Goal: Task Accomplishment & Management: Manage account settings

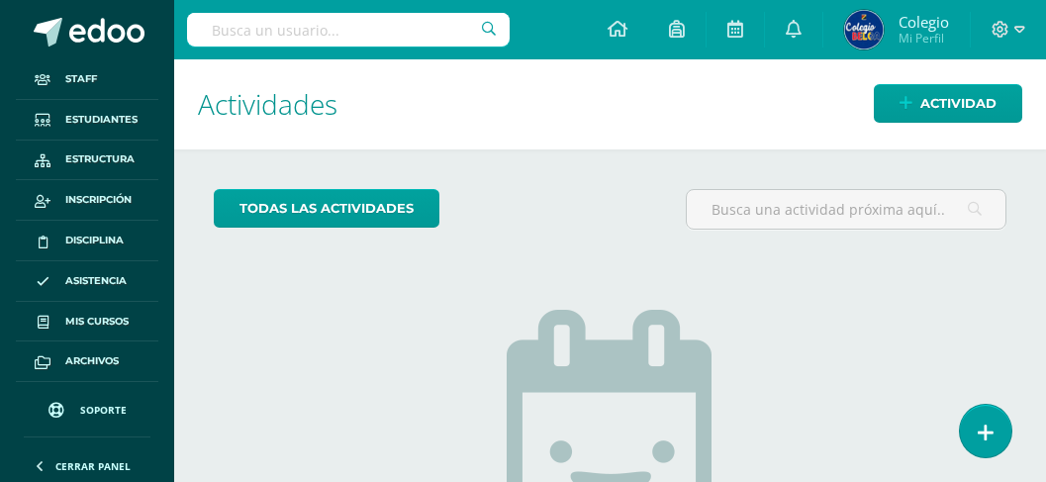
click at [392, 26] on input "text" at bounding box center [348, 30] width 323 height 34
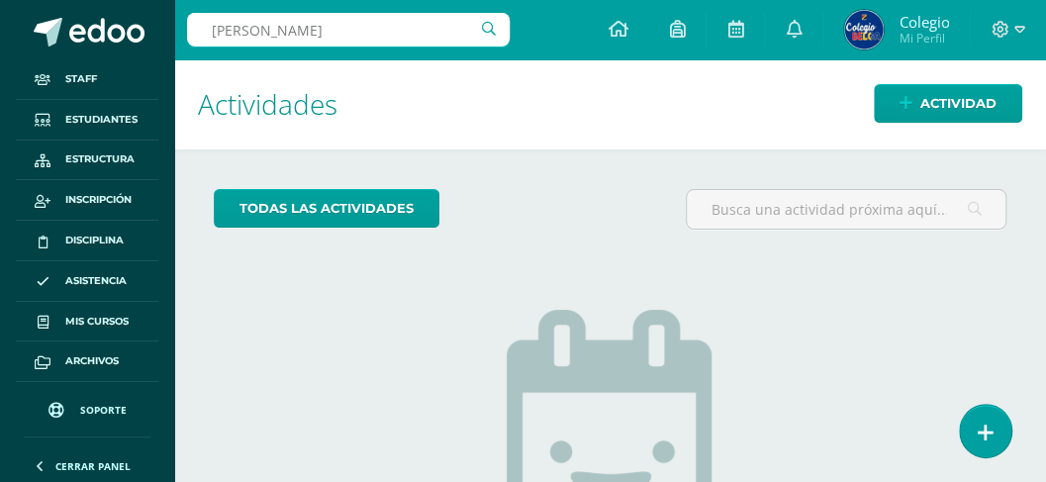
type input "ana sofía madrid"
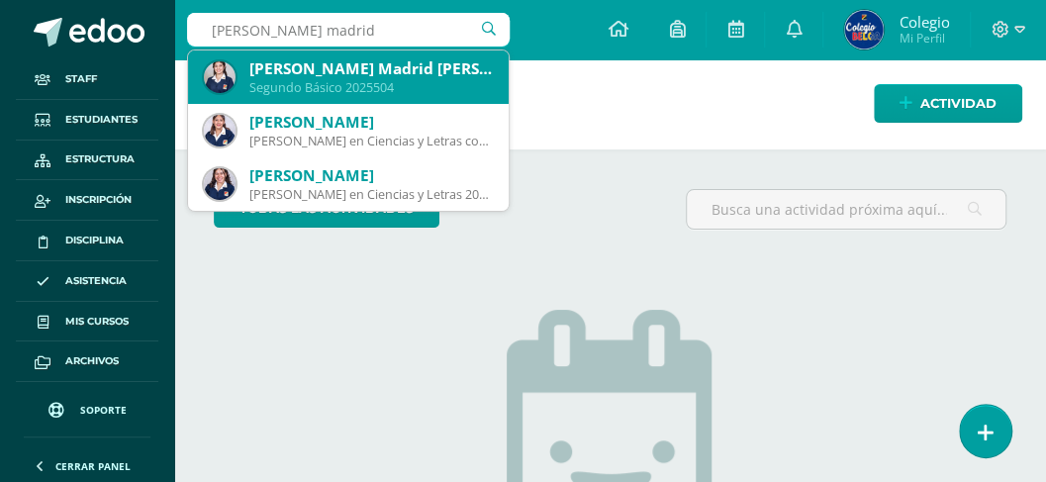
click at [384, 74] on div "Ana Sofía Madrid López" at bounding box center [371, 68] width 244 height 21
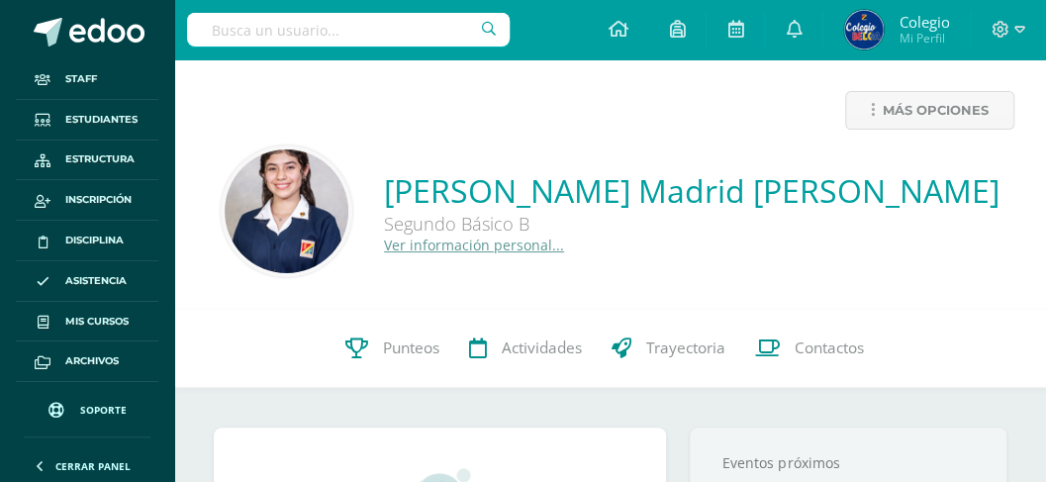
click at [564, 251] on link "Ver información personal..." at bounding box center [474, 245] width 180 height 19
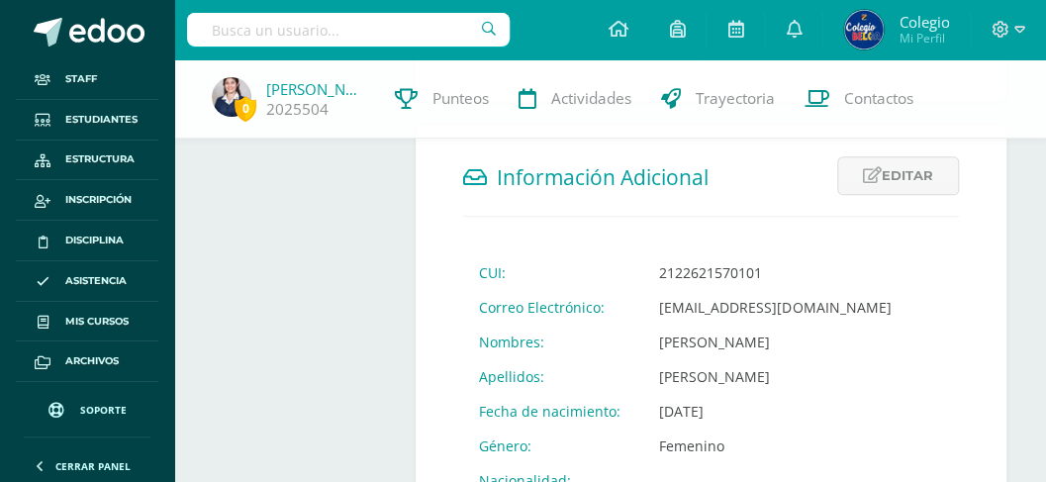
scroll to position [659, 0]
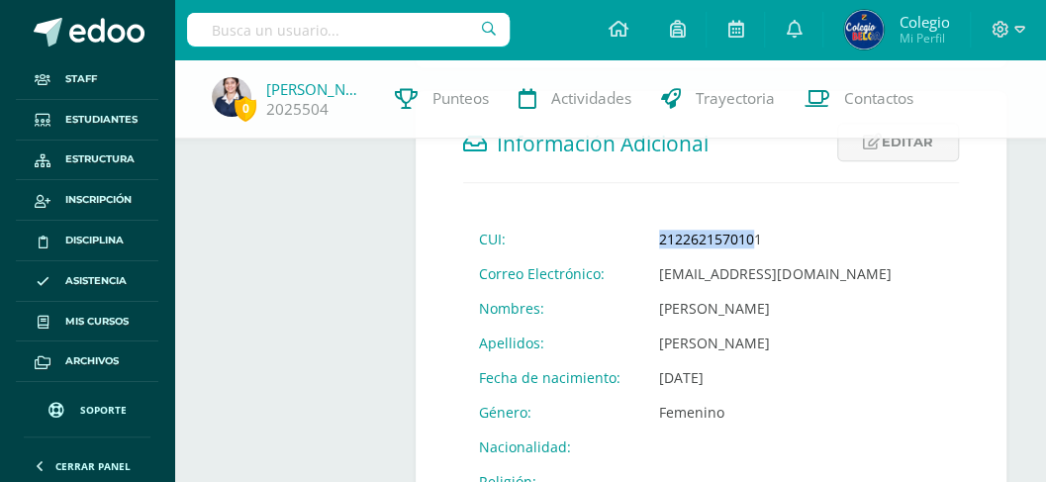
drag, startPoint x: 752, startPoint y: 234, endPoint x: 655, endPoint y: 239, distance: 97.2
click at [655, 239] on td "2122621570101" at bounding box center [775, 239] width 263 height 35
click at [661, 236] on td "2122621570101" at bounding box center [775, 239] width 263 height 35
drag, startPoint x: 765, startPoint y: 230, endPoint x: 652, endPoint y: 238, distance: 113.1
click at [652, 238] on td "2122621570101" at bounding box center [775, 239] width 263 height 35
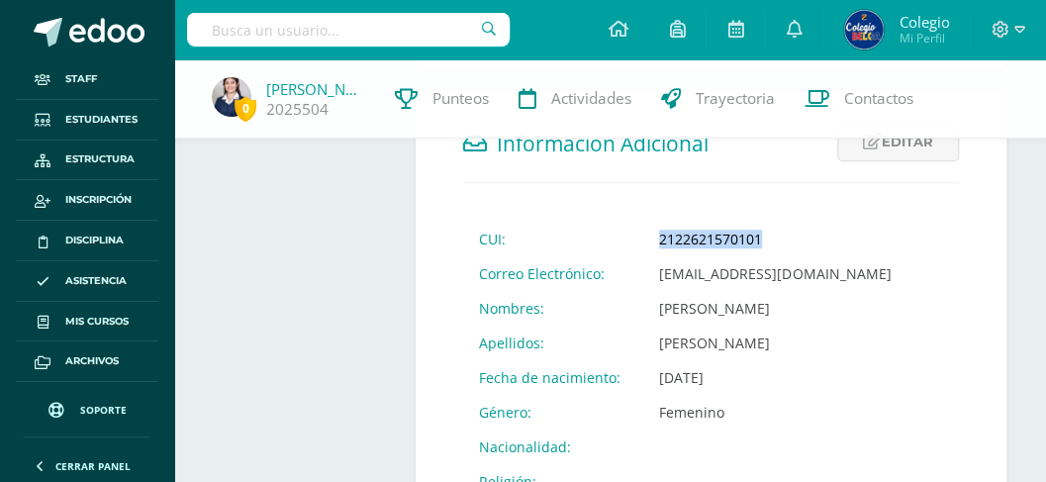
copy td "2122621570101"
click at [329, 22] on input "text" at bounding box center [348, 30] width 323 height 34
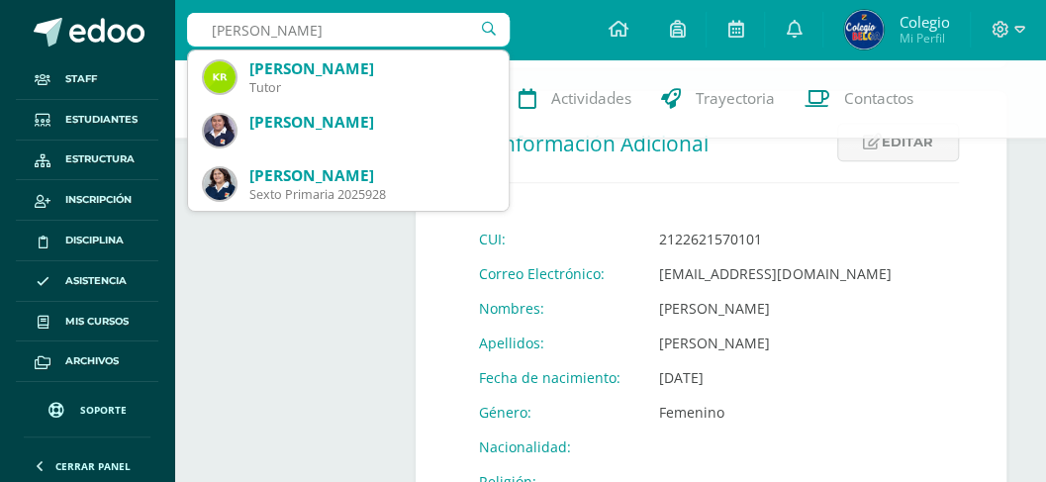
type input "katherine sofía"
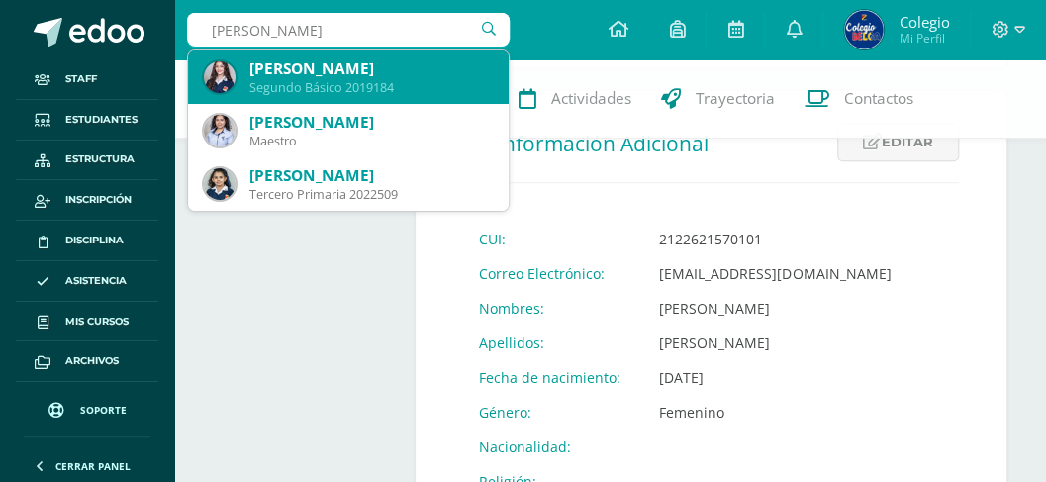
click at [354, 87] on div "Segundo Básico 2019184" at bounding box center [371, 87] width 244 height 17
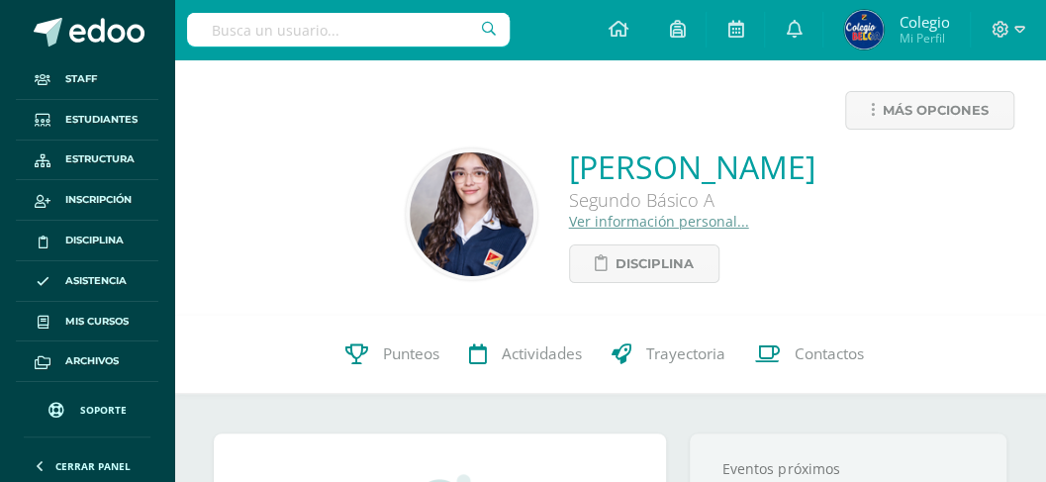
click at [569, 227] on link "Ver información personal..." at bounding box center [659, 221] width 180 height 19
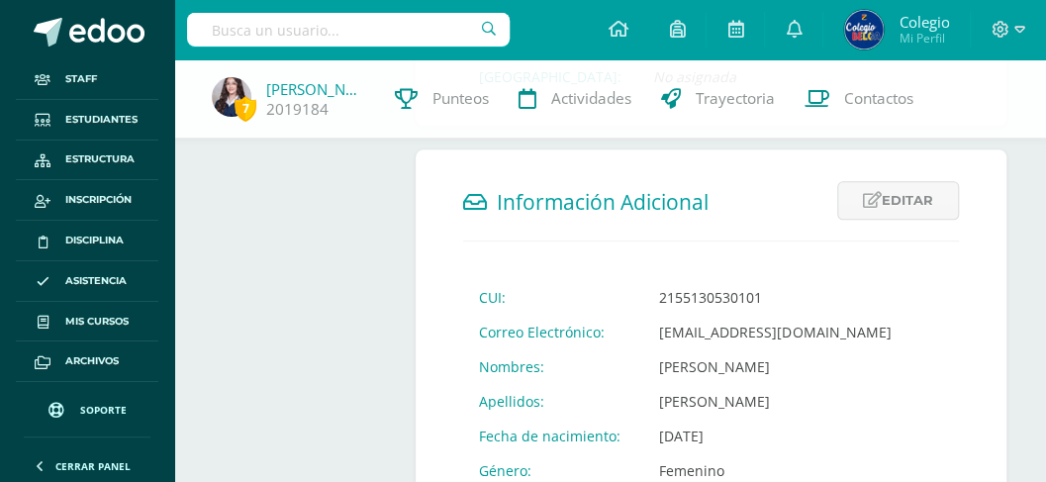
scroll to position [659, 0]
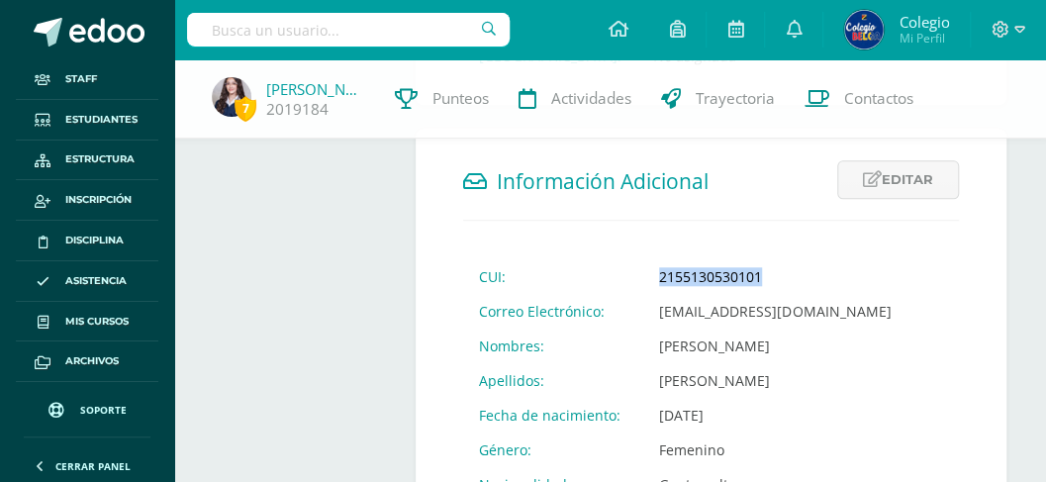
drag, startPoint x: 760, startPoint y: 253, endPoint x: 651, endPoint y: 259, distance: 109.1
click at [651, 259] on td "2155130530101" at bounding box center [775, 276] width 263 height 35
copy td "2155130530101"
click at [364, 29] on input "text" at bounding box center [348, 30] width 323 height 34
type input "andrea calderón"
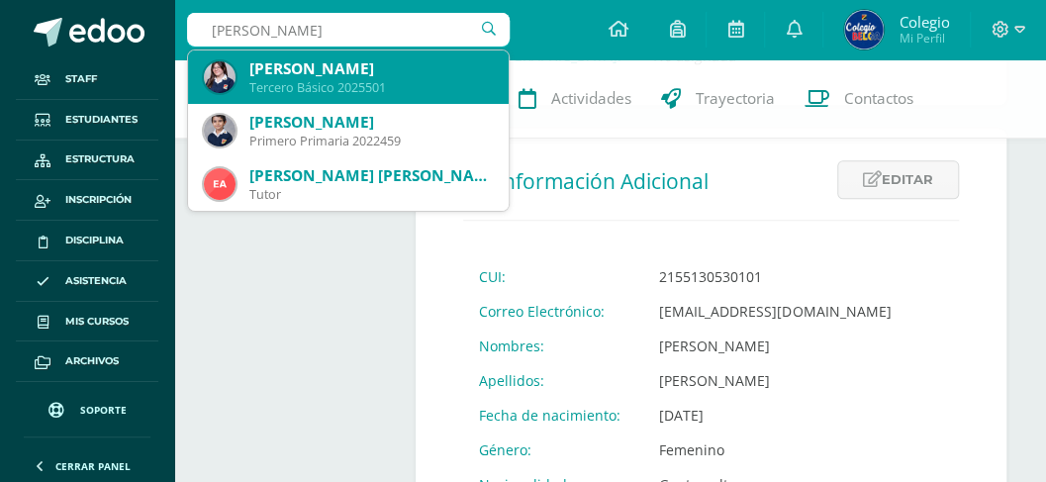
click at [361, 73] on div "Andrea Mariel Calderón Andrade" at bounding box center [371, 68] width 244 height 21
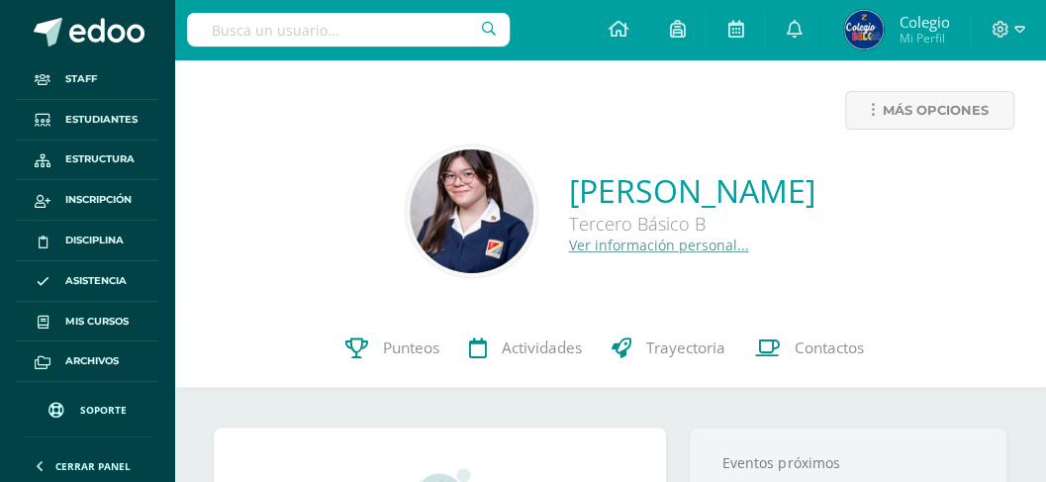
click at [569, 246] on link "Ver información personal..." at bounding box center [659, 245] width 180 height 19
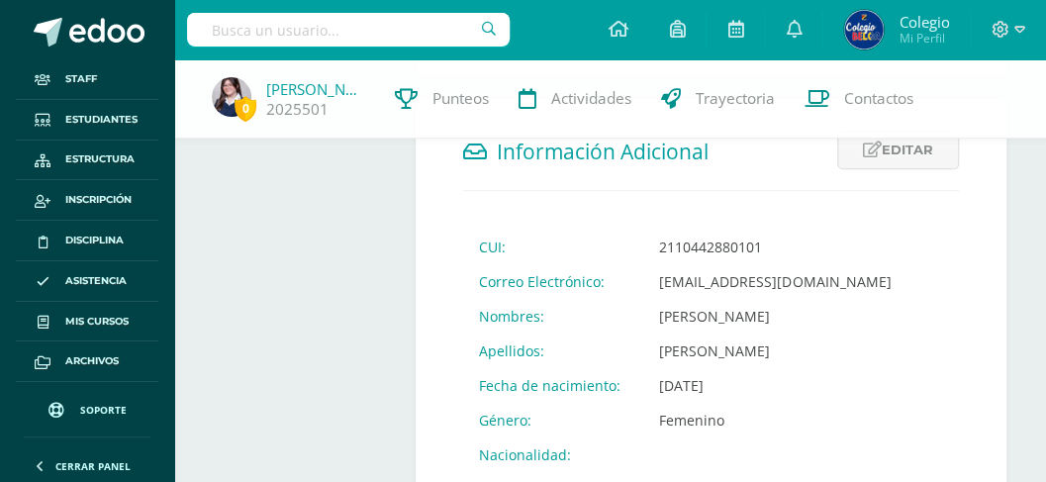
scroll to position [659, 0]
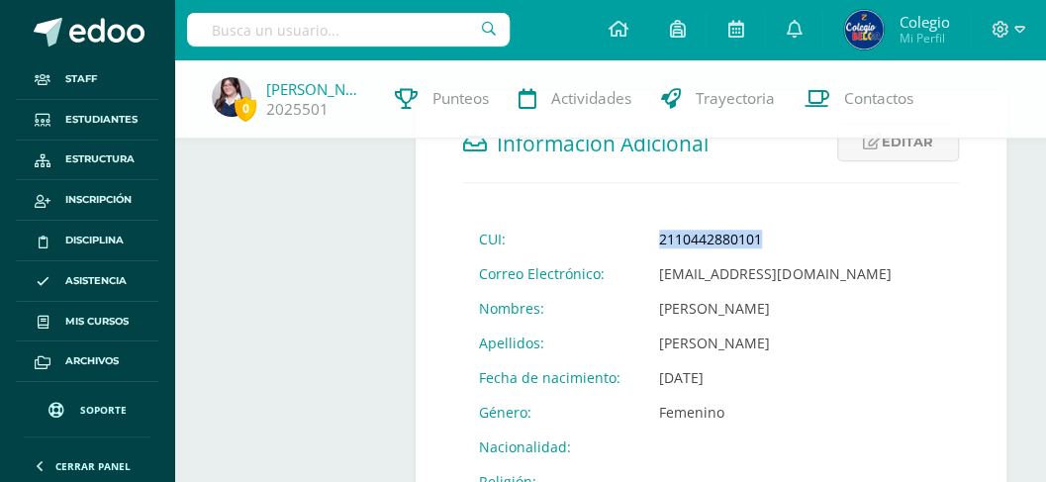
drag, startPoint x: 756, startPoint y: 238, endPoint x: 648, endPoint y: 249, distance: 108.5
click at [648, 249] on td "2110442880101" at bounding box center [775, 239] width 263 height 35
copy td "2110442880101"
click at [321, 24] on input "text" at bounding box center [348, 30] width 323 height 34
type input "fatima alejandra"
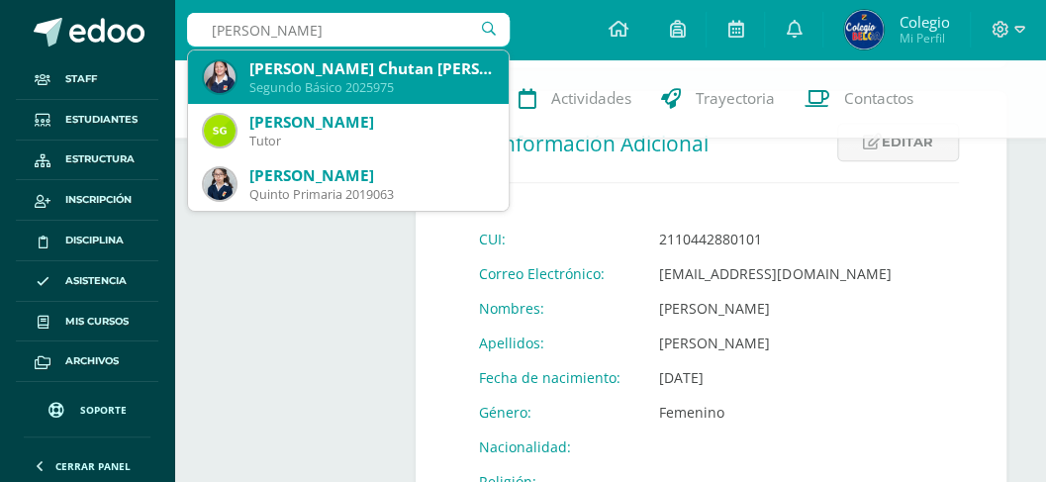
click at [313, 76] on div "Fátima Alejandra Chutan Andrade" at bounding box center [371, 68] width 244 height 21
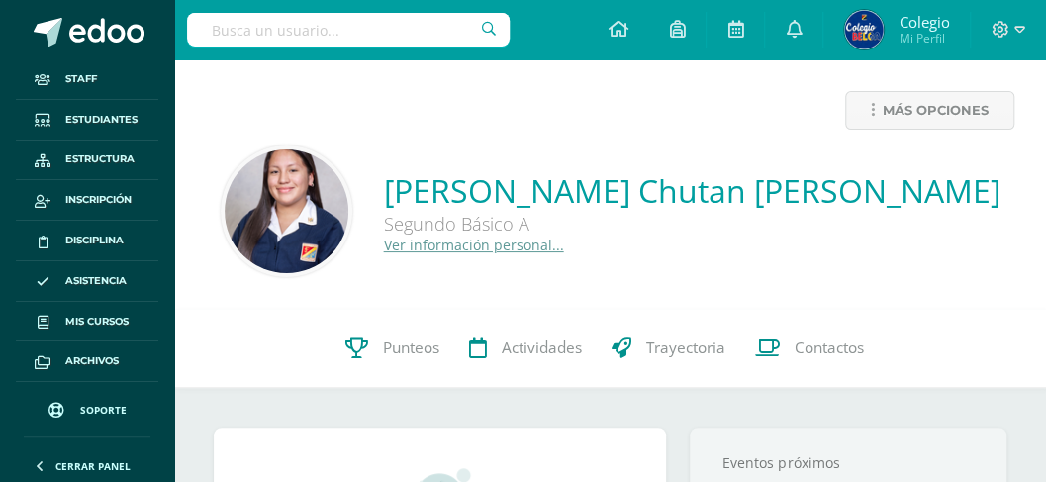
click at [486, 242] on link "Ver información personal..." at bounding box center [474, 245] width 180 height 19
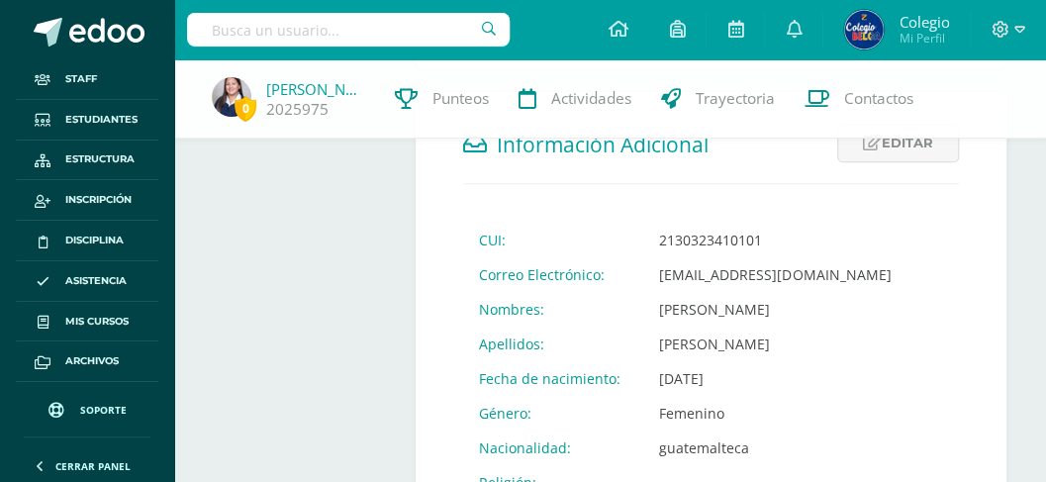
scroll to position [659, 0]
drag, startPoint x: 757, startPoint y: 240, endPoint x: 644, endPoint y: 233, distance: 114.1
click at [644, 233] on td "2130323410101" at bounding box center [775, 239] width 263 height 35
copy td "2130323410101"
click at [347, 38] on input "text" at bounding box center [348, 30] width 323 height 34
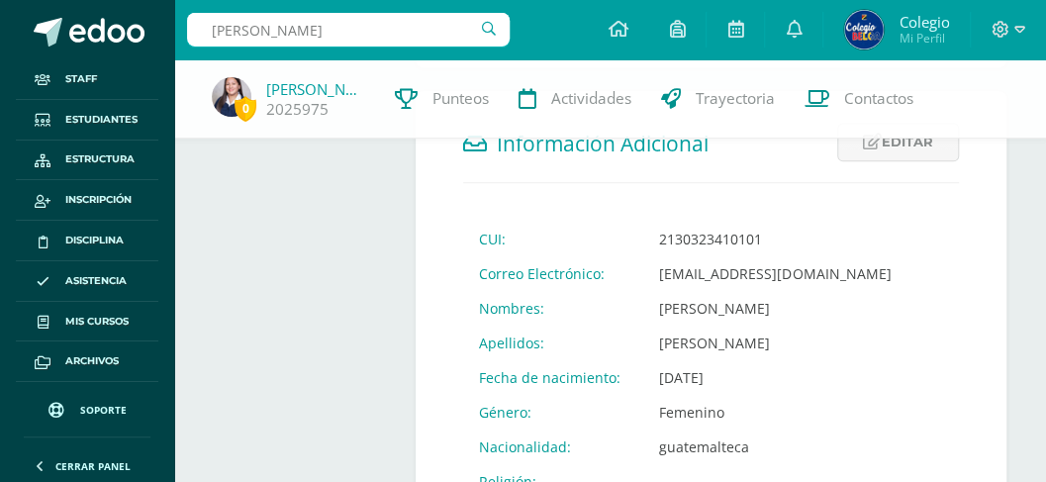
type input "astrid gabriela santos"
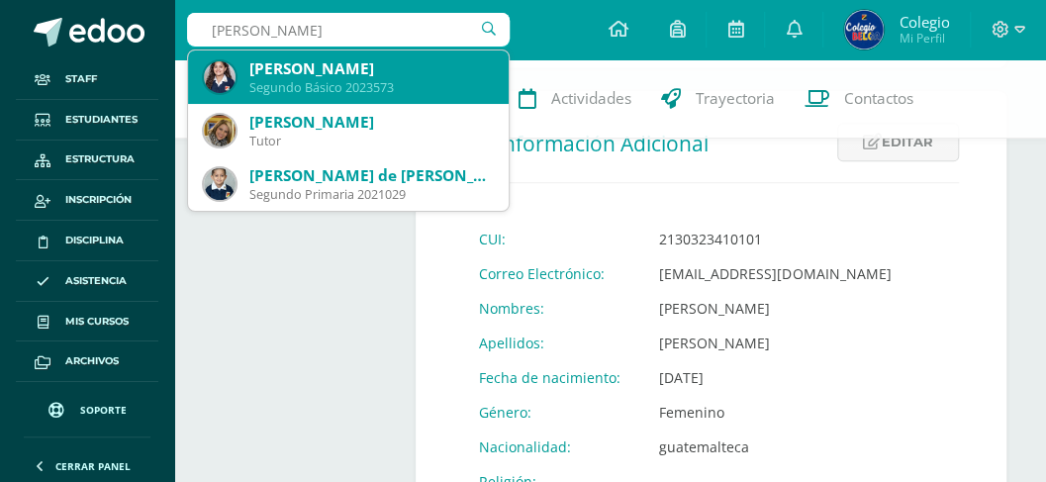
click at [354, 73] on div "Astrid Gabriela Santos Cárcamo" at bounding box center [371, 68] width 244 height 21
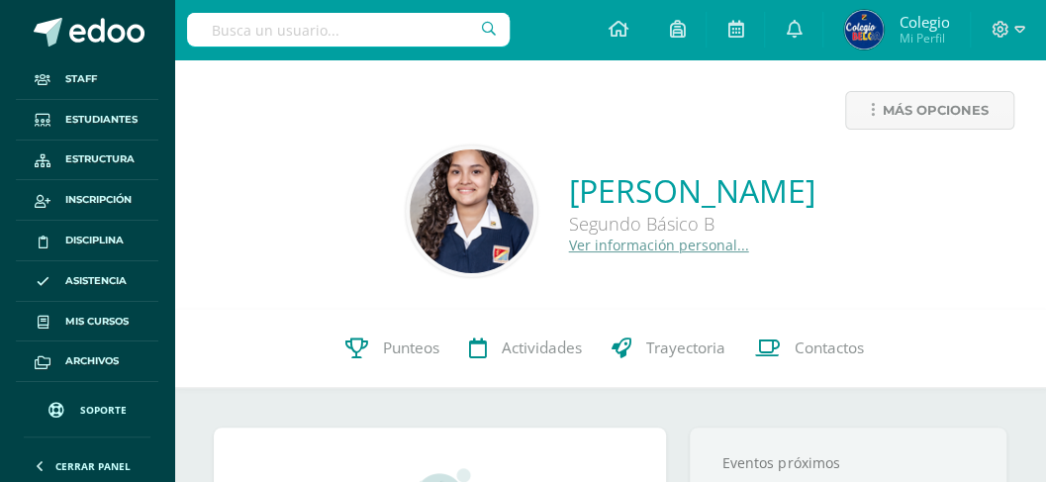
click at [569, 249] on link "Ver información personal..." at bounding box center [659, 245] width 180 height 19
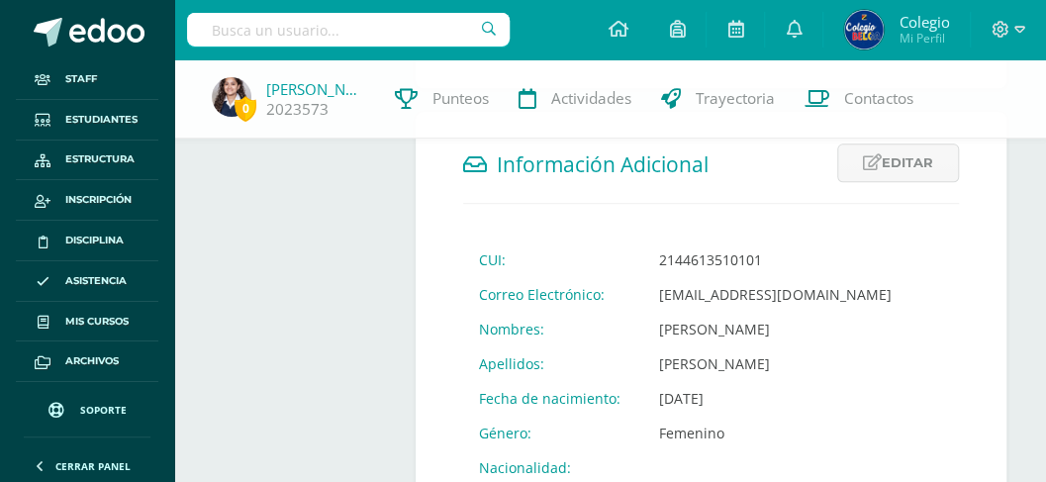
scroll to position [659, 0]
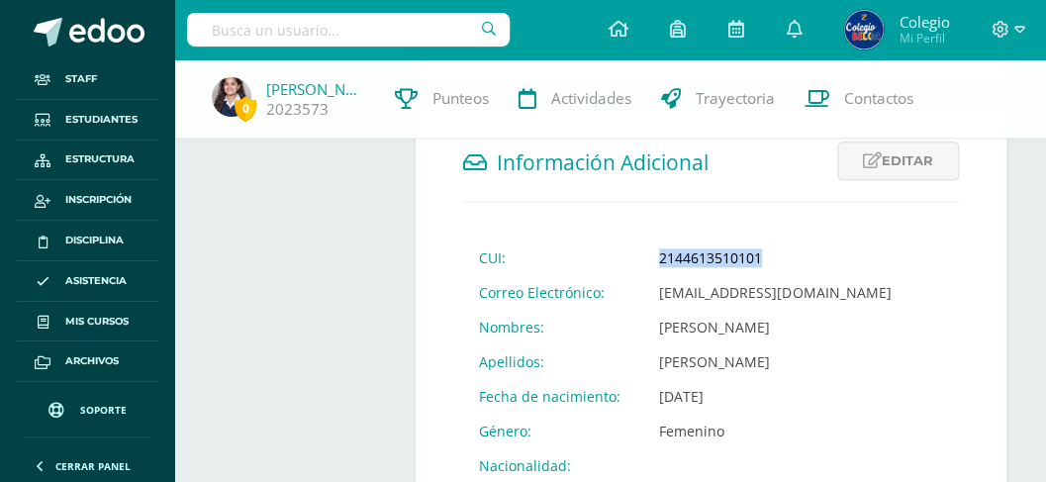
drag, startPoint x: 746, startPoint y: 232, endPoint x: 647, endPoint y: 232, distance: 99.0
click at [647, 241] on td "2144613510101" at bounding box center [775, 258] width 263 height 35
copy td "2144613510101"
click at [311, 34] on input "text" at bounding box center [348, 30] width 323 height 34
type input "ana rocío g"
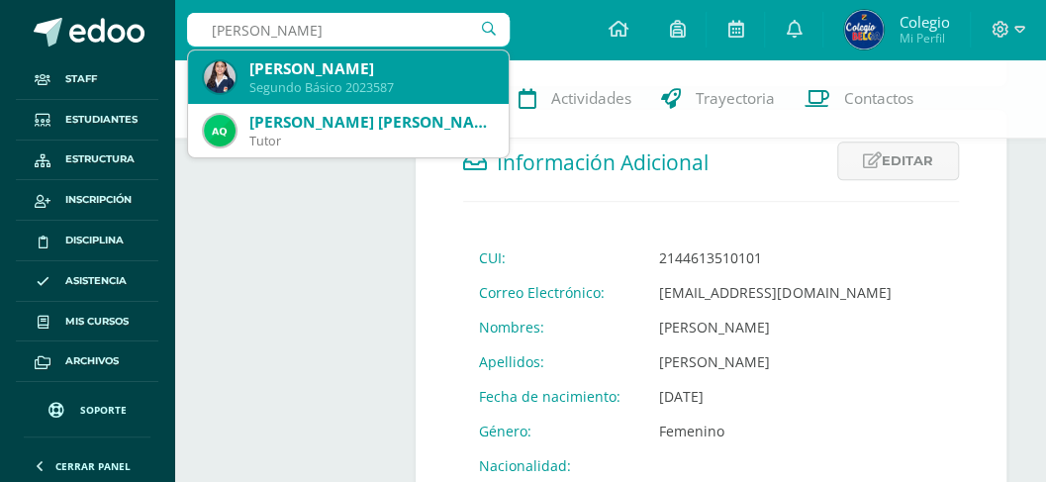
click at [313, 69] on div "[PERSON_NAME]" at bounding box center [371, 68] width 244 height 21
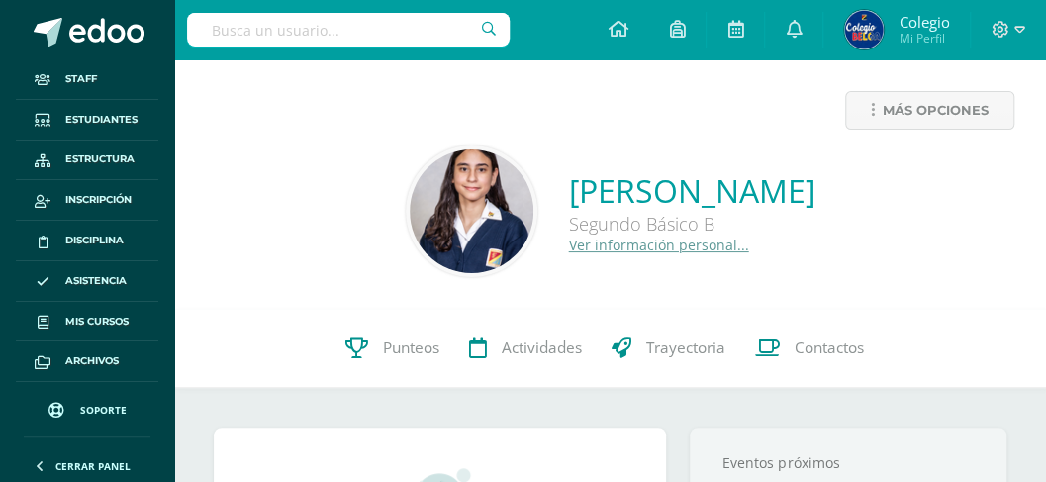
click at [569, 245] on link "Ver información personal..." at bounding box center [659, 245] width 180 height 19
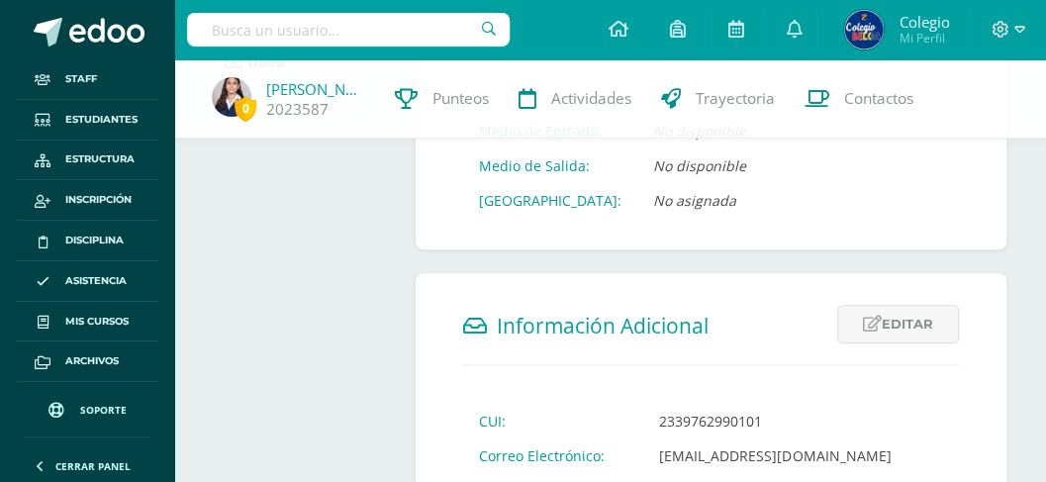
scroll to position [594, 0]
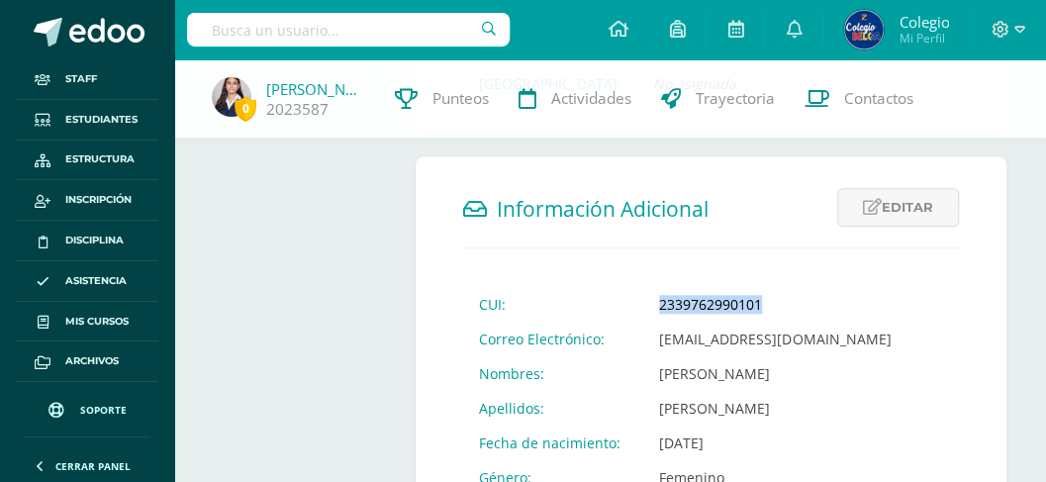
drag, startPoint x: 758, startPoint y: 303, endPoint x: 649, endPoint y: 309, distance: 109.1
click at [649, 309] on td "2339762990101" at bounding box center [775, 304] width 263 height 35
copy td "2339762990101"
click at [301, 33] on input "text" at bounding box center [348, 30] width 323 height 34
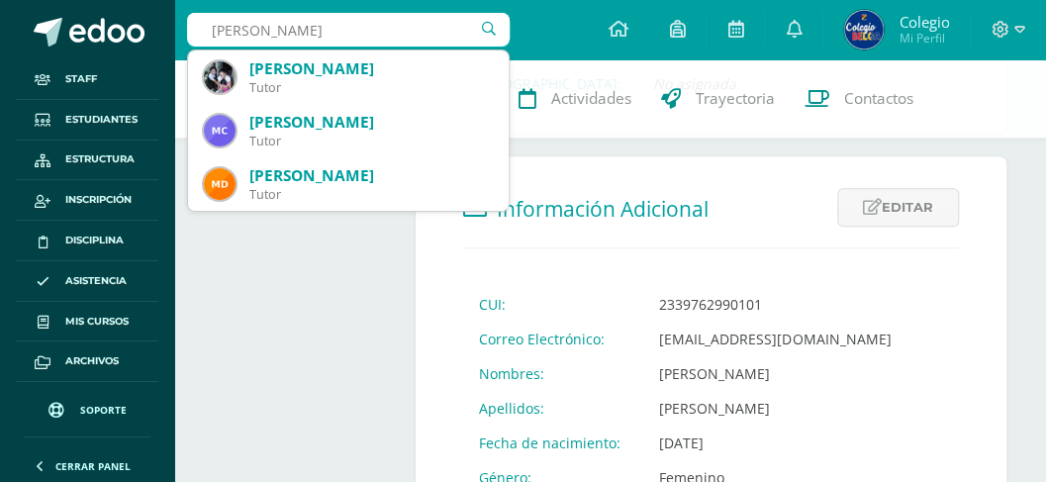
type input "maría isabel boj"
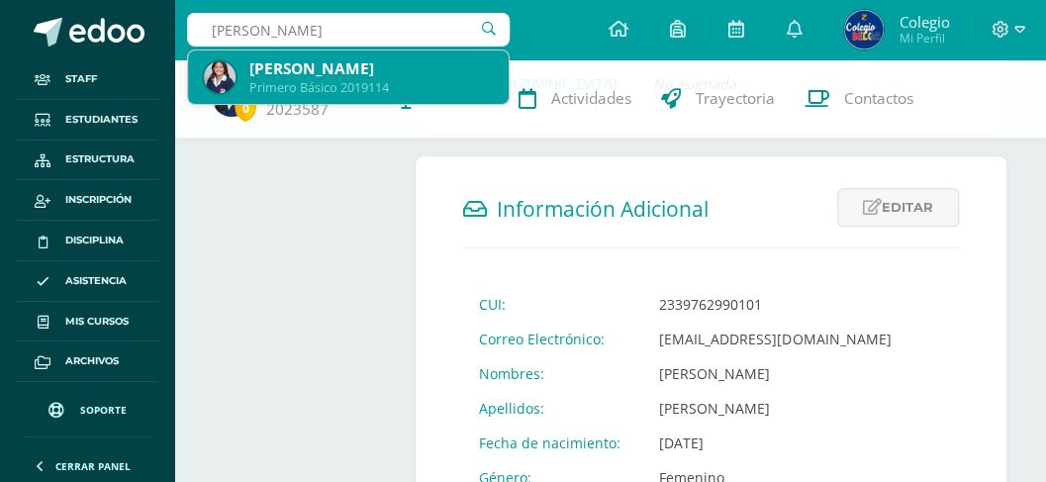
click at [319, 84] on div "Primero Básico 2019114" at bounding box center [371, 87] width 244 height 17
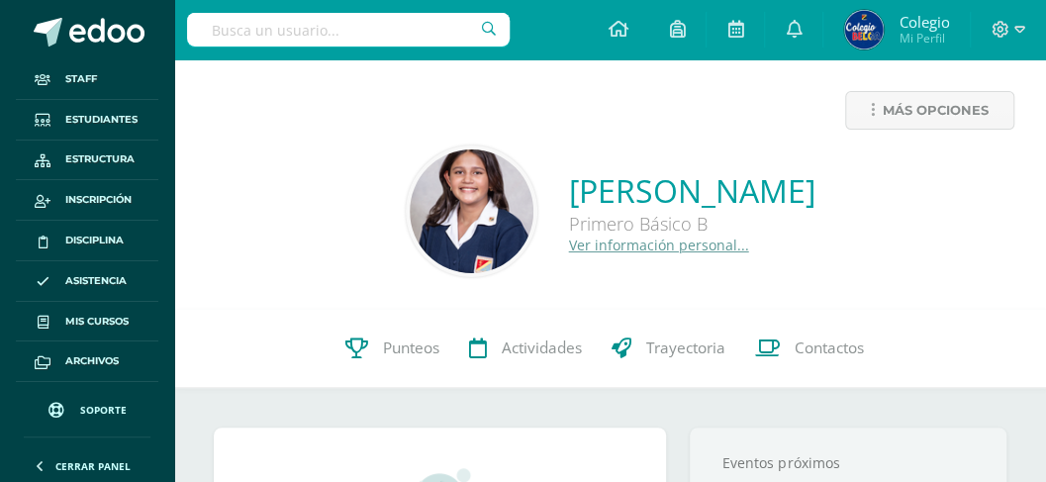
click at [569, 248] on link "Ver información personal..." at bounding box center [659, 245] width 180 height 19
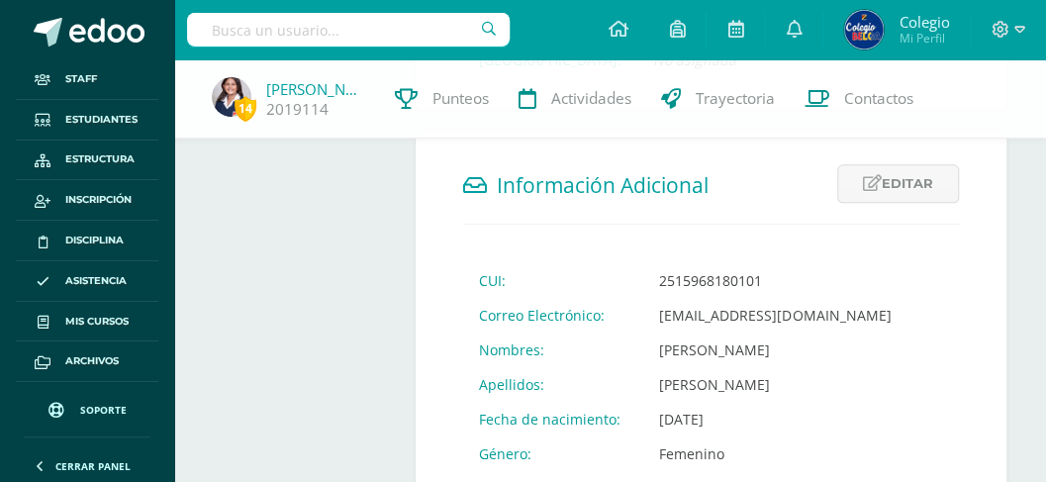
scroll to position [659, 0]
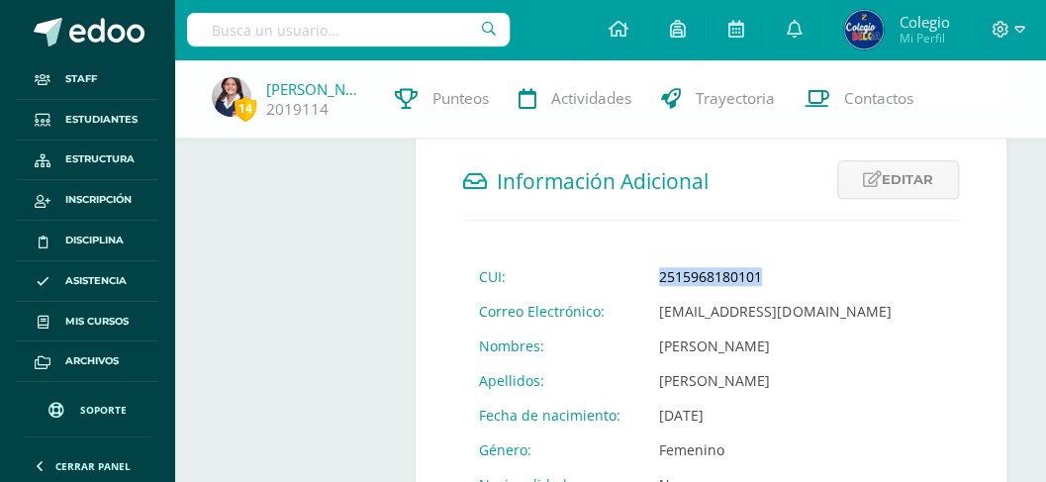
drag, startPoint x: 764, startPoint y: 257, endPoint x: 650, endPoint y: 257, distance: 113.9
click at [650, 259] on td "2515968180101" at bounding box center [775, 276] width 263 height 35
copy td "2515968180101"
click at [315, 28] on input "text" at bounding box center [348, 30] width 323 height 34
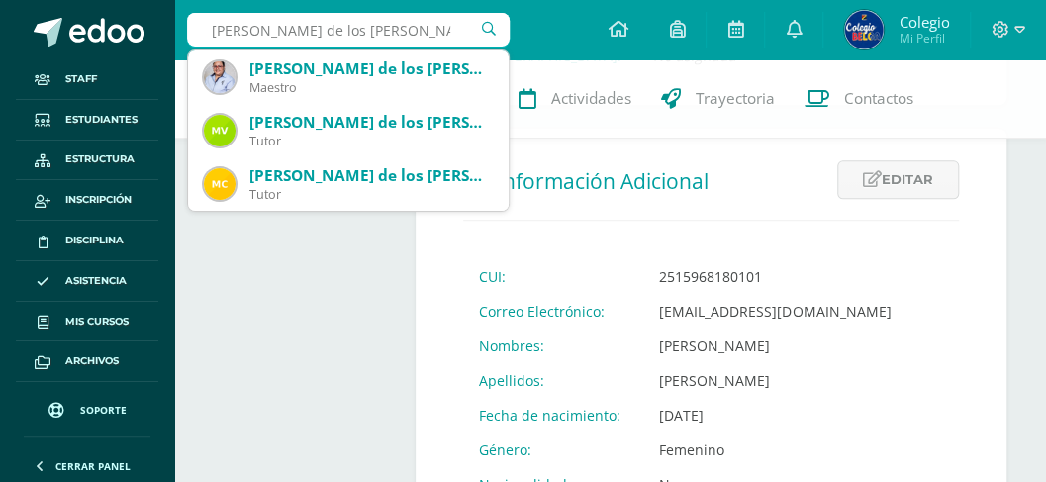
type input "maría de los angeles rodas"
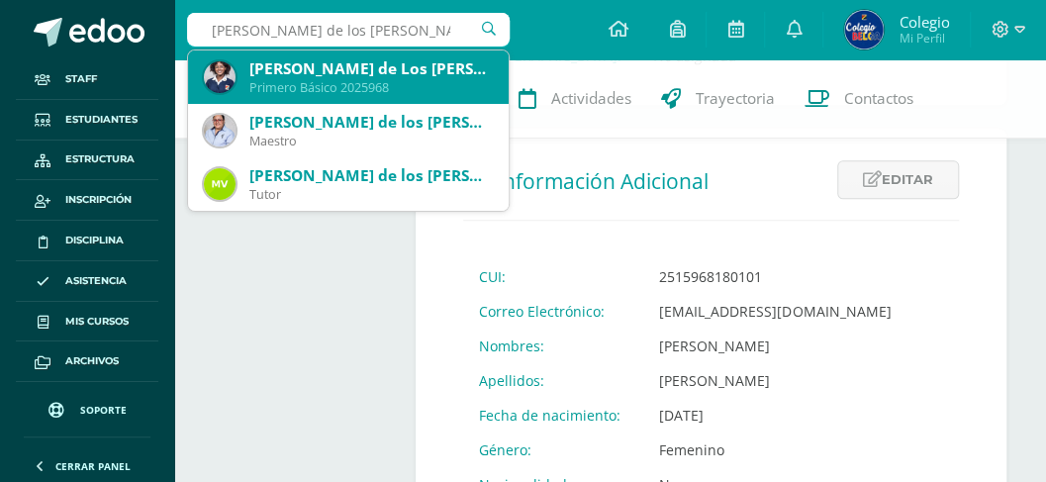
click at [297, 74] on div "María de Los Angeles Rodas Bercián" at bounding box center [371, 68] width 244 height 21
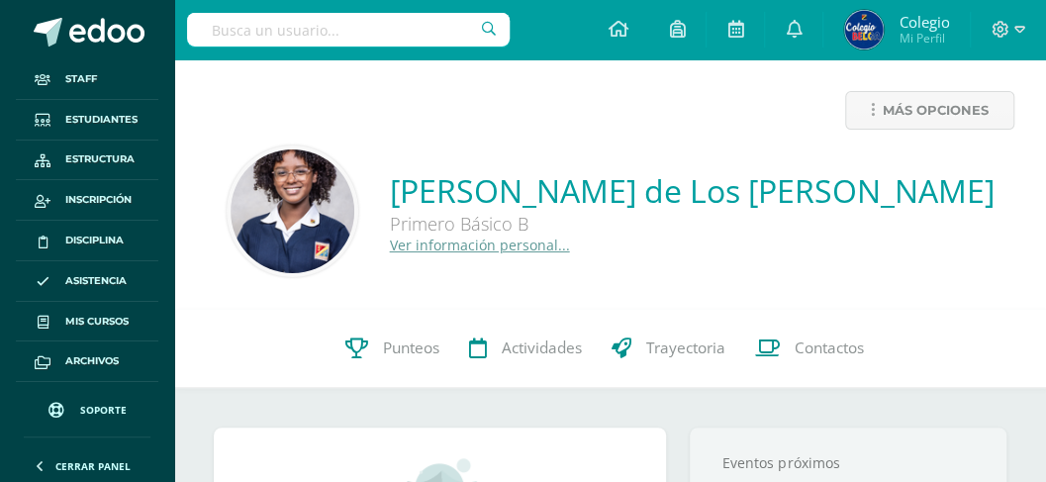
click at [495, 249] on link "Ver información personal..." at bounding box center [480, 245] width 180 height 19
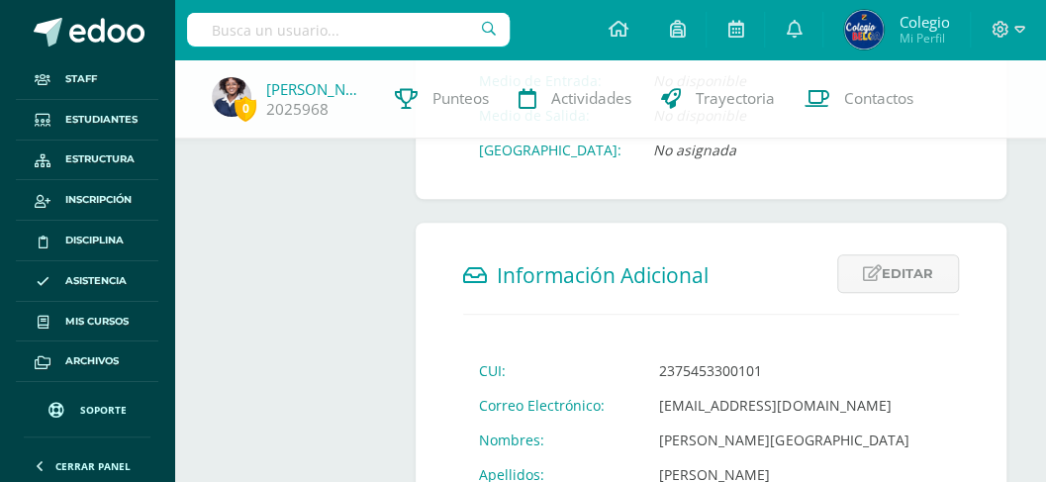
scroll to position [659, 0]
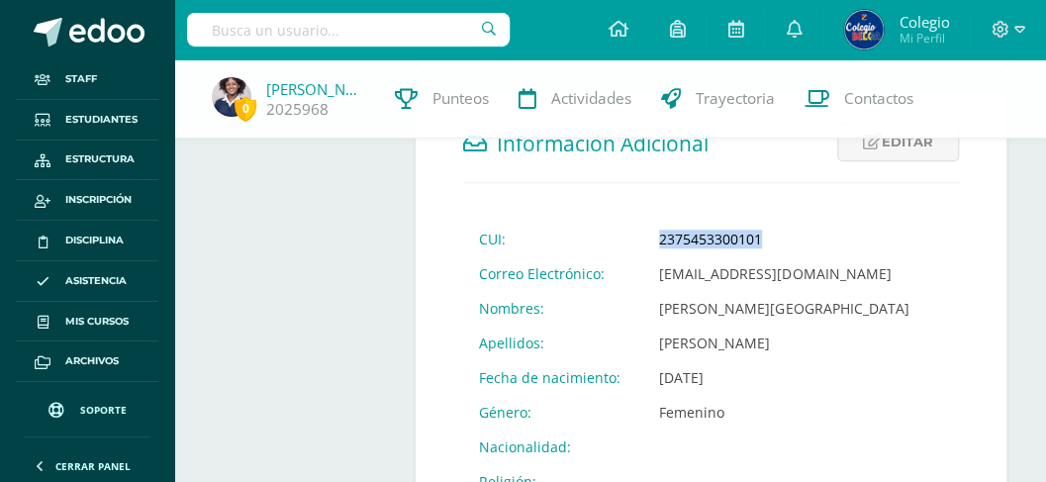
drag, startPoint x: 757, startPoint y: 238, endPoint x: 649, endPoint y: 236, distance: 107.9
click at [649, 236] on td "2375453300101" at bounding box center [784, 239] width 281 height 35
copy td "2375453300101"
click at [316, 29] on input "text" at bounding box center [348, 30] width 323 height 34
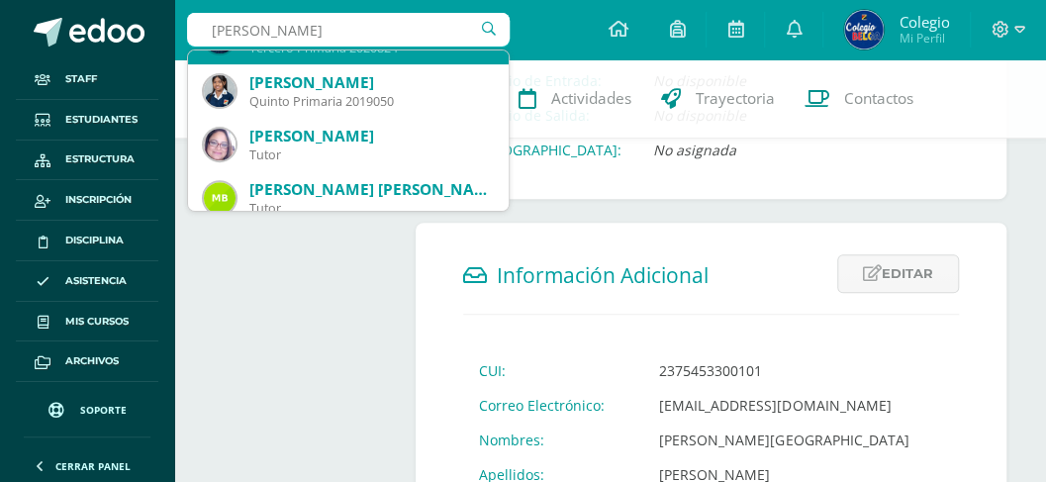
scroll to position [330, 0]
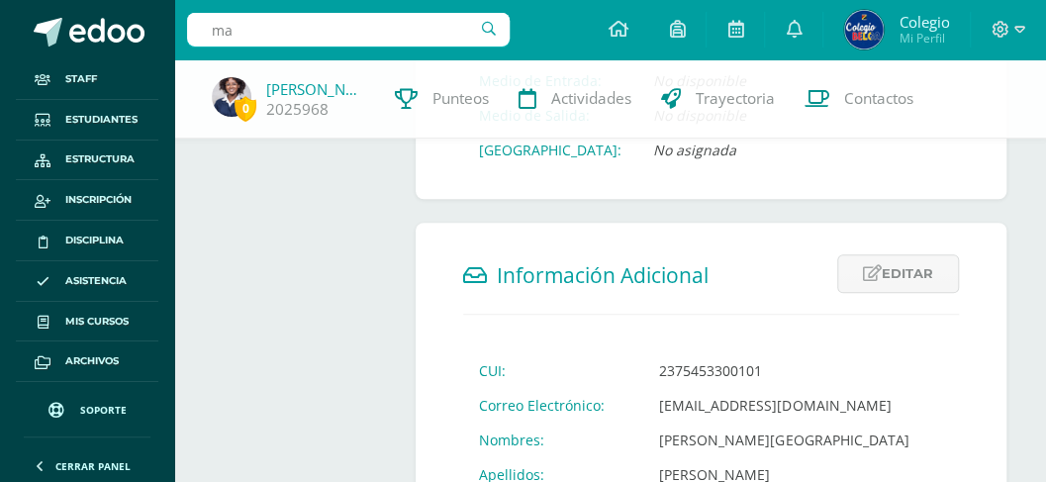
type input "m"
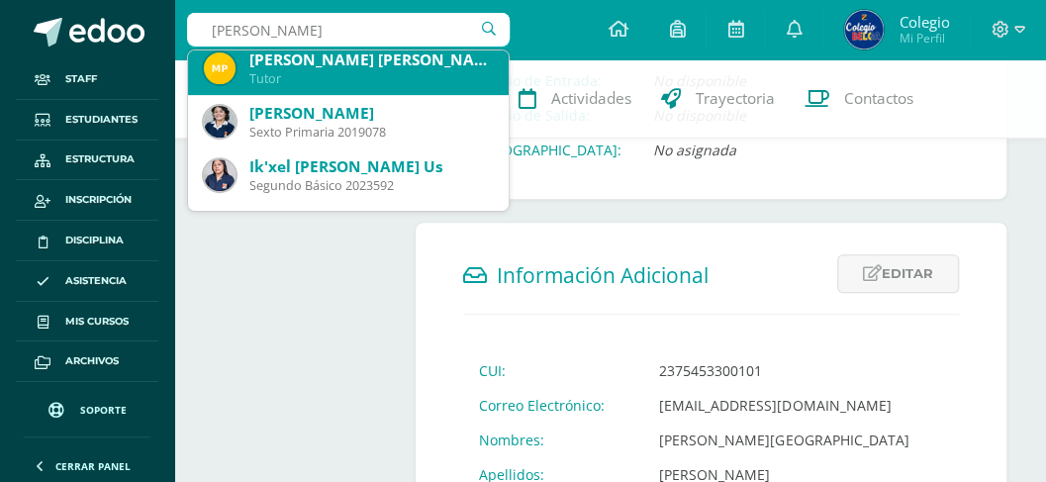
type input "Margarita"
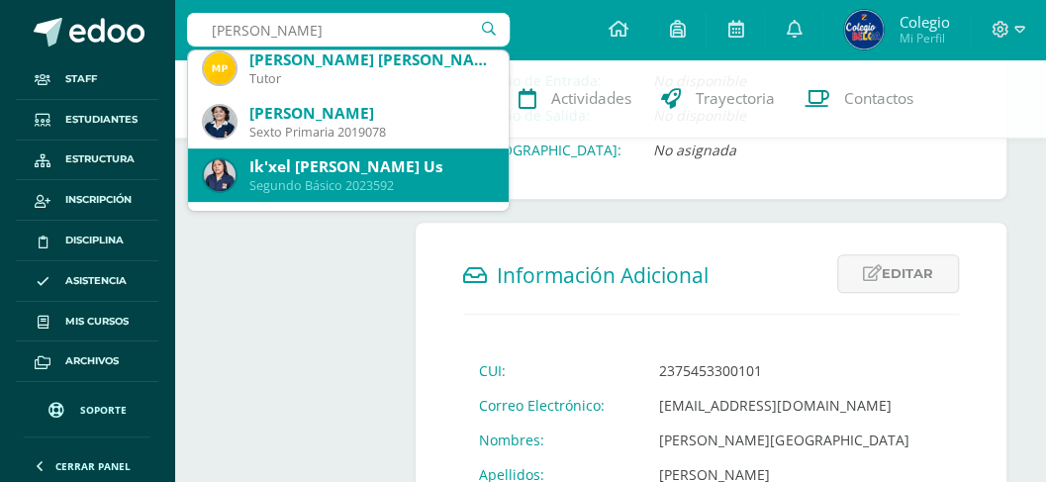
click at [343, 182] on div "Segundo Básico 2023592" at bounding box center [371, 185] width 244 height 17
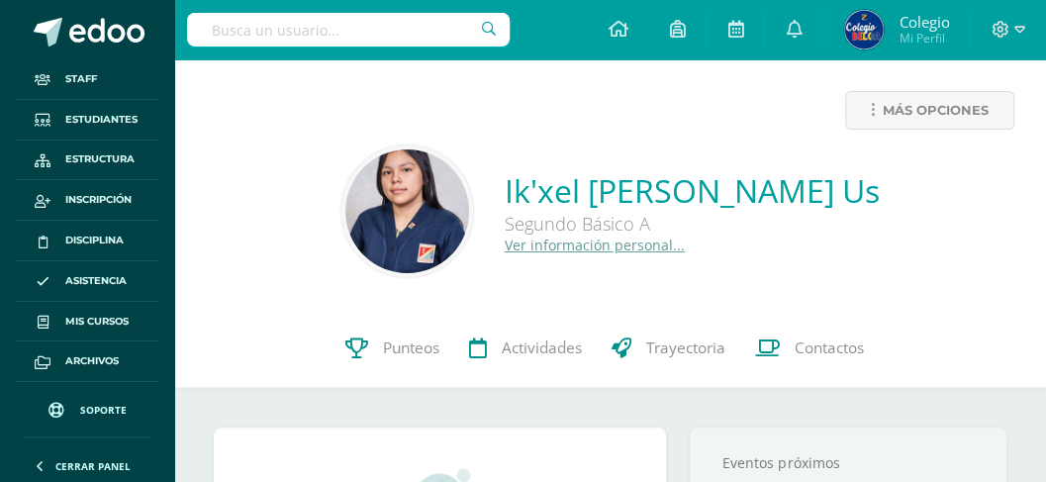
click at [544, 251] on link "Ver información personal..." at bounding box center [595, 245] width 180 height 19
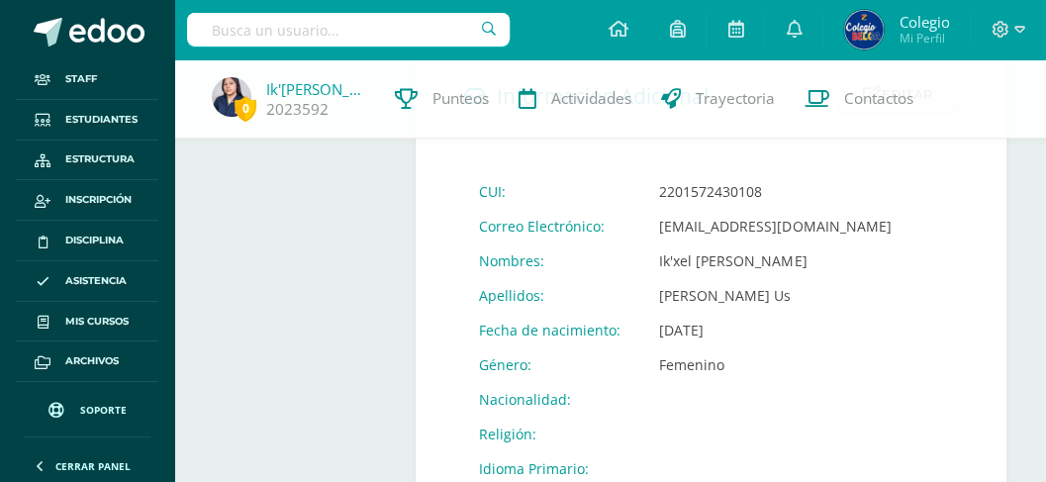
scroll to position [659, 0]
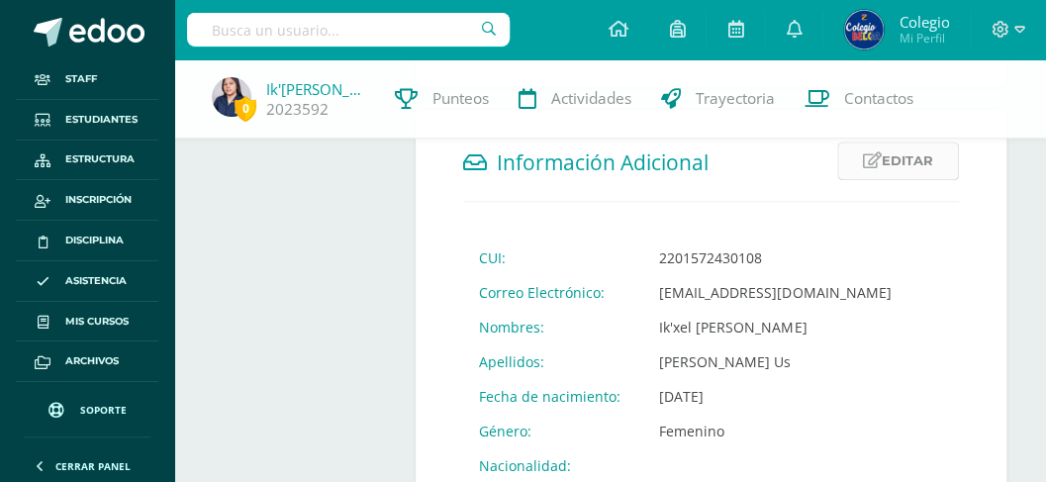
click at [900, 145] on link "Editar" at bounding box center [899, 161] width 122 height 39
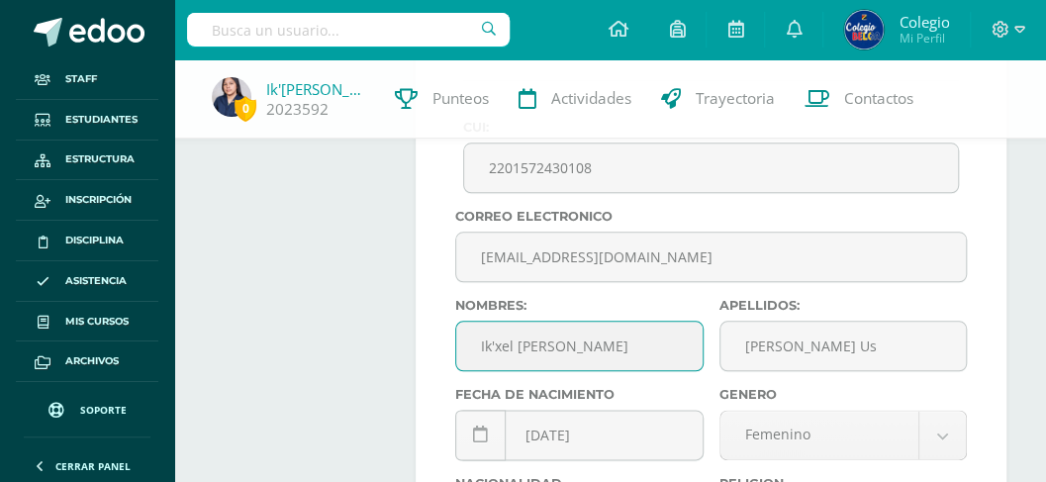
scroll to position [792, 0]
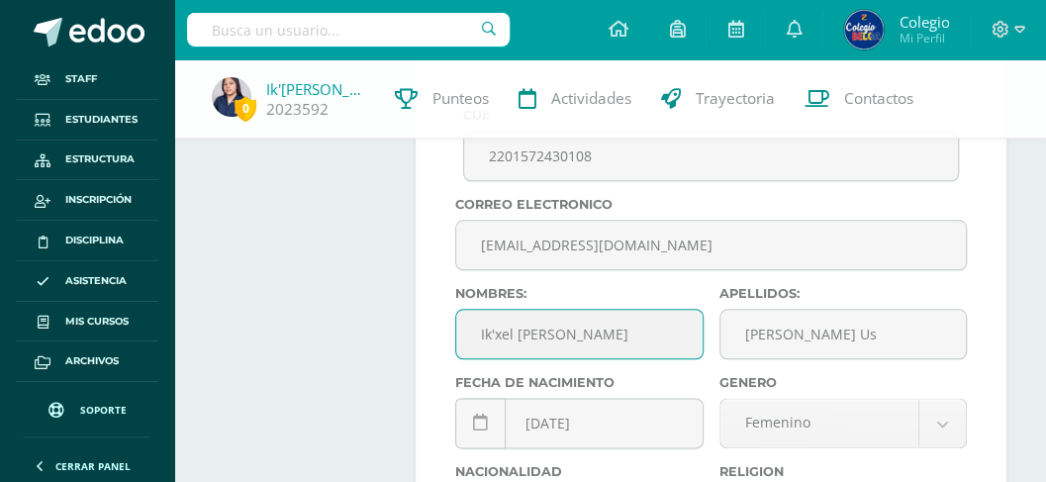
click at [584, 310] on input "Ik'xel [PERSON_NAME]" at bounding box center [579, 334] width 246 height 49
drag, startPoint x: 582, startPoint y: 312, endPoint x: 481, endPoint y: 311, distance: 101.0
click at [481, 311] on input "Ik'xel [PERSON_NAME]" at bounding box center [579, 334] width 246 height 49
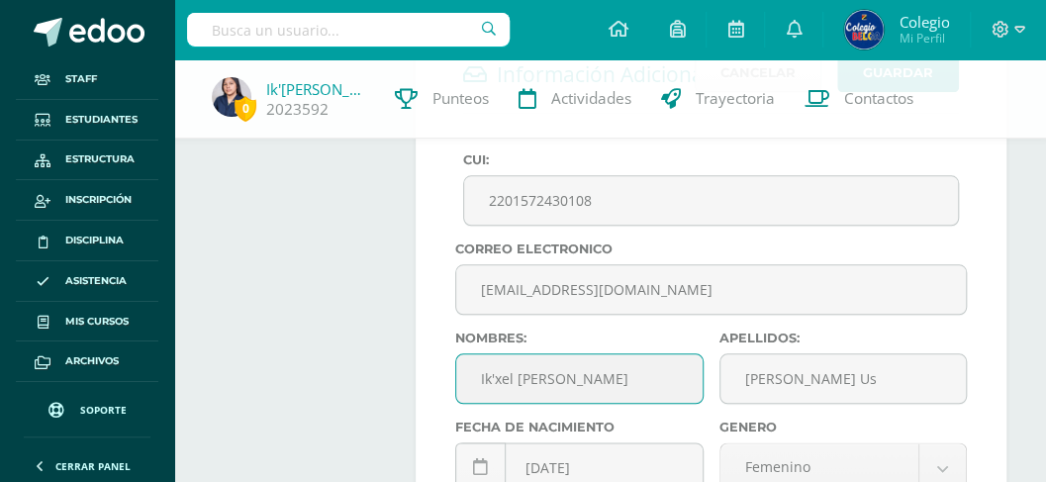
scroll to position [681, 0]
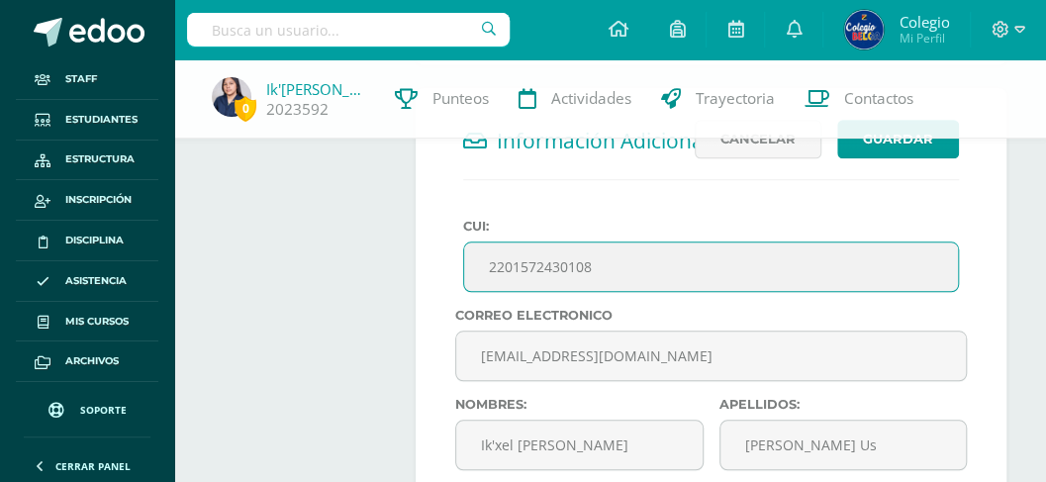
drag, startPoint x: 604, startPoint y: 246, endPoint x: 484, endPoint y: 241, distance: 119.9
click at [484, 243] on input "2201572430108" at bounding box center [711, 267] width 494 height 49
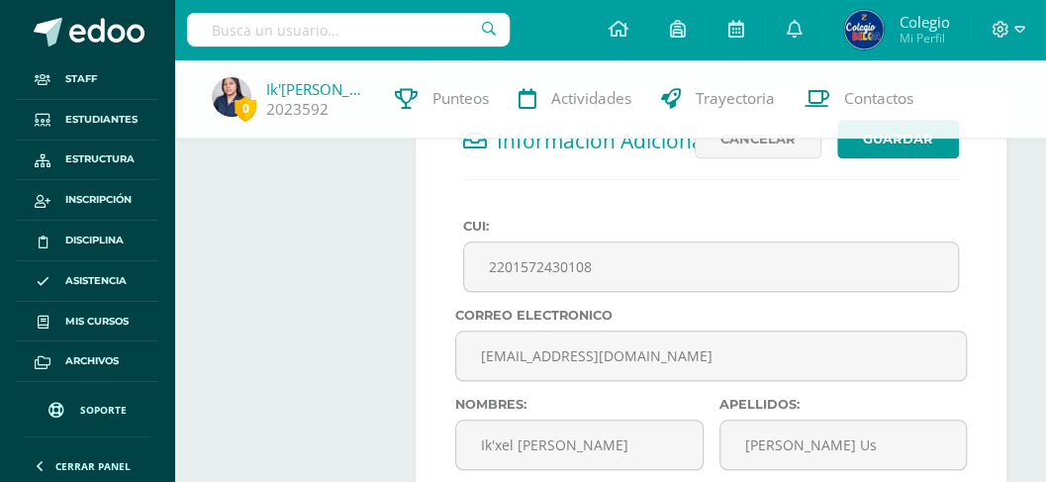
click at [355, 29] on input "text" at bounding box center [348, 30] width 323 height 34
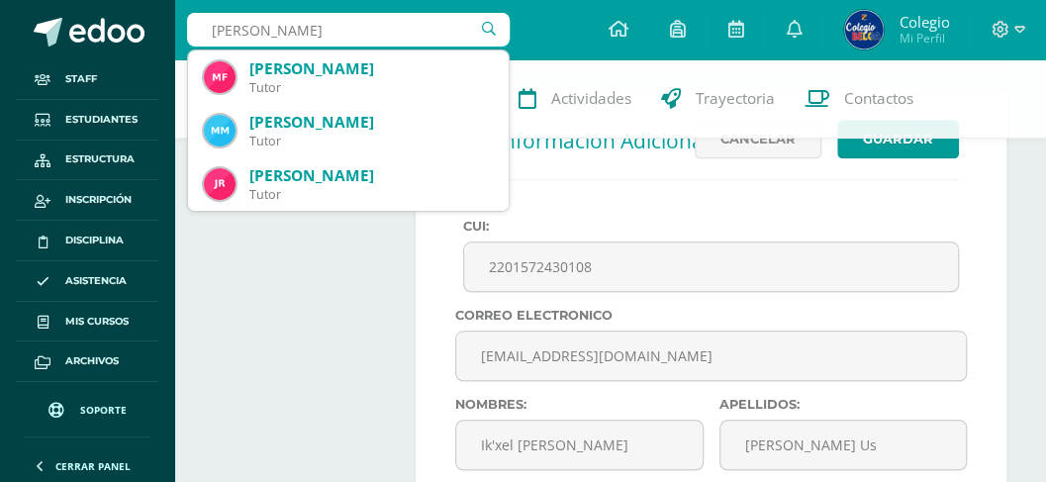
type input "maría josé coxic"
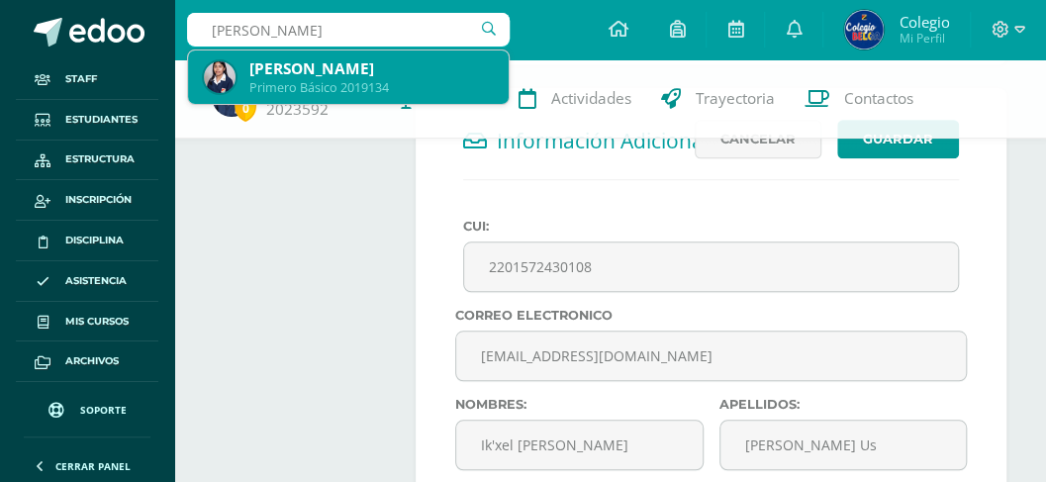
click at [361, 80] on div "Primero Básico 2019134" at bounding box center [371, 87] width 244 height 17
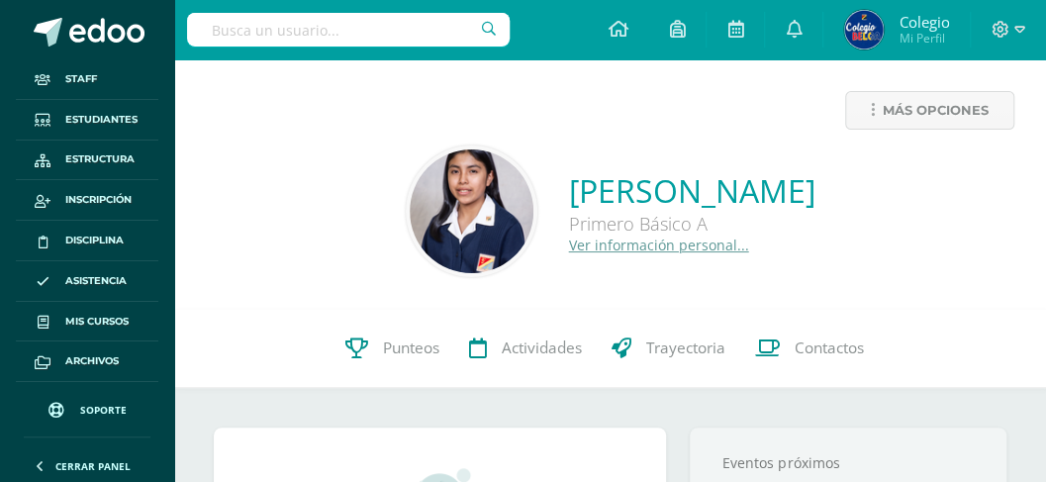
click at [569, 246] on link "Ver información personal..." at bounding box center [659, 245] width 180 height 19
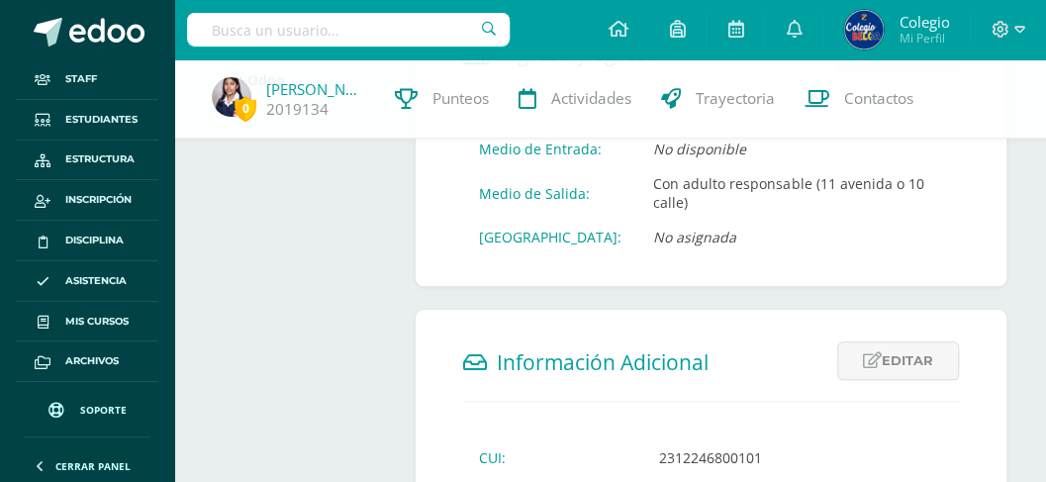
scroll to position [528, 0]
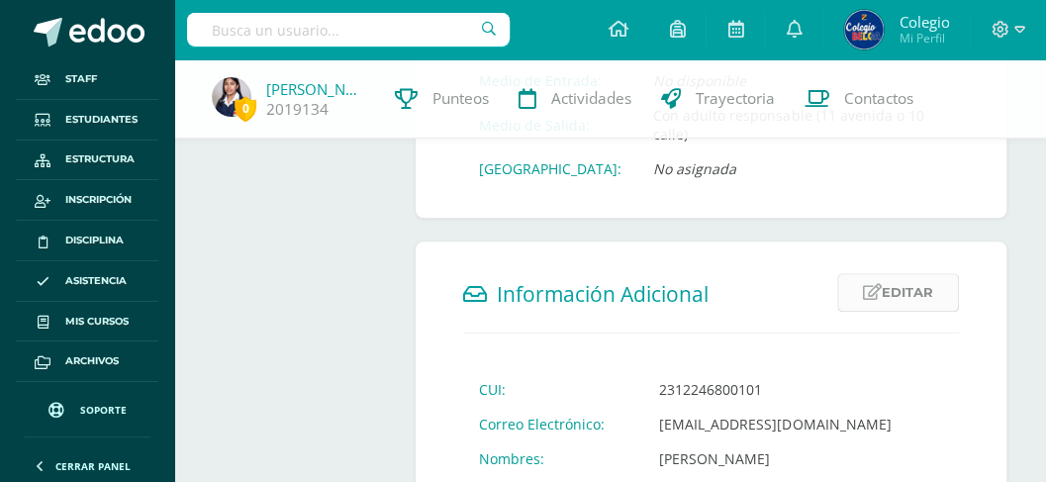
click at [890, 273] on link "Editar" at bounding box center [899, 292] width 122 height 39
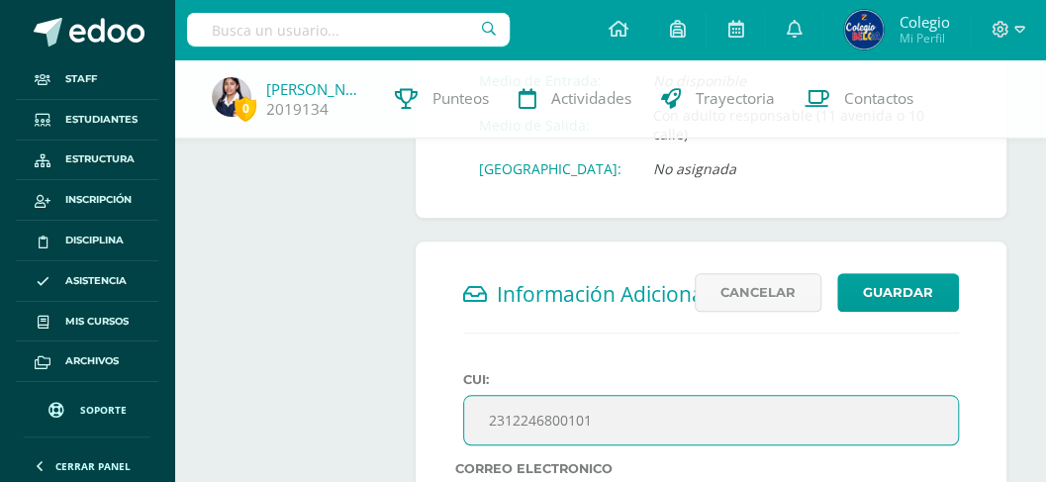
drag, startPoint x: 598, startPoint y: 398, endPoint x: 483, endPoint y: 392, distance: 115.0
click at [483, 396] on input "2312246800101" at bounding box center [711, 420] width 494 height 49
click at [304, 96] on link "[PERSON_NAME]" at bounding box center [315, 89] width 99 height 20
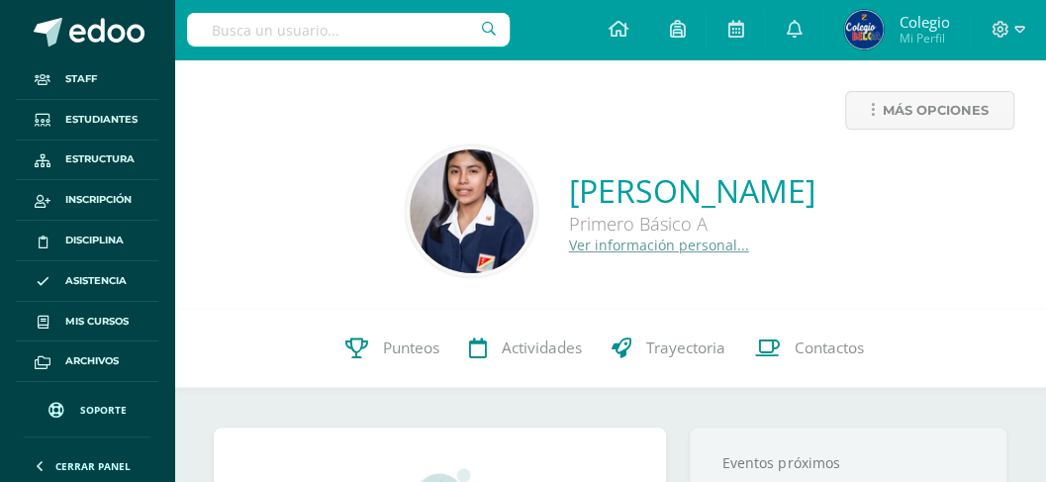
click at [387, 30] on input "text" at bounding box center [348, 30] width 323 height 34
type input "a"
type input "María Ximena paz morales"
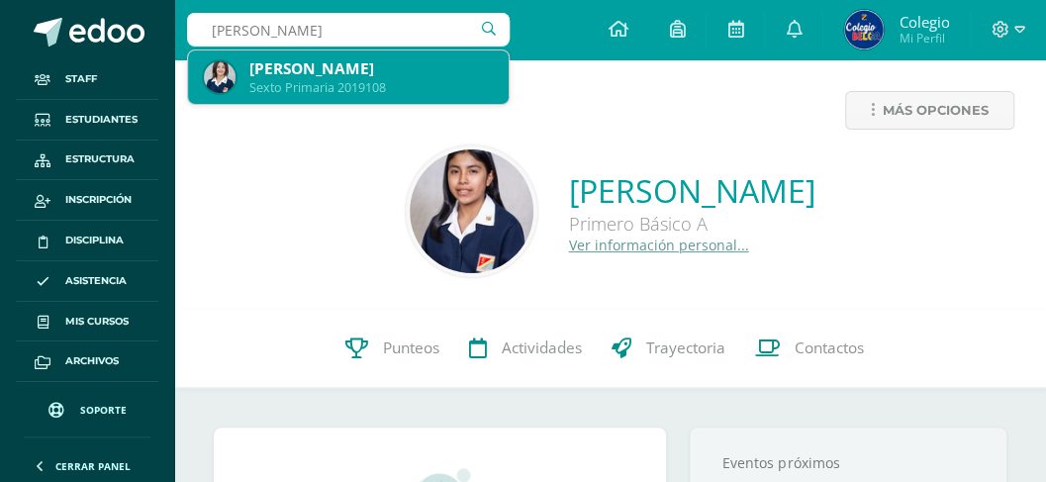
click at [367, 77] on div "María Jimena Paz Morales" at bounding box center [371, 68] width 244 height 21
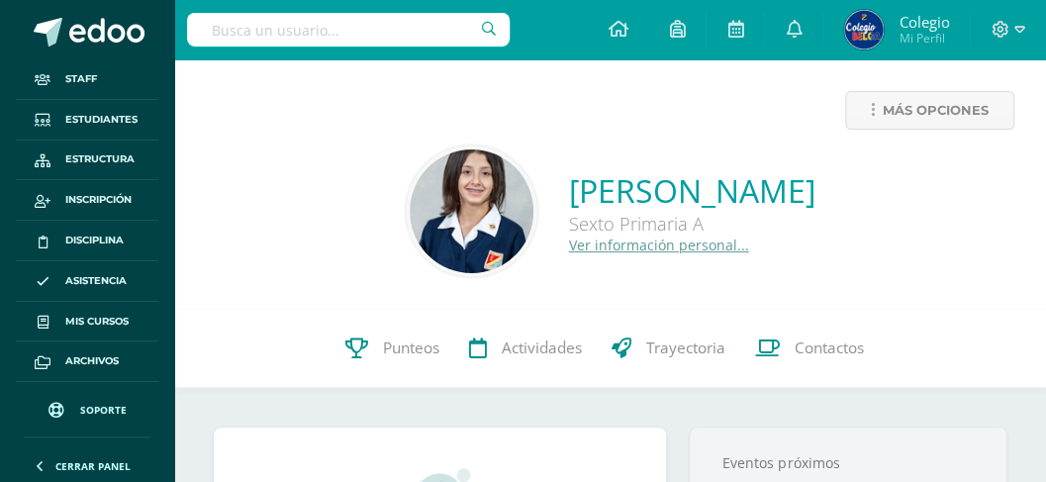
click at [569, 244] on link "Ver información personal..." at bounding box center [659, 245] width 180 height 19
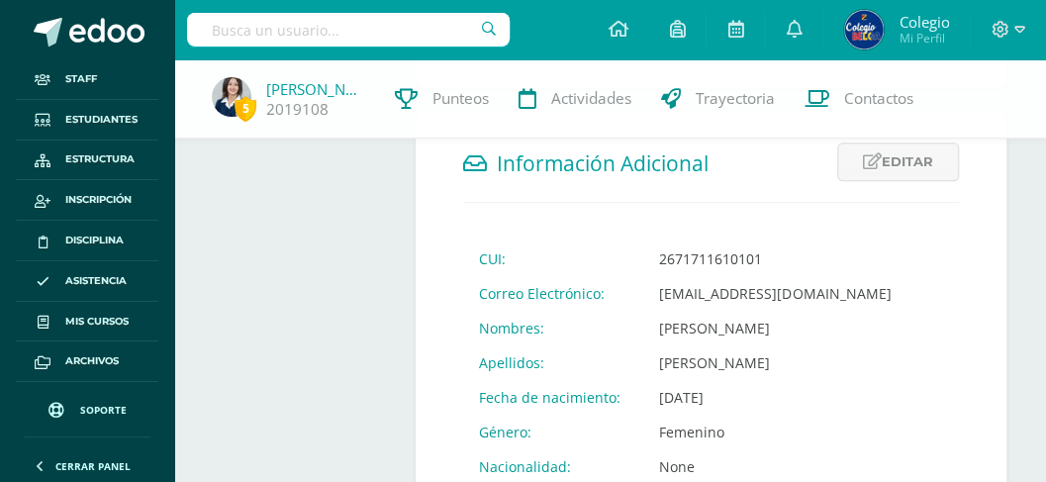
scroll to position [659, 0]
click at [918, 149] on link "Editar" at bounding box center [899, 161] width 122 height 39
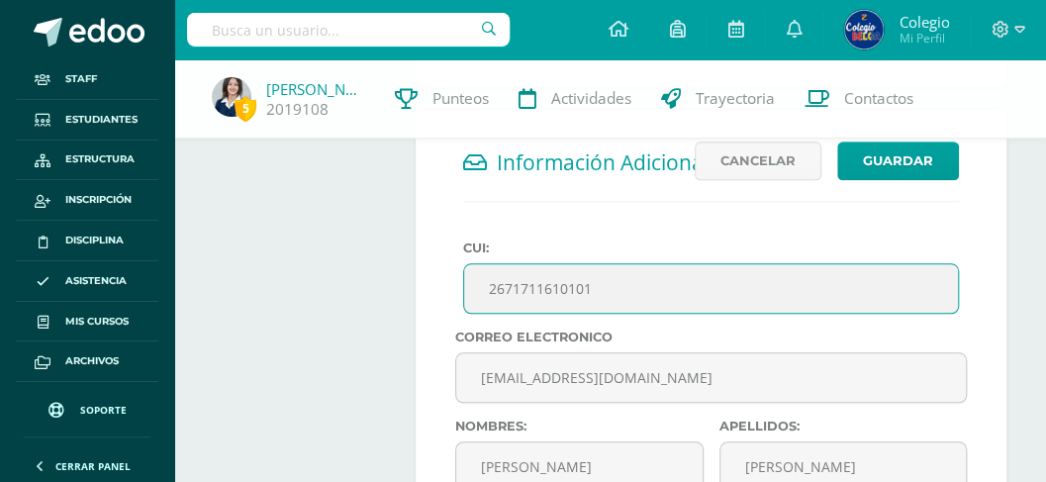
drag, startPoint x: 600, startPoint y: 285, endPoint x: 473, endPoint y: 285, distance: 126.7
click at [473, 285] on input "2671711610101" at bounding box center [711, 288] width 494 height 49
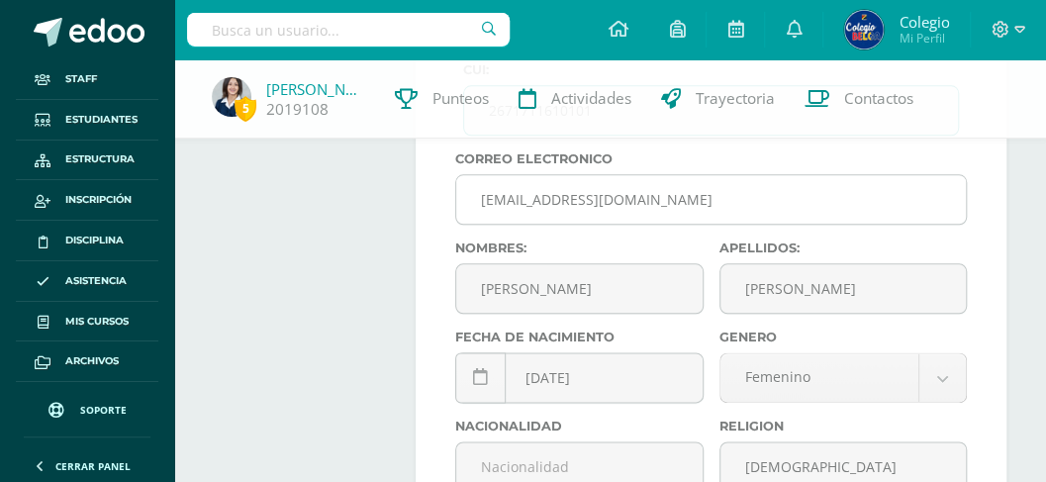
scroll to position [857, 0]
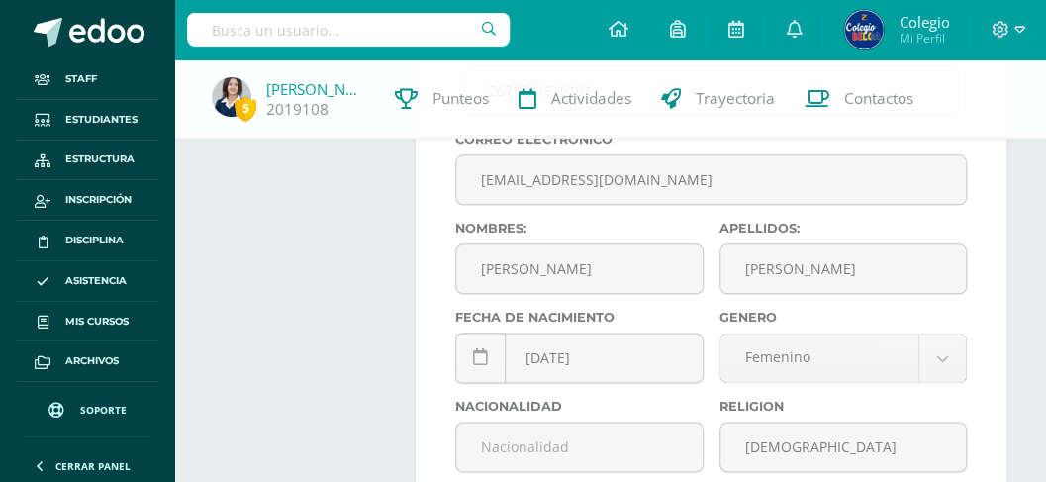
click at [413, 26] on input "text" at bounding box center [348, 30] width 323 height 34
type input "Angi"
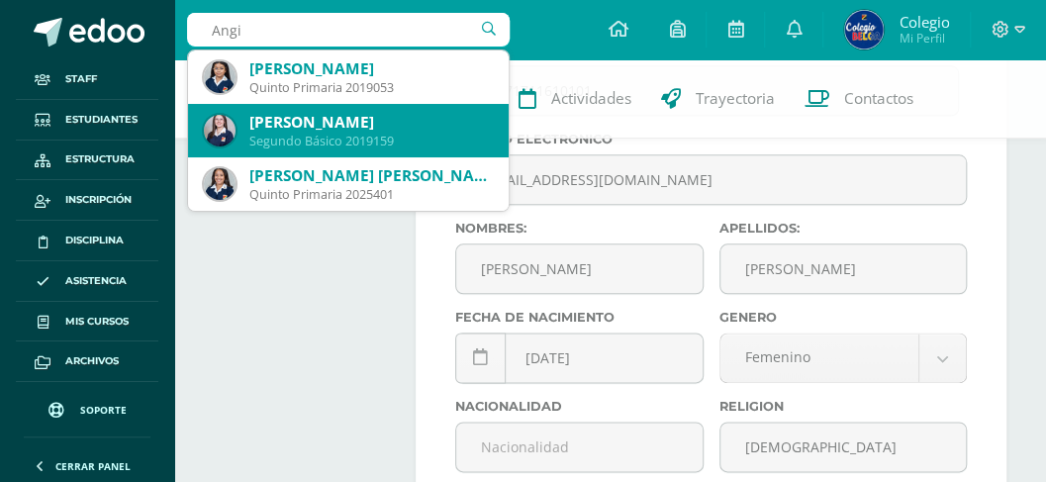
click at [364, 121] on div "Angiee Camila Guerra González" at bounding box center [371, 122] width 244 height 21
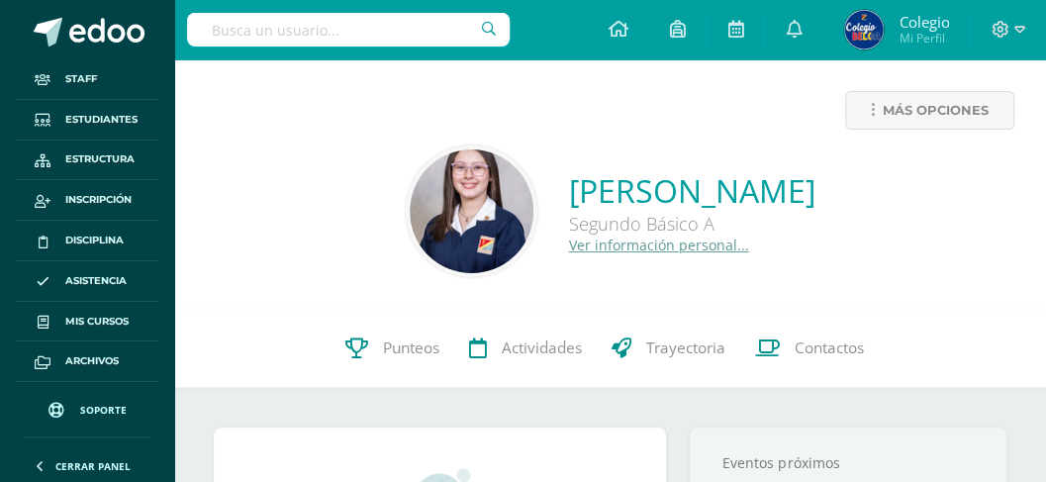
click at [569, 248] on link "Ver información personal..." at bounding box center [659, 245] width 180 height 19
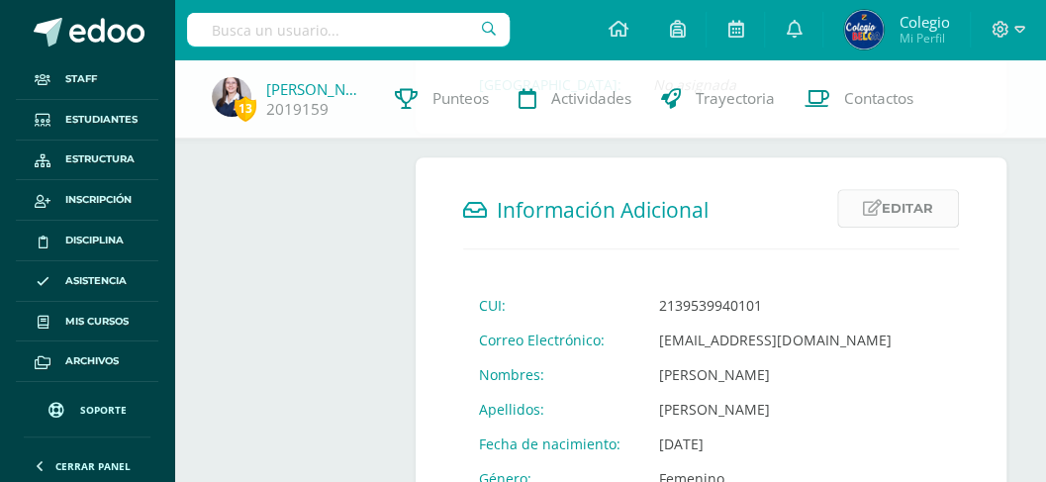
scroll to position [594, 0]
click at [917, 202] on link "Editar" at bounding box center [899, 207] width 122 height 39
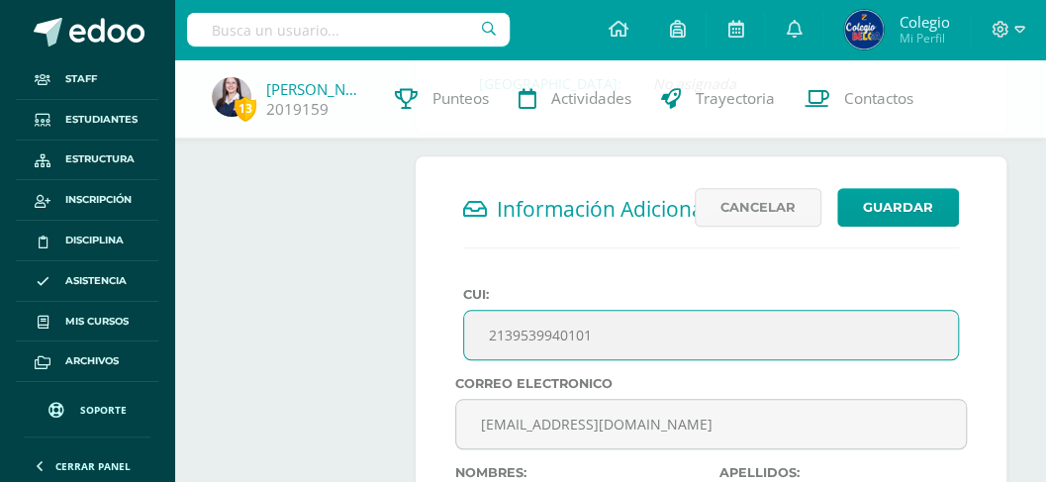
drag, startPoint x: 602, startPoint y: 332, endPoint x: 479, endPoint y: 337, distance: 122.9
click at [479, 337] on input "2139539940101" at bounding box center [711, 335] width 494 height 49
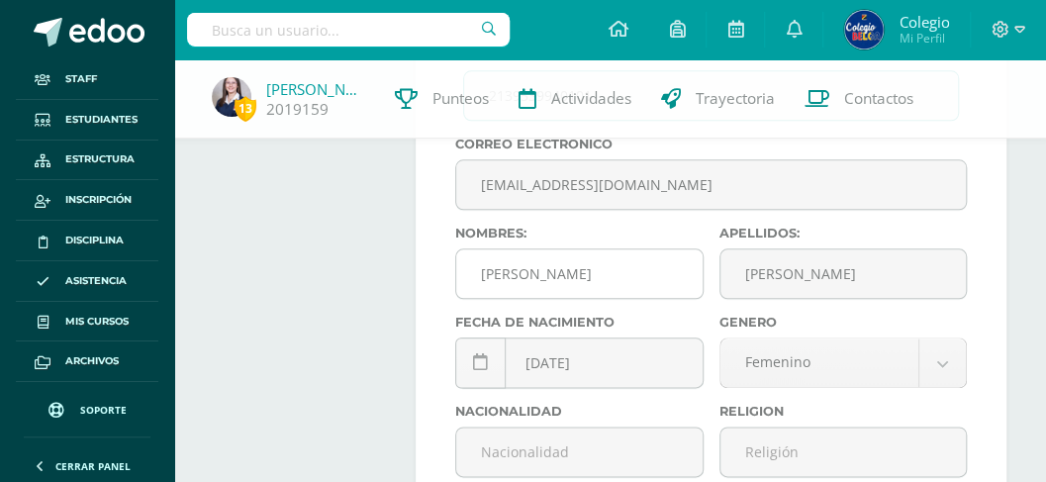
scroll to position [857, 0]
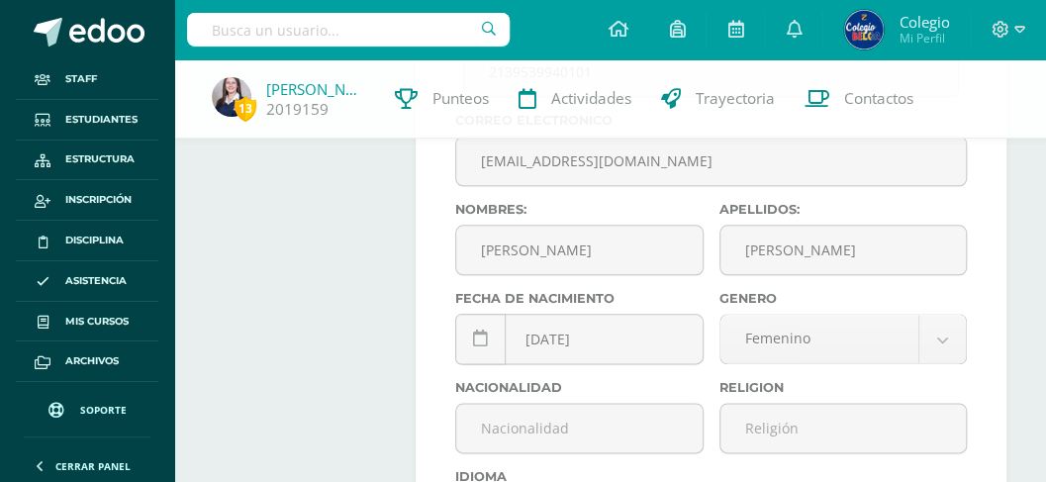
click at [328, 35] on input "text" at bounding box center [348, 30] width 323 height 34
type input "[PERSON_NAME]"
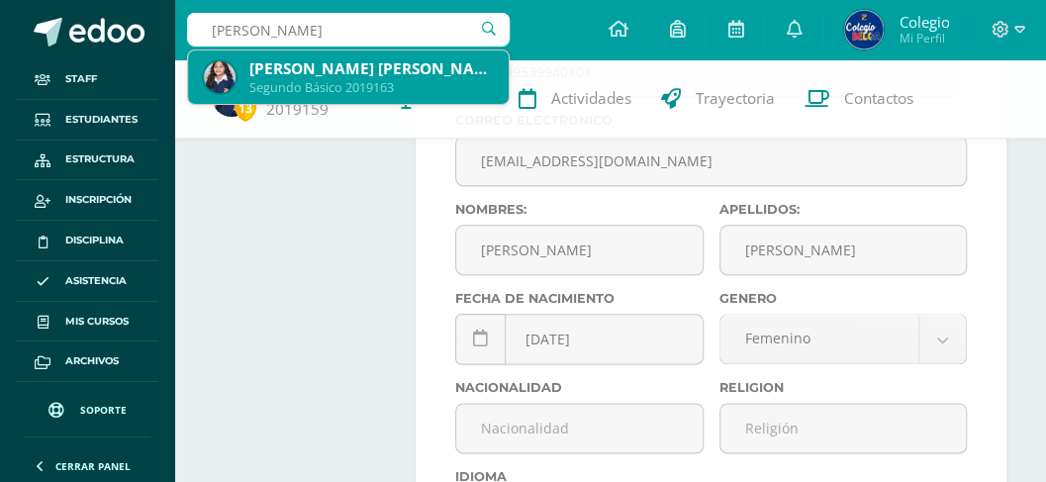
click at [326, 66] on div "[PERSON_NAME] [PERSON_NAME]" at bounding box center [371, 68] width 244 height 21
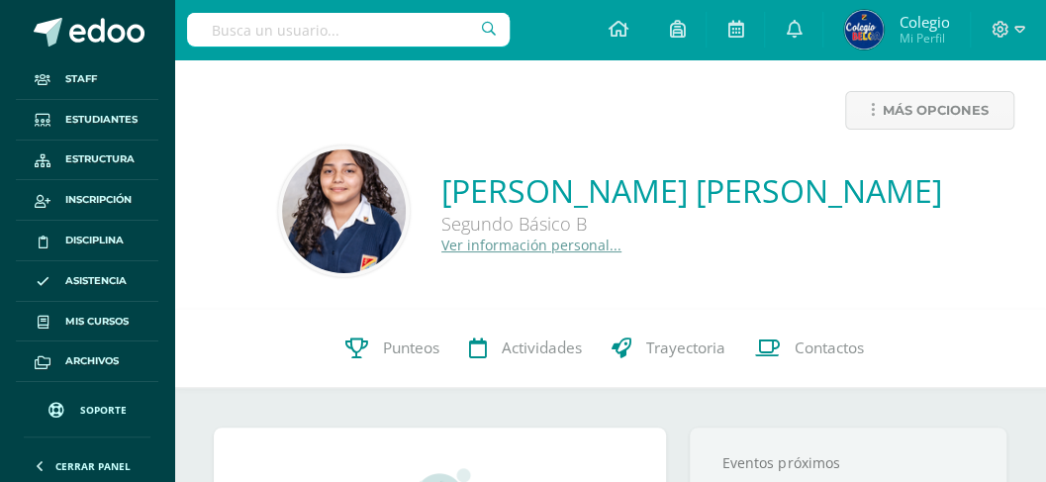
click at [539, 248] on link "Ver información personal..." at bounding box center [532, 245] width 180 height 19
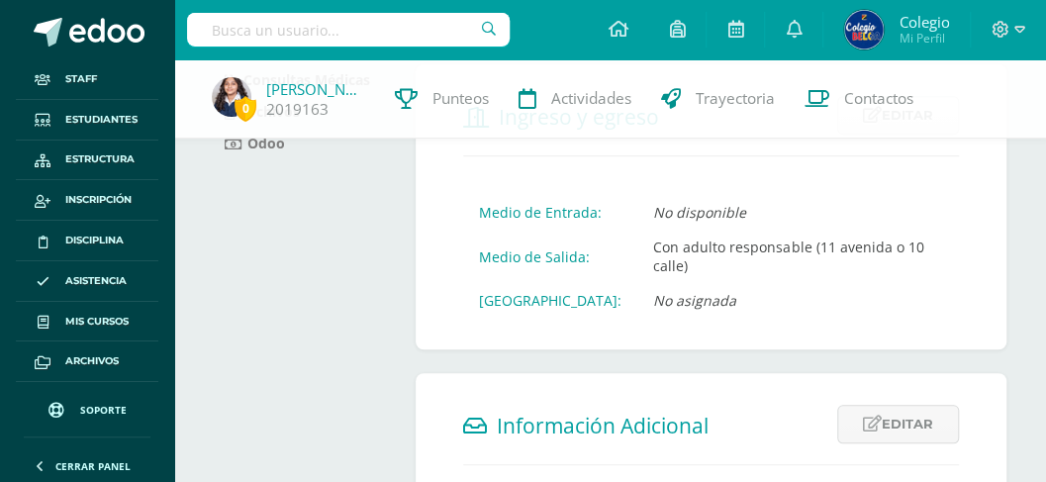
scroll to position [528, 0]
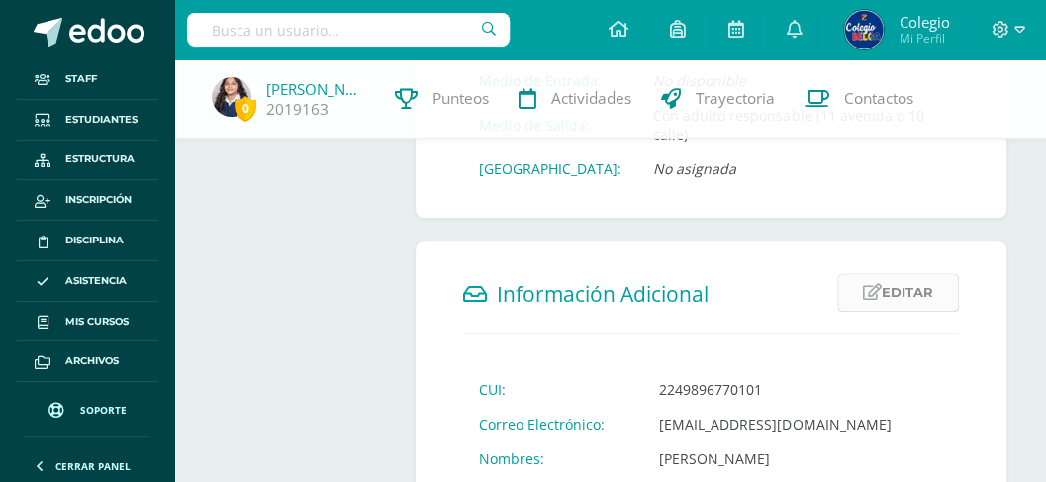
click at [879, 284] on icon at bounding box center [872, 292] width 19 height 17
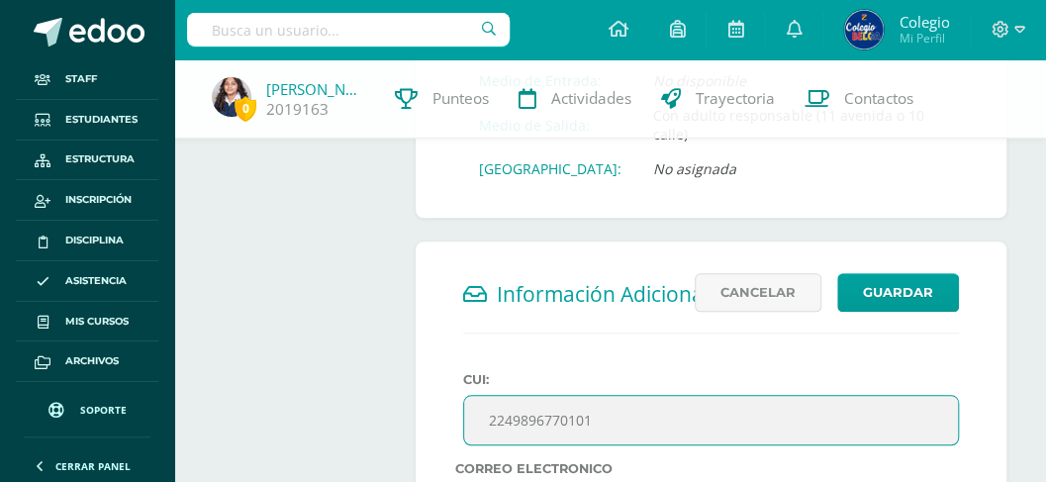
drag, startPoint x: 606, startPoint y: 402, endPoint x: 480, endPoint y: 404, distance: 125.8
click at [480, 404] on input "2249896770101" at bounding box center [711, 420] width 494 height 49
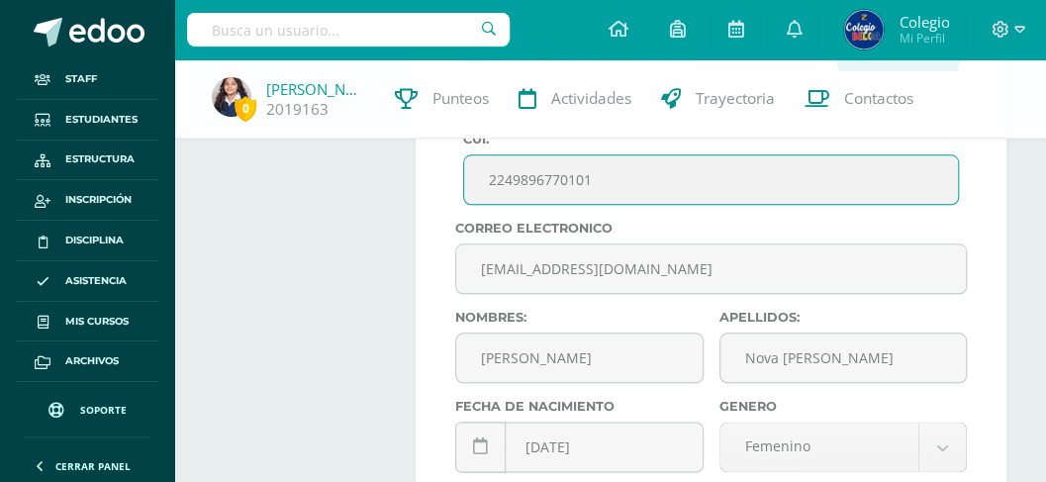
scroll to position [792, 0]
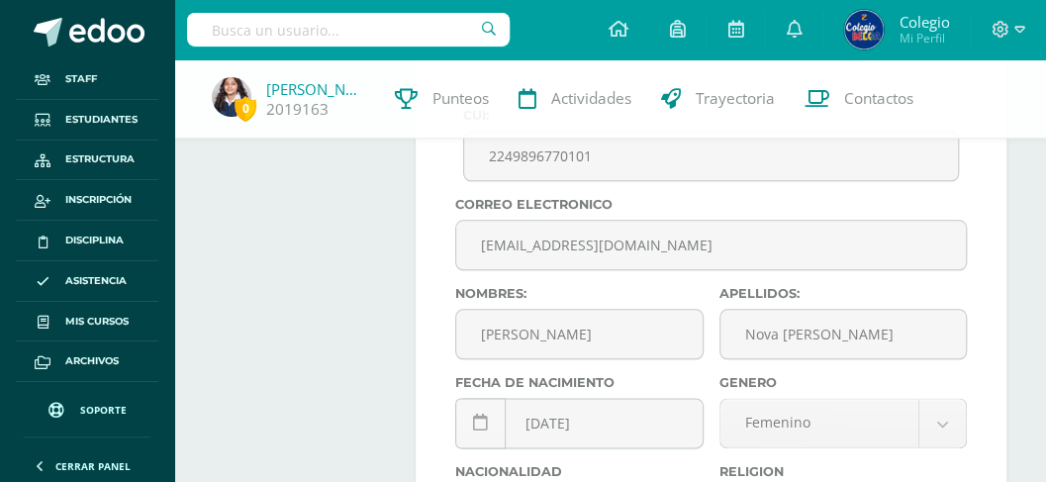
click at [313, 35] on input "text" at bounding box center [348, 30] width 323 height 34
type input "astrid gabriela santos"
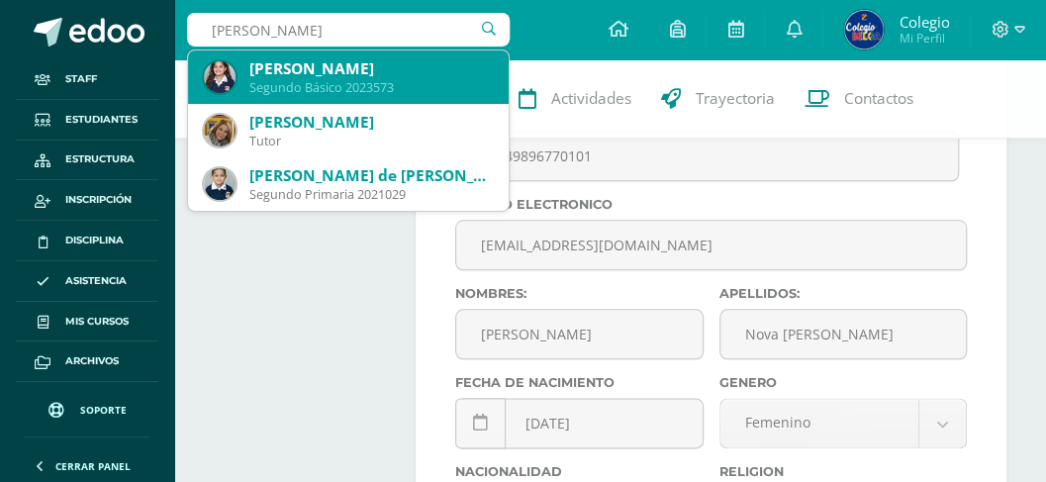
click at [318, 75] on div "[PERSON_NAME]" at bounding box center [371, 68] width 244 height 21
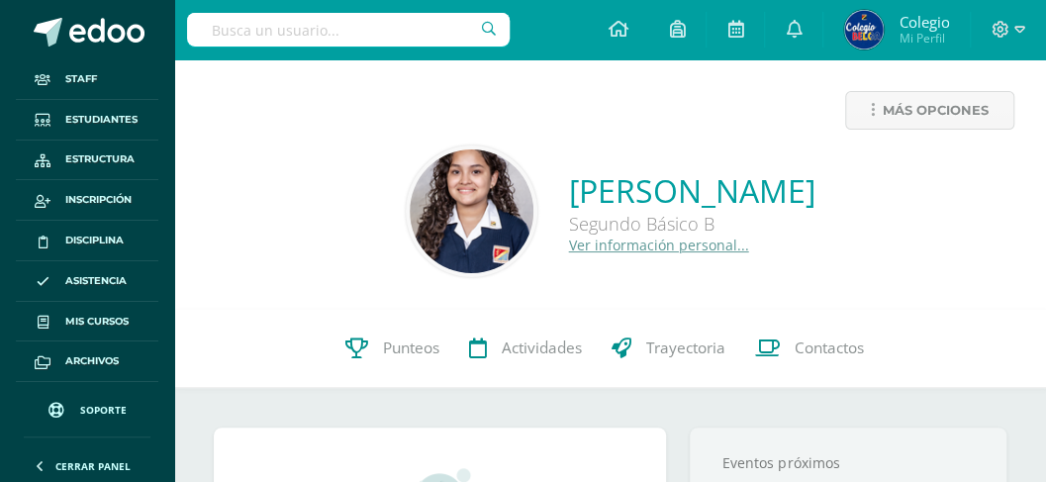
click at [569, 246] on link "Ver información personal..." at bounding box center [659, 245] width 180 height 19
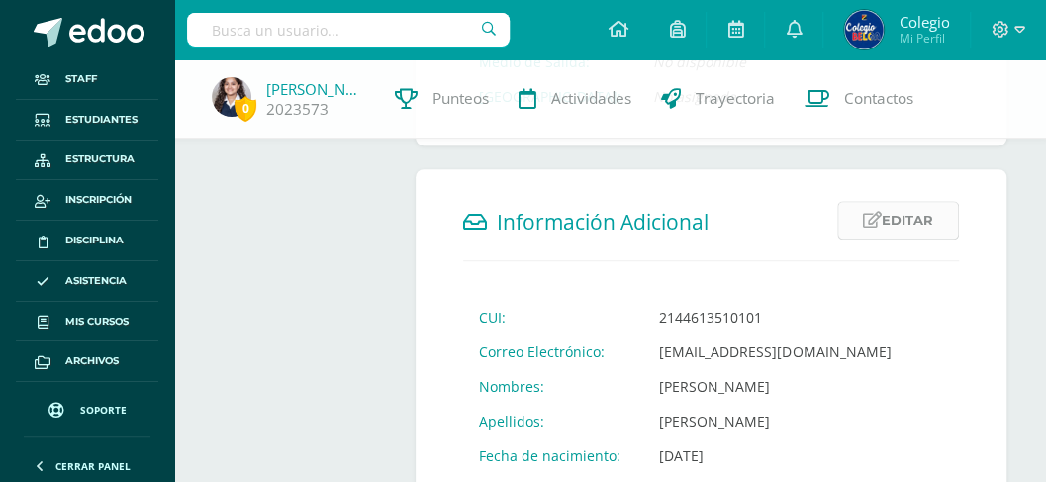
scroll to position [594, 0]
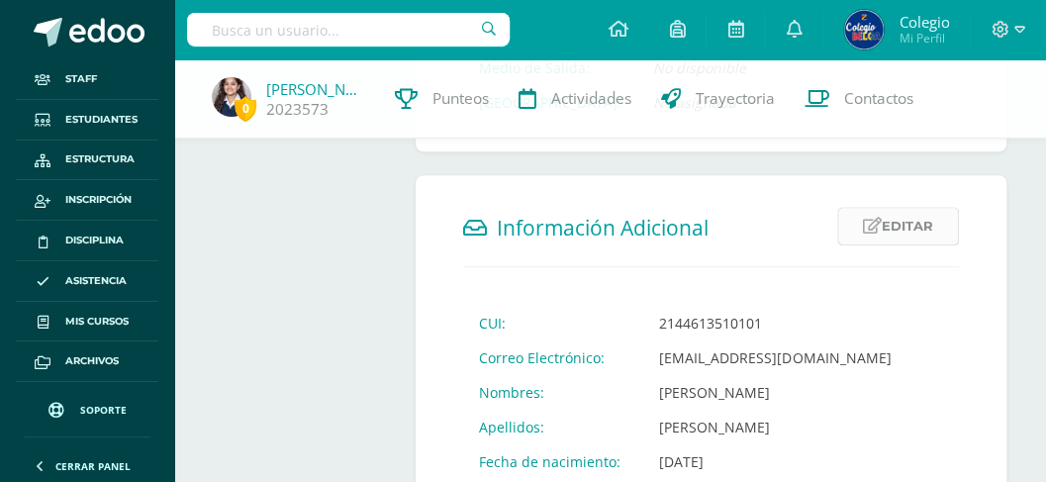
click at [897, 207] on link "Editar" at bounding box center [899, 226] width 122 height 39
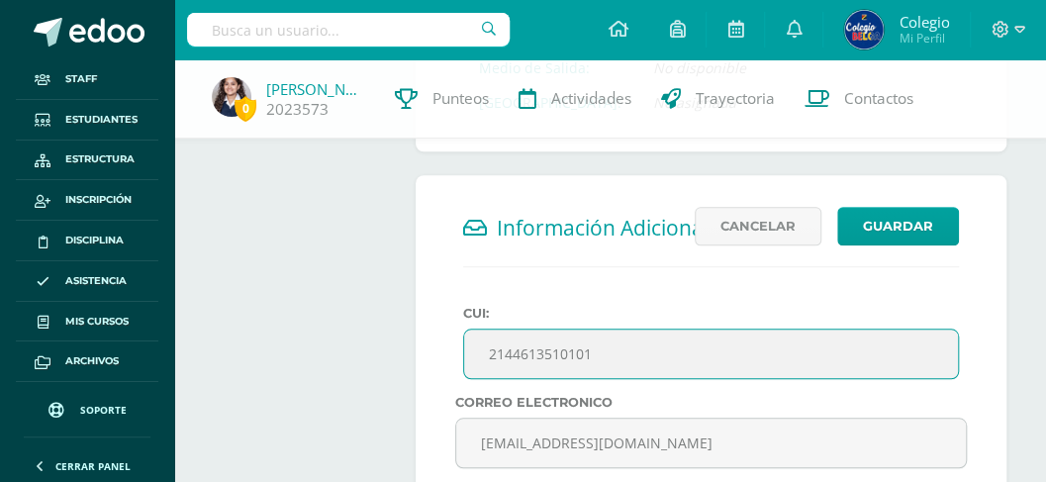
drag, startPoint x: 594, startPoint y: 335, endPoint x: 483, endPoint y: 331, distance: 111.0
click at [483, 331] on input "2144613510101" at bounding box center [711, 354] width 494 height 49
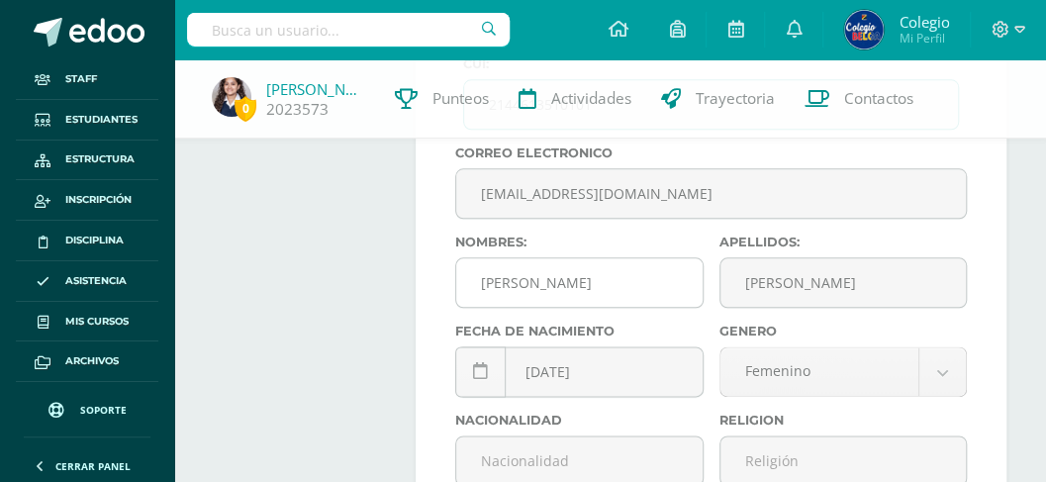
scroll to position [924, 0]
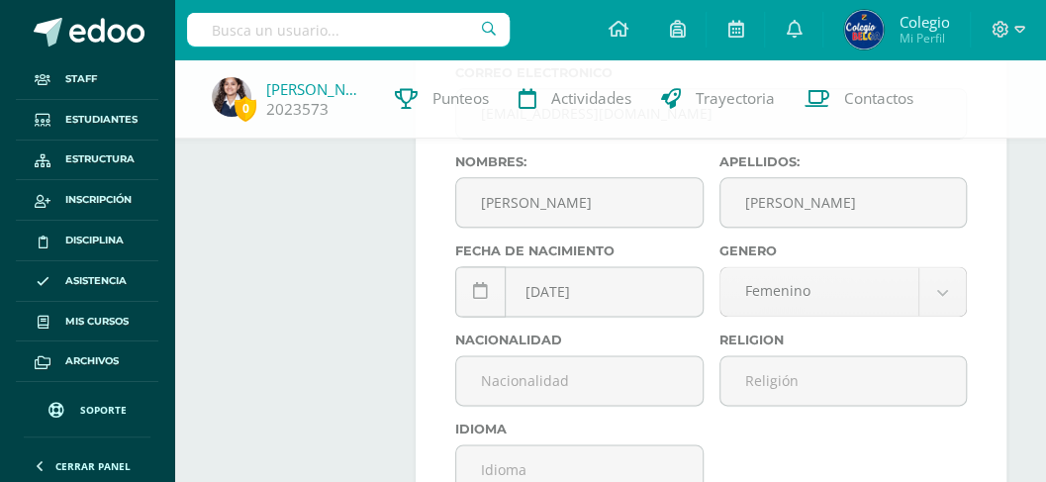
click at [283, 32] on input "text" at bounding box center [348, 30] width 323 height 34
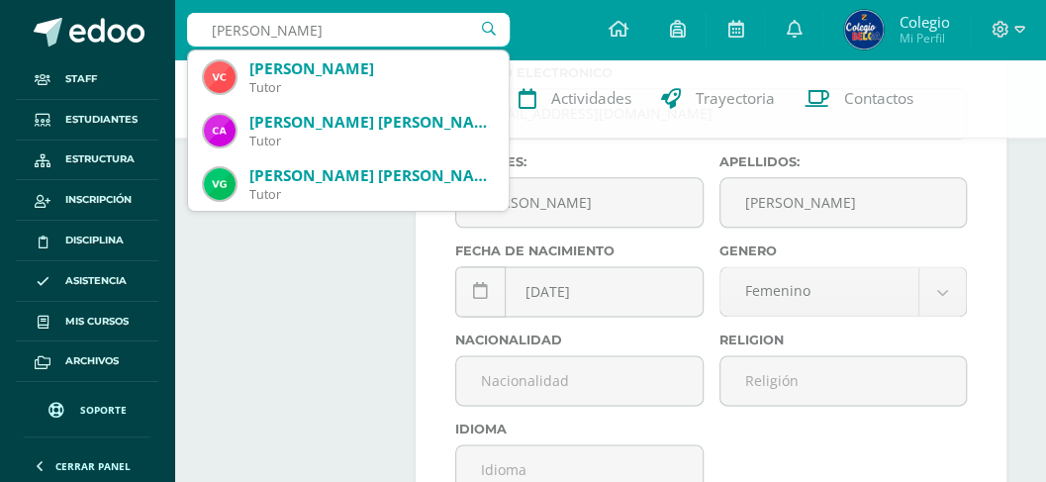
type input "valerie esquiv"
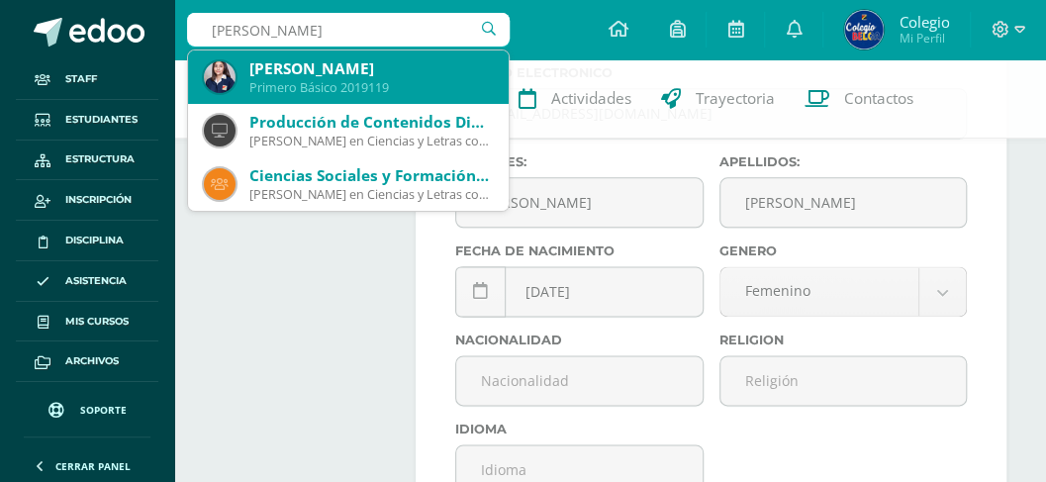
click at [311, 77] on div "Valerie Daniela Esquivel Salazar" at bounding box center [371, 68] width 244 height 21
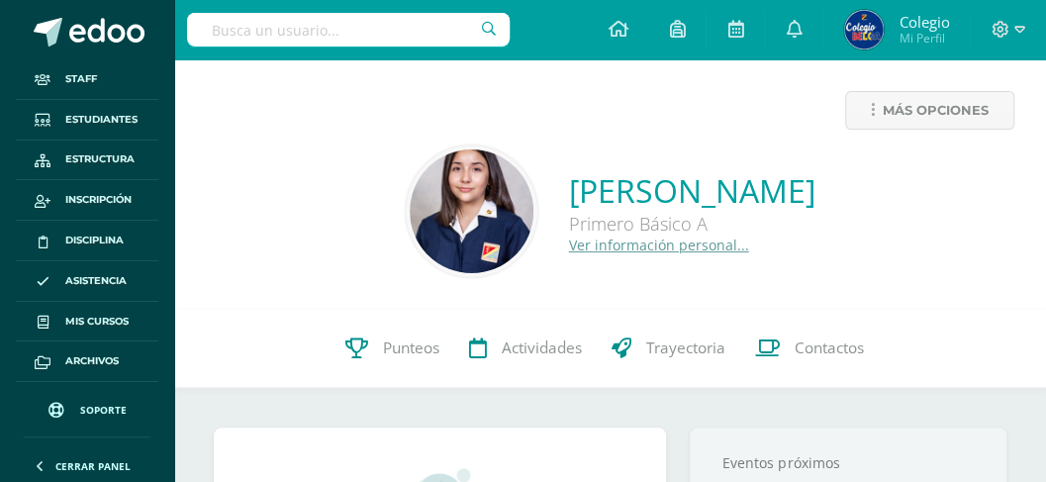
click at [569, 246] on link "Ver información personal..." at bounding box center [659, 245] width 180 height 19
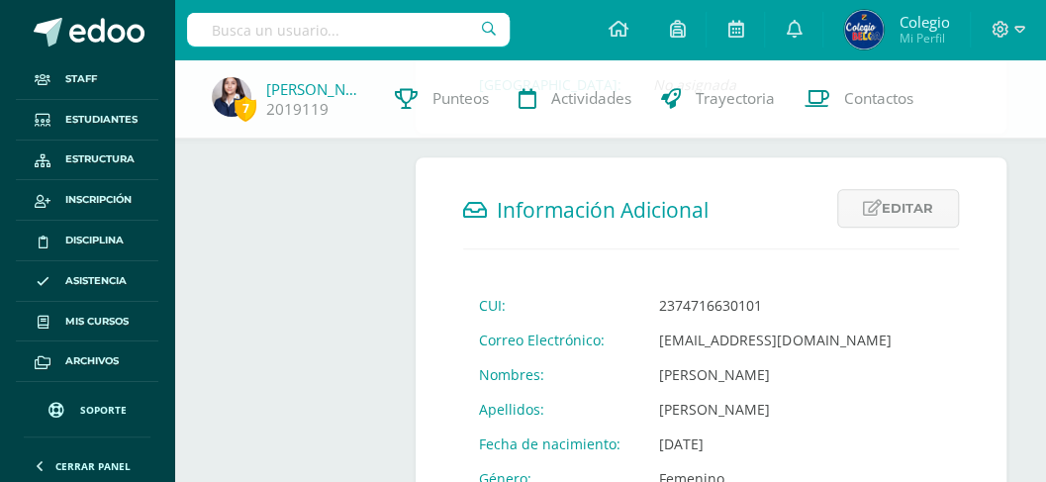
scroll to position [594, 0]
click at [888, 208] on link "Editar" at bounding box center [899, 207] width 122 height 39
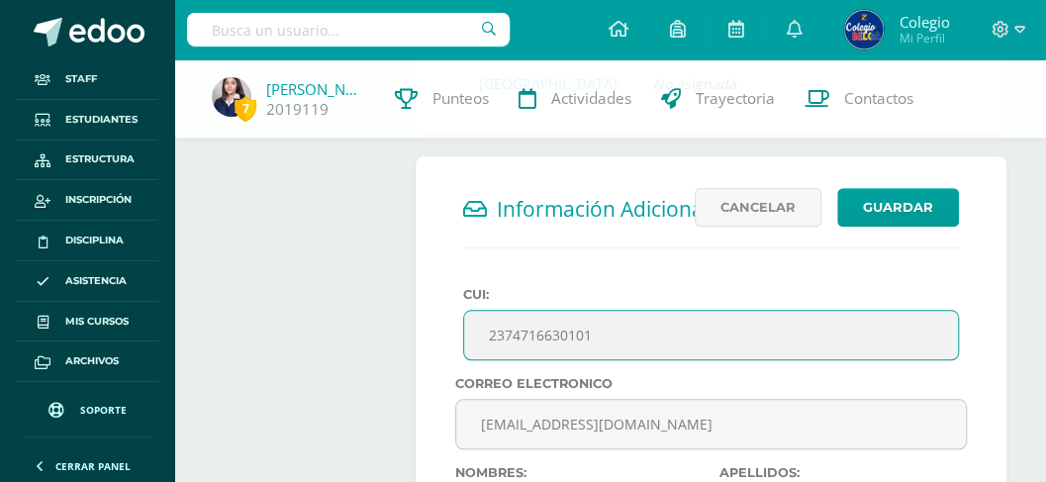
drag, startPoint x: 604, startPoint y: 336, endPoint x: 475, endPoint y: 324, distance: 129.3
click at [475, 324] on input "2374716630101" at bounding box center [711, 335] width 494 height 49
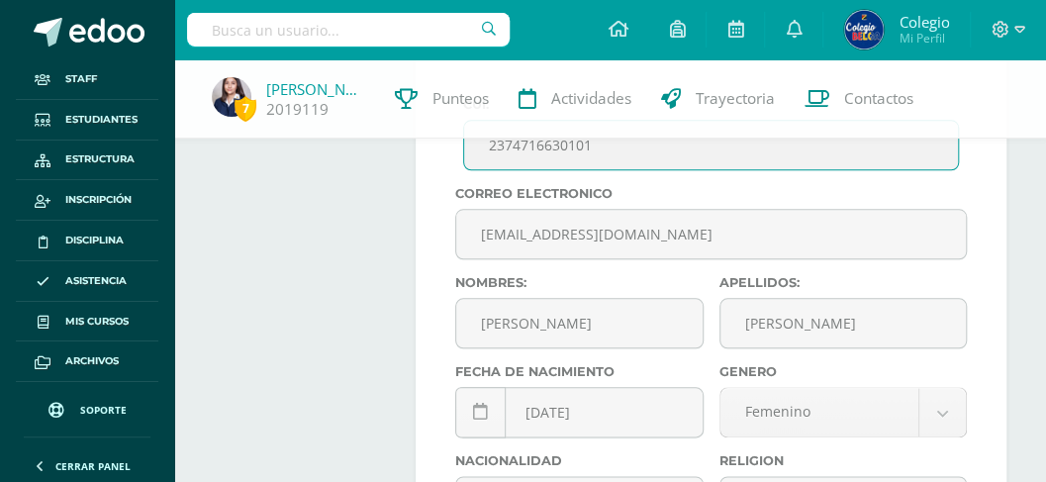
scroll to position [792, 0]
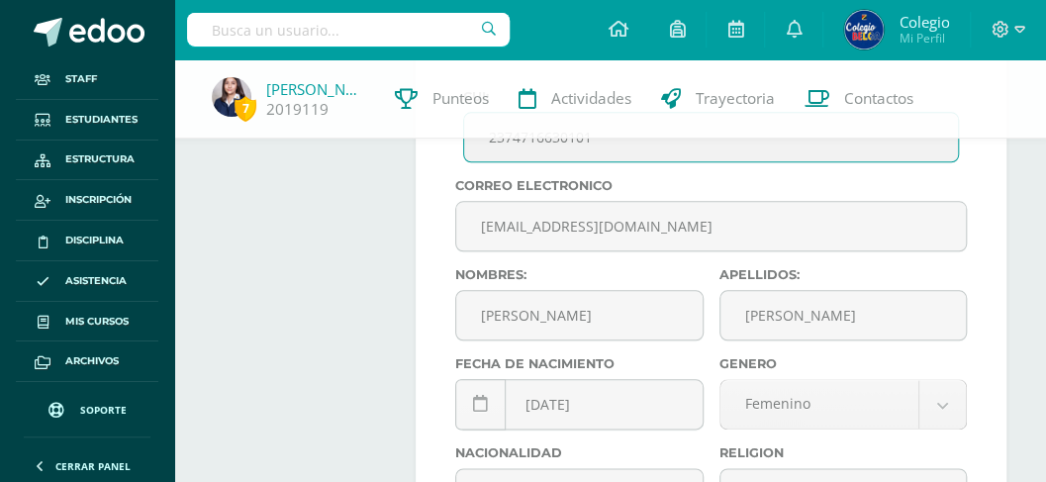
click at [301, 28] on input "text" at bounding box center [348, 30] width 323 height 34
type input "maría victoria"
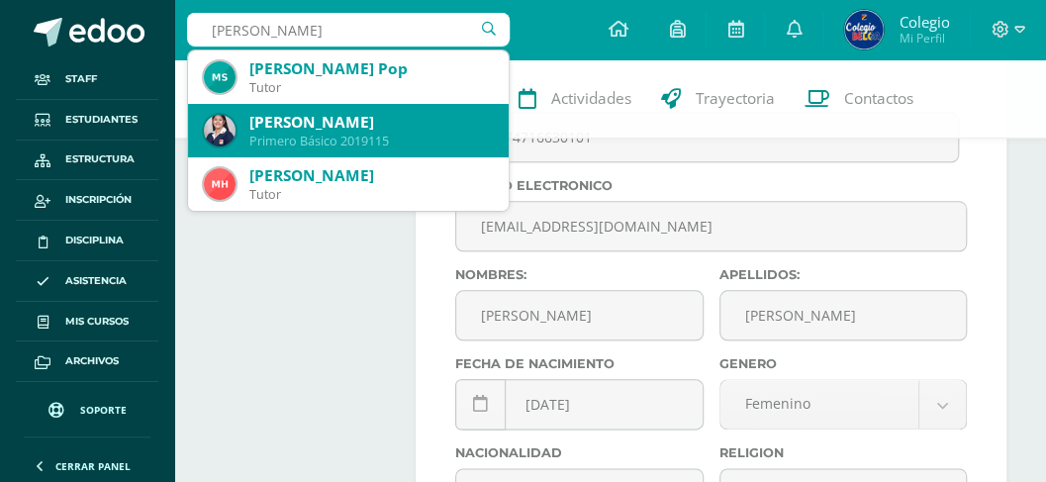
click at [313, 121] on div "María Victoria Canté Gálvez" at bounding box center [371, 122] width 244 height 21
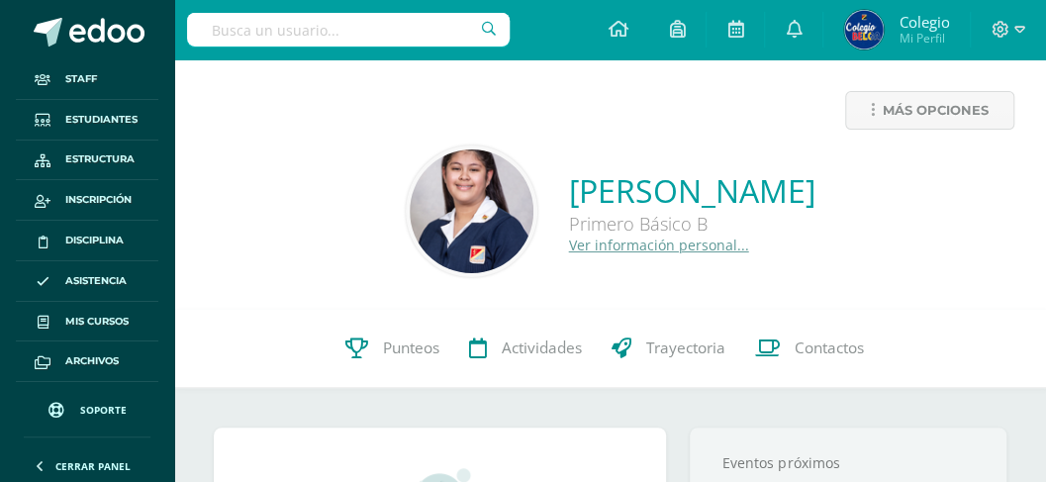
click at [569, 251] on link "Ver información personal..." at bounding box center [659, 245] width 180 height 19
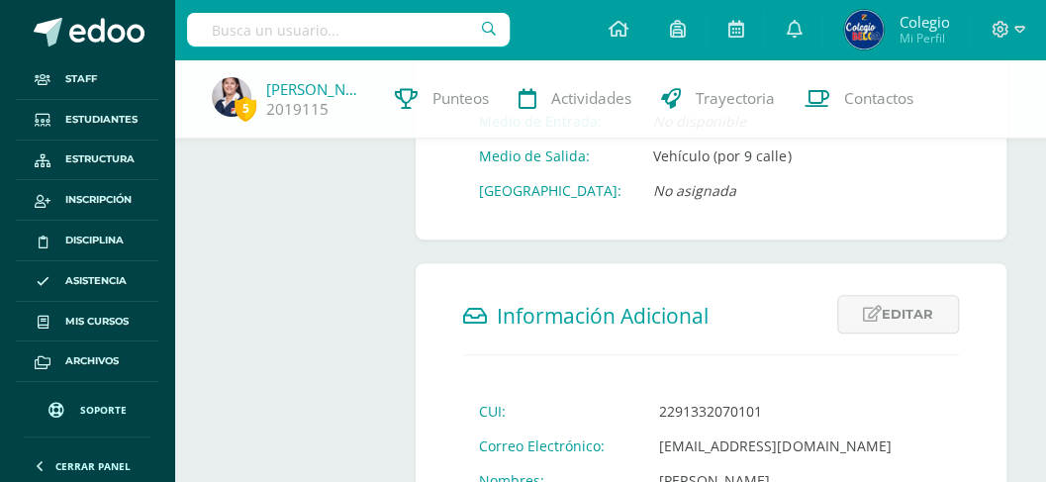
scroll to position [528, 0]
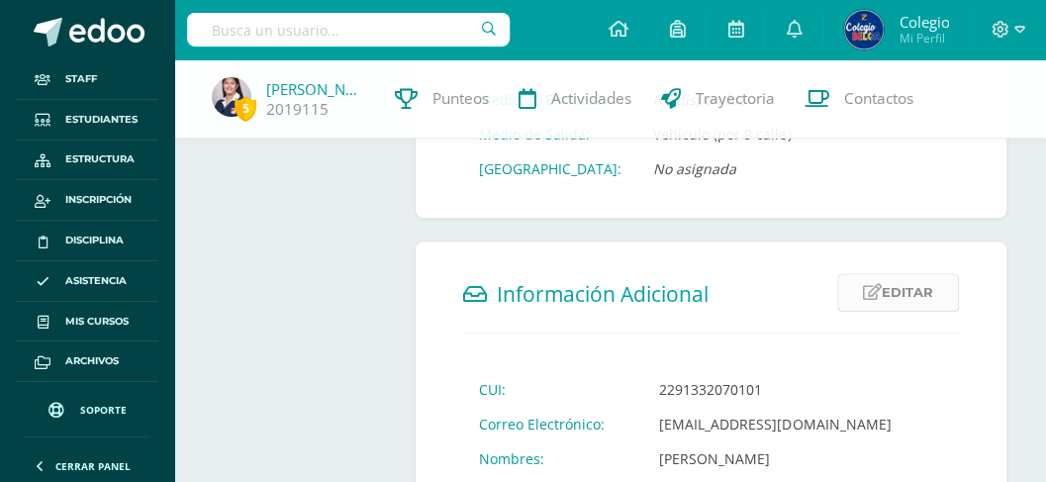
click at [883, 283] on link "Editar" at bounding box center [899, 292] width 122 height 39
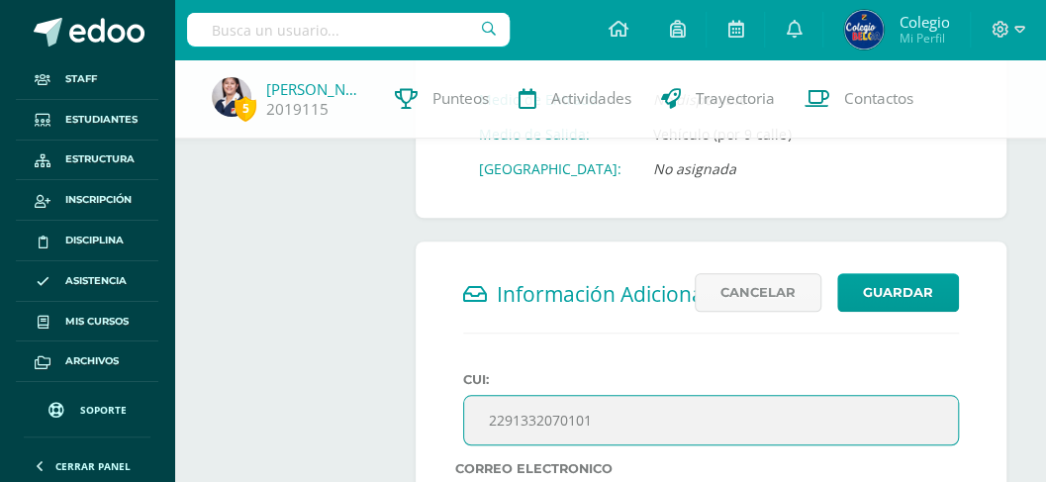
drag, startPoint x: 598, startPoint y: 422, endPoint x: 485, endPoint y: 416, distance: 113.0
click at [485, 416] on input "2291332070101" at bounding box center [711, 420] width 494 height 49
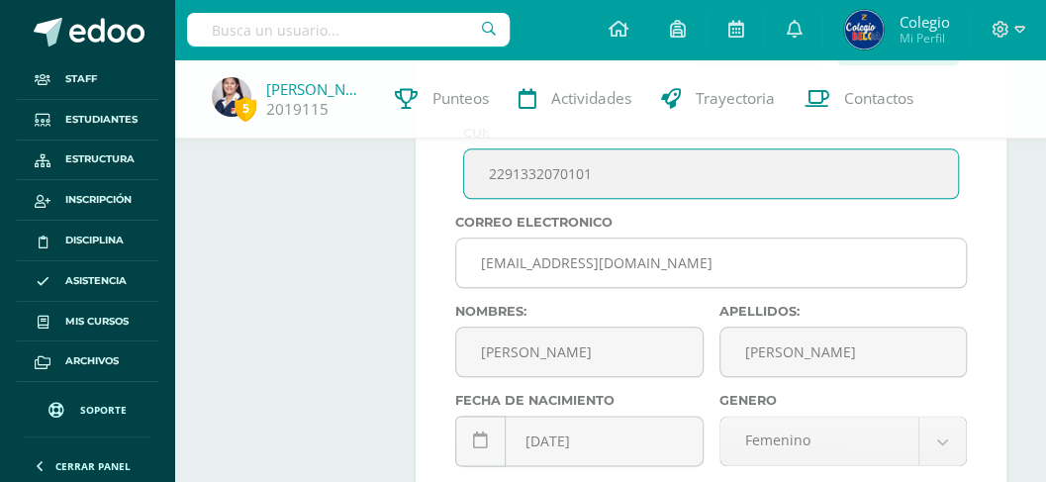
scroll to position [857, 0]
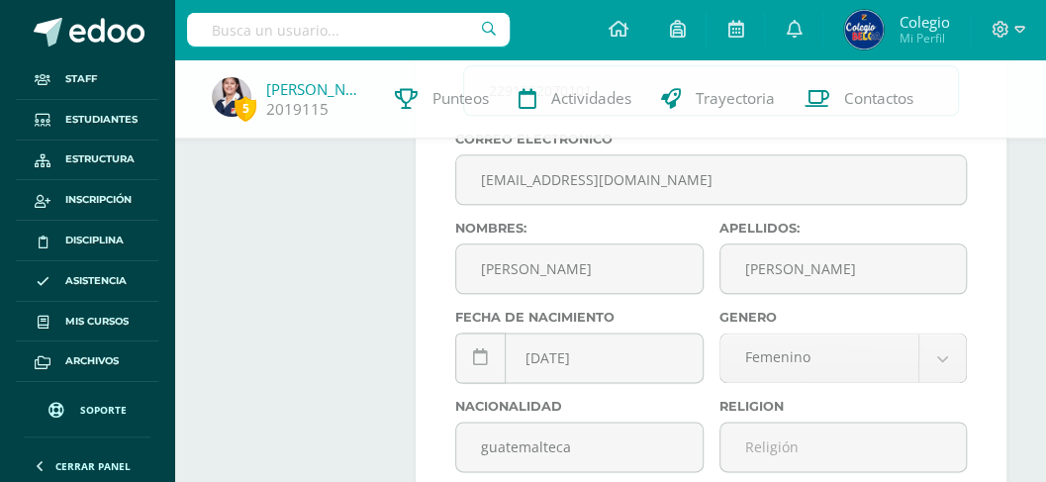
click at [327, 33] on input "text" at bounding box center [348, 30] width 323 height 34
type input "maría isabel bravo"
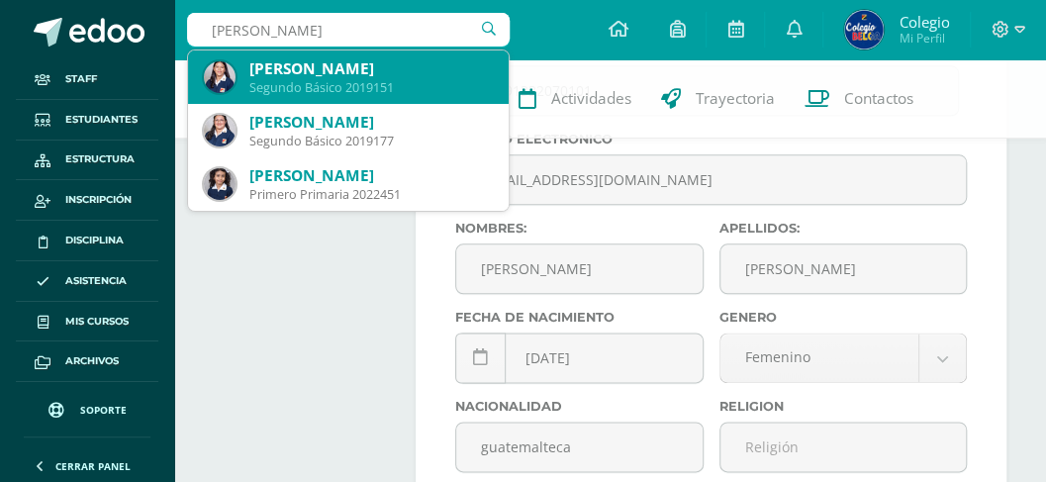
click at [311, 79] on div "Segundo Básico 2019151" at bounding box center [371, 87] width 244 height 17
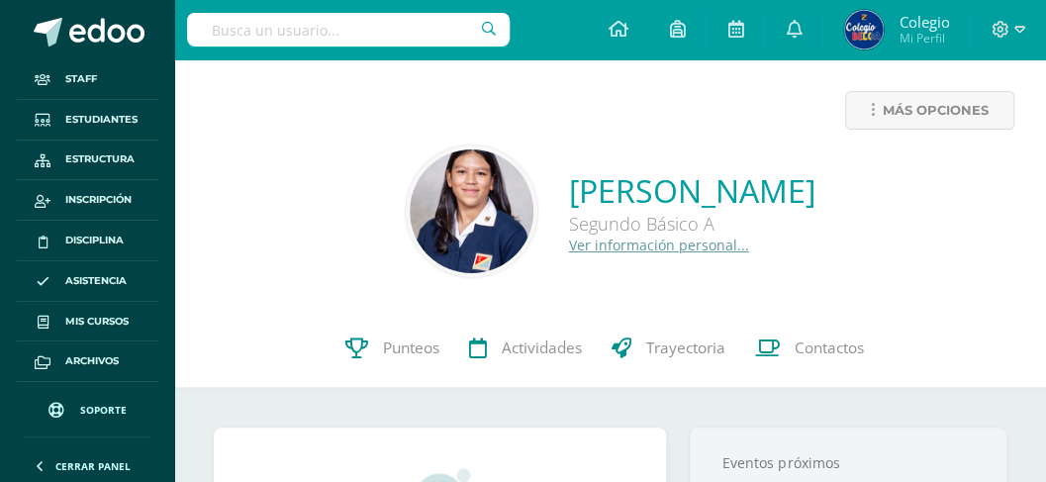
click at [569, 247] on link "Ver información personal..." at bounding box center [659, 245] width 180 height 19
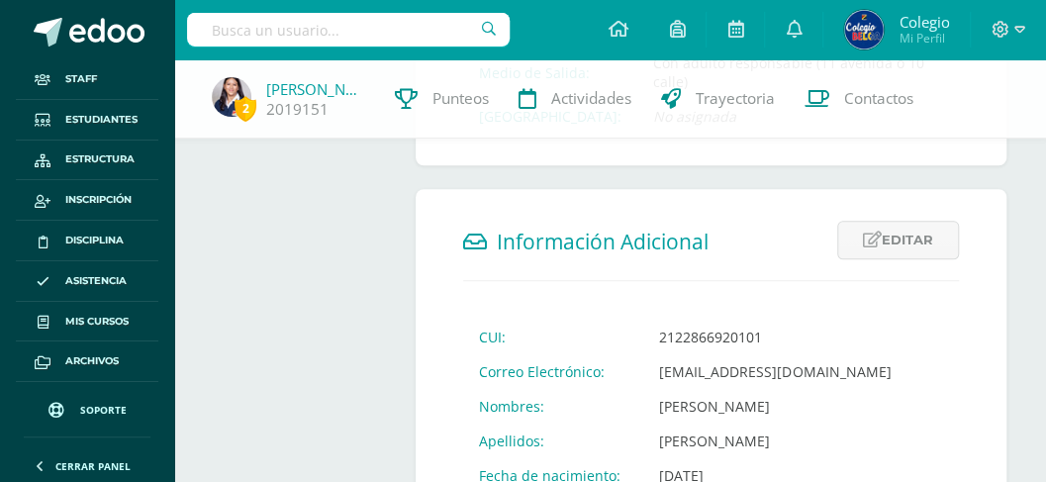
scroll to position [594, 0]
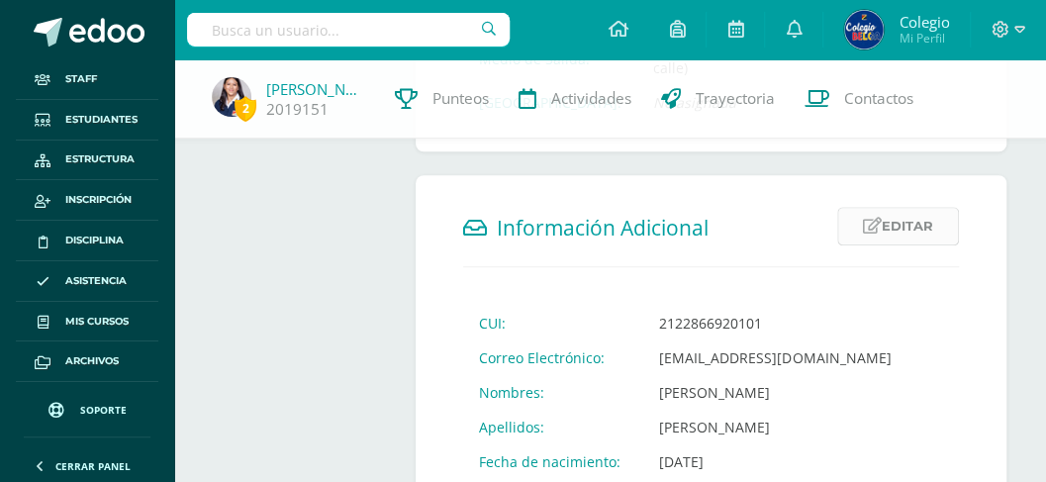
click at [899, 207] on link "Editar" at bounding box center [899, 226] width 122 height 39
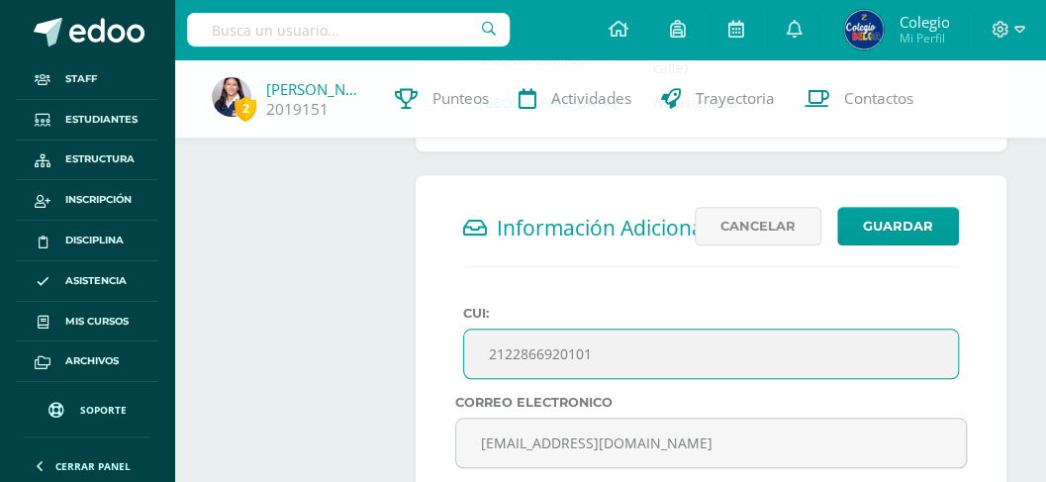
drag, startPoint x: 608, startPoint y: 332, endPoint x: 486, endPoint y: 333, distance: 121.8
click at [486, 333] on input "2122866920101" at bounding box center [711, 354] width 494 height 49
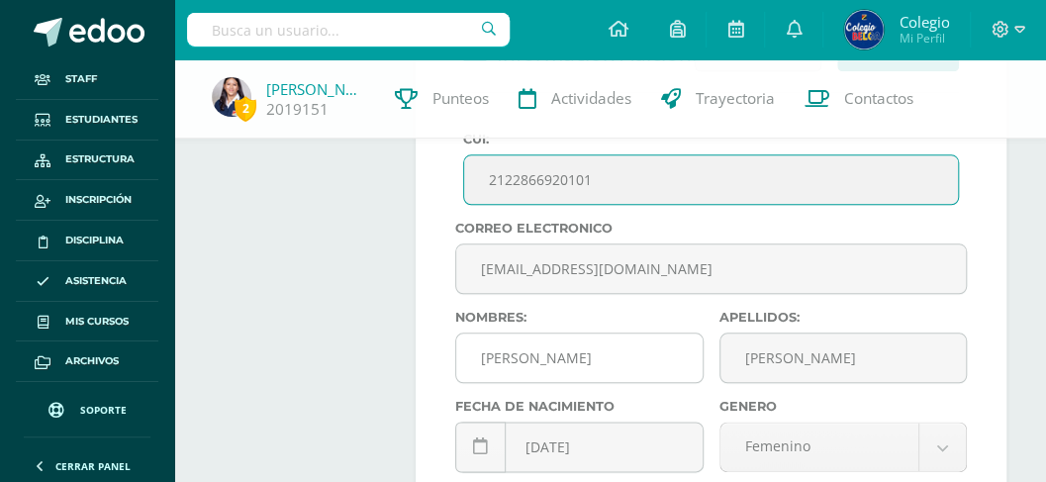
scroll to position [792, 0]
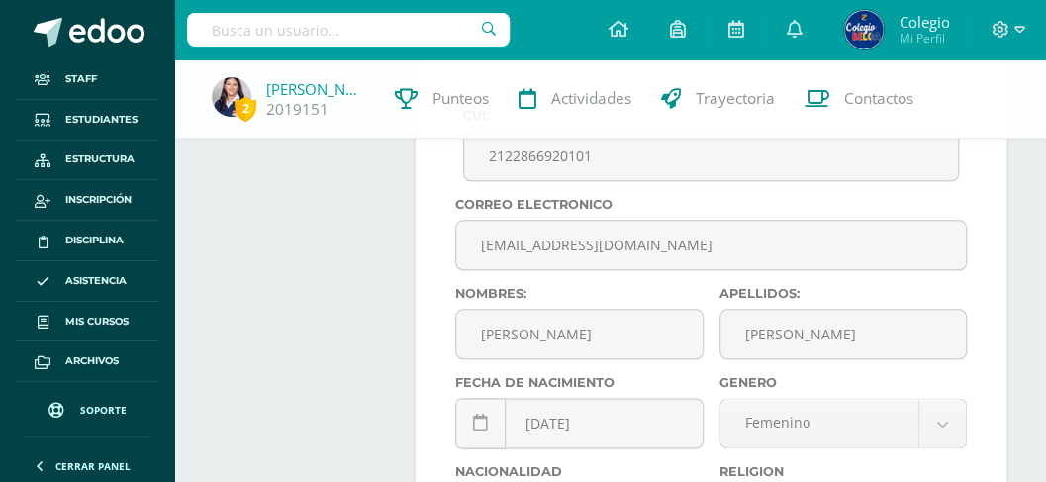
click at [363, 25] on input "text" at bounding box center [348, 30] width 323 height 34
type input "luisa mariana valle"
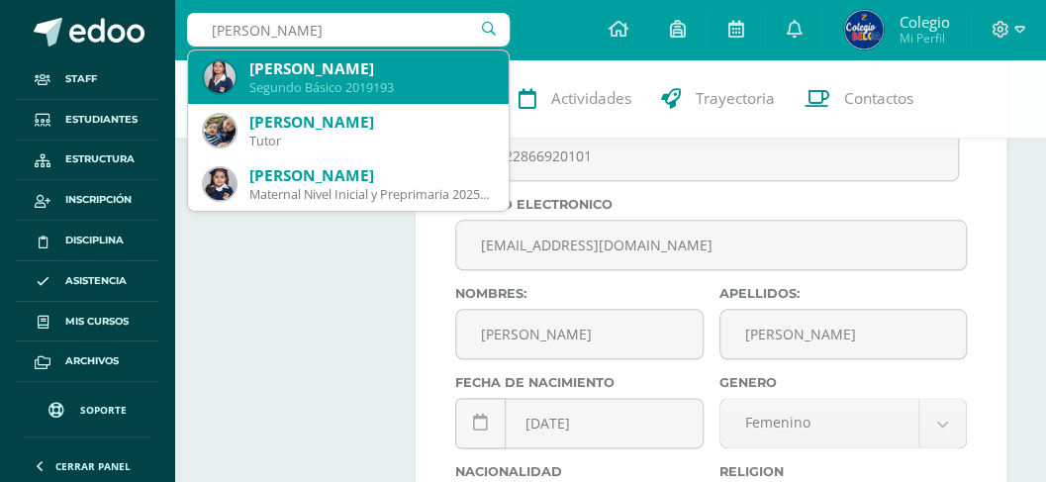
click at [342, 75] on div "Luisa Mariana Valle Rodas" at bounding box center [371, 68] width 244 height 21
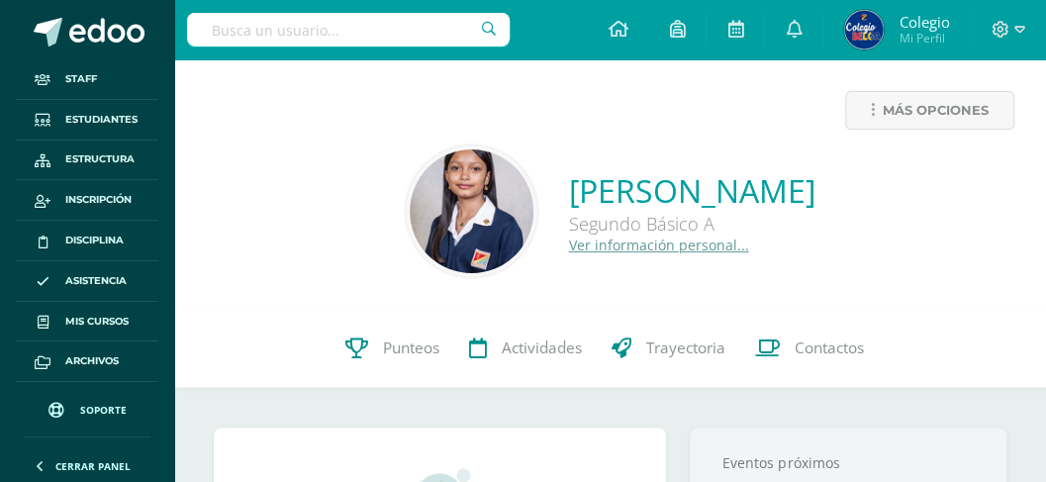
click at [569, 249] on link "Ver información personal..." at bounding box center [659, 245] width 180 height 19
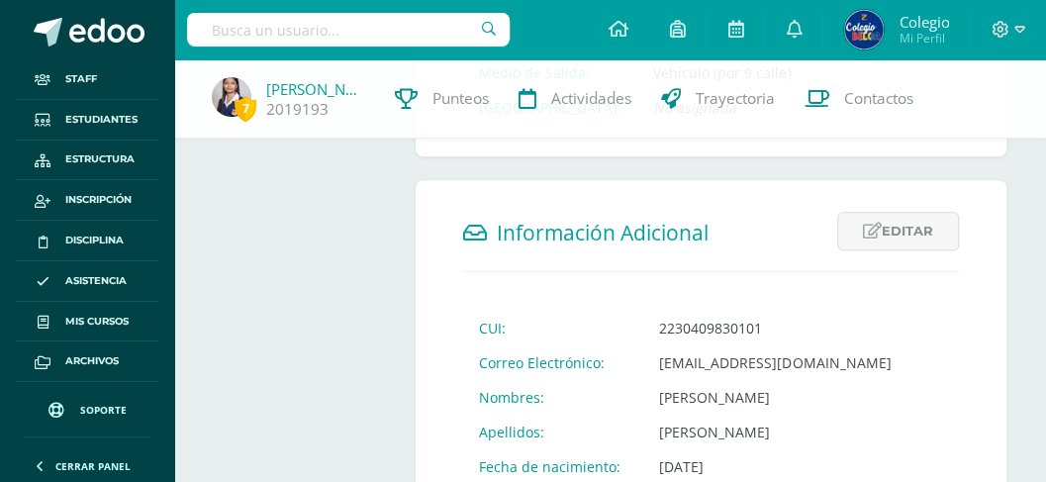
scroll to position [594, 0]
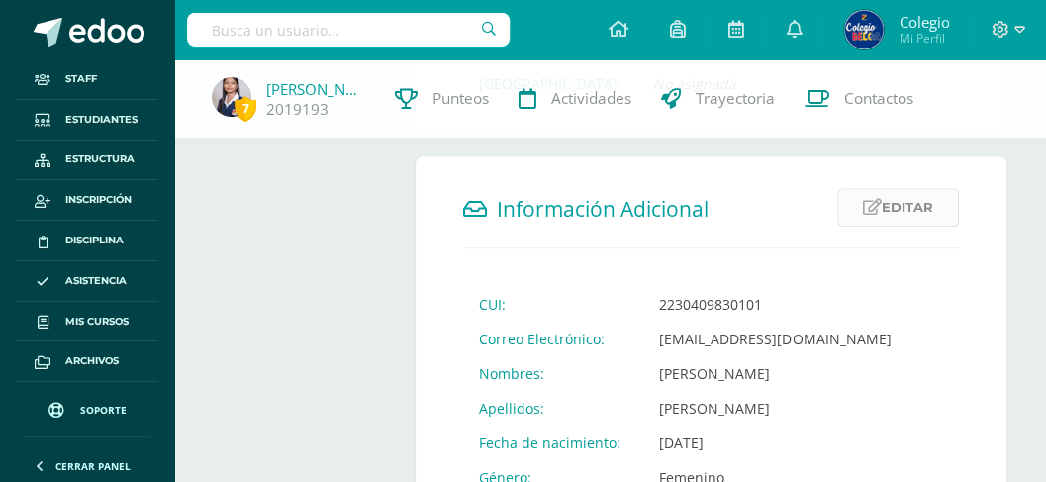
click at [886, 206] on link "Editar" at bounding box center [899, 207] width 122 height 39
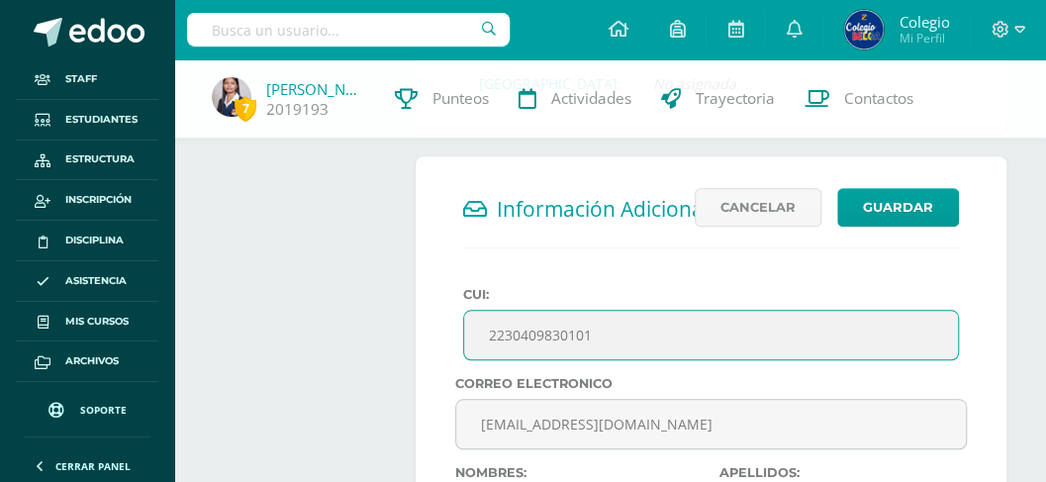
drag, startPoint x: 602, startPoint y: 330, endPoint x: 482, endPoint y: 327, distance: 119.8
click at [482, 327] on input "2230409830101" at bounding box center [711, 335] width 494 height 49
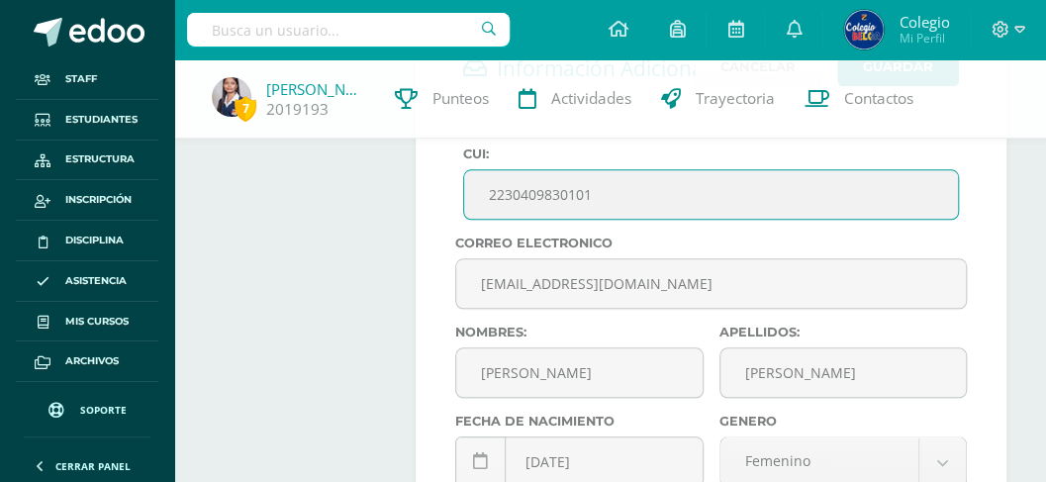
scroll to position [857, 0]
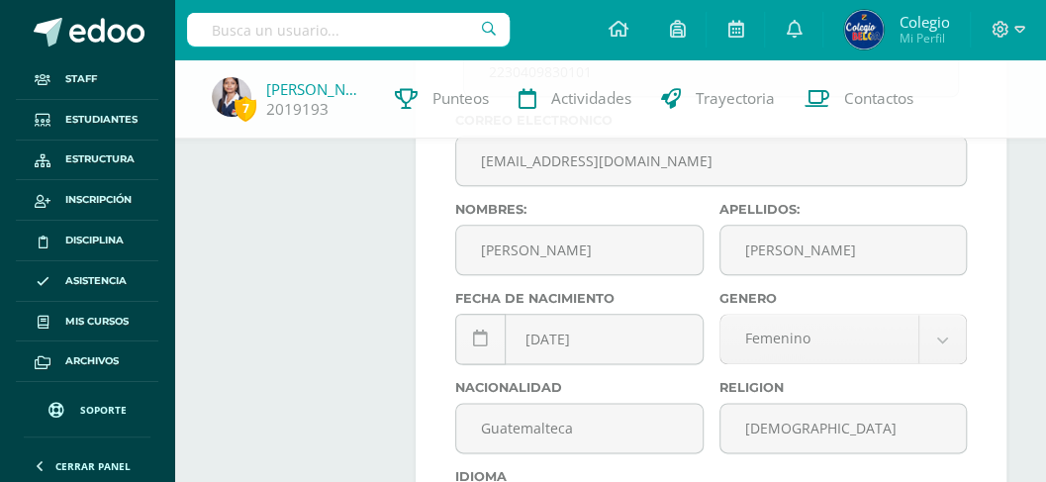
click at [259, 33] on input "text" at bounding box center [348, 30] width 323 height 34
type input "adriana fernanda"
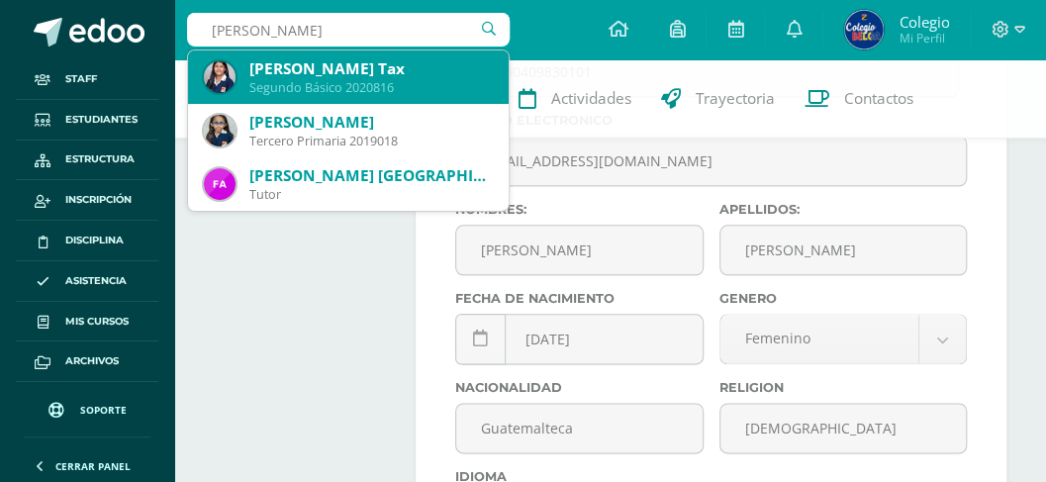
click at [267, 75] on div "Adriana Fernanda García Tax" at bounding box center [371, 68] width 244 height 21
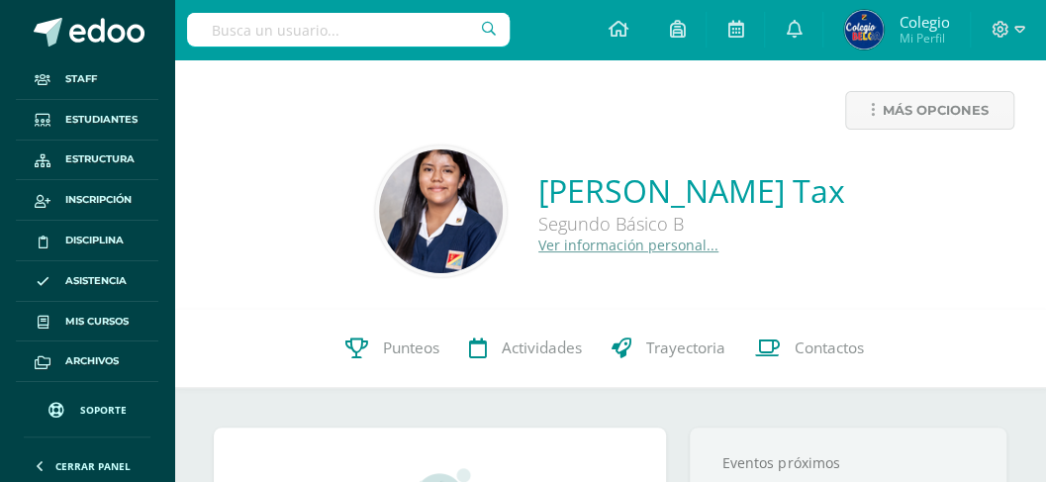
click at [539, 246] on link "Ver información personal..." at bounding box center [629, 245] width 180 height 19
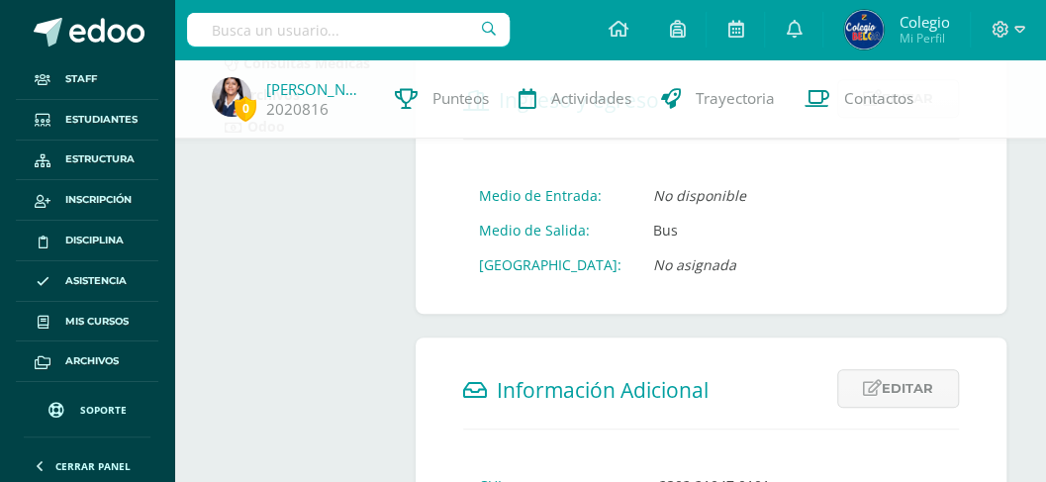
scroll to position [528, 0]
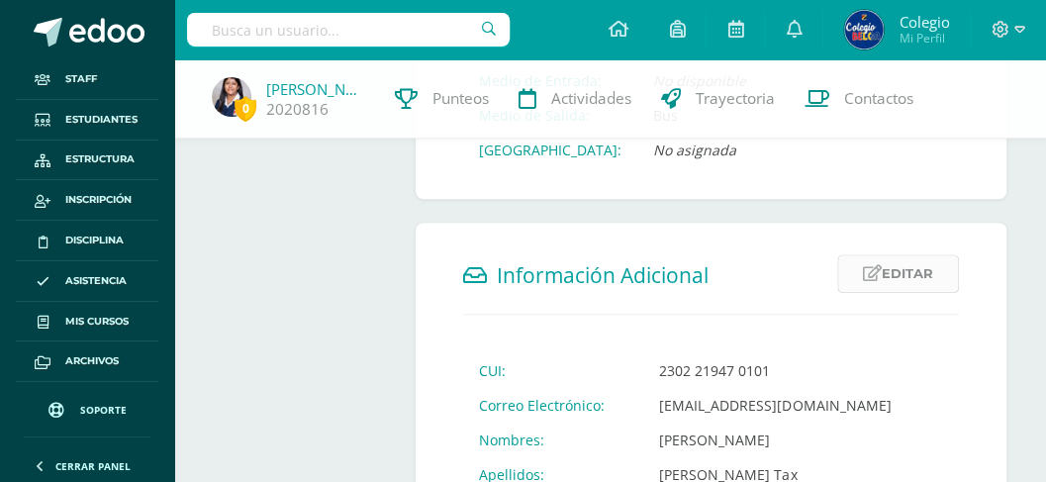
click at [877, 265] on icon at bounding box center [872, 273] width 19 height 17
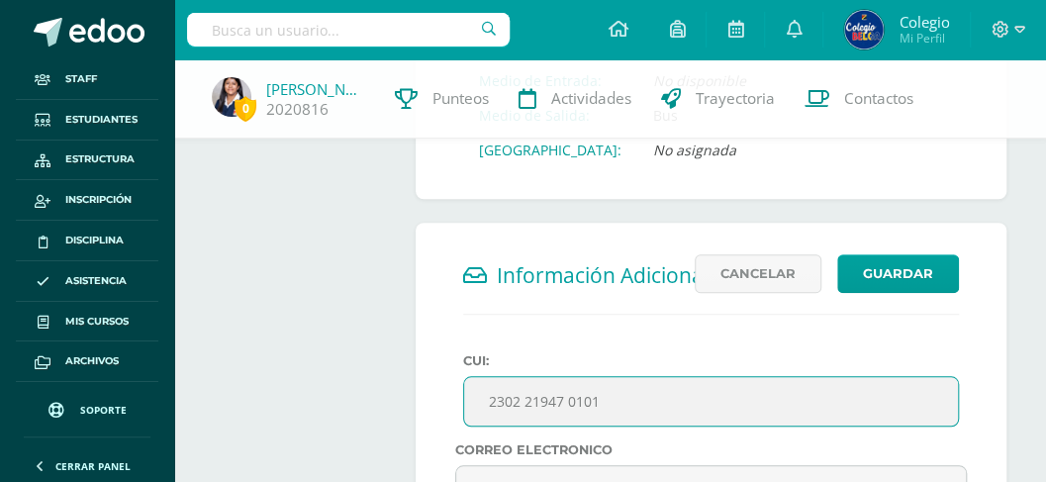
drag, startPoint x: 609, startPoint y: 398, endPoint x: 485, endPoint y: 398, distance: 123.8
click at [485, 398] on input "2302 21947 0101" at bounding box center [711, 401] width 494 height 49
click at [618, 396] on input "2302 21947 0101" at bounding box center [711, 401] width 494 height 49
click at [567, 401] on input "2302 21947 0101" at bounding box center [711, 401] width 494 height 49
type input "2302 219470101"
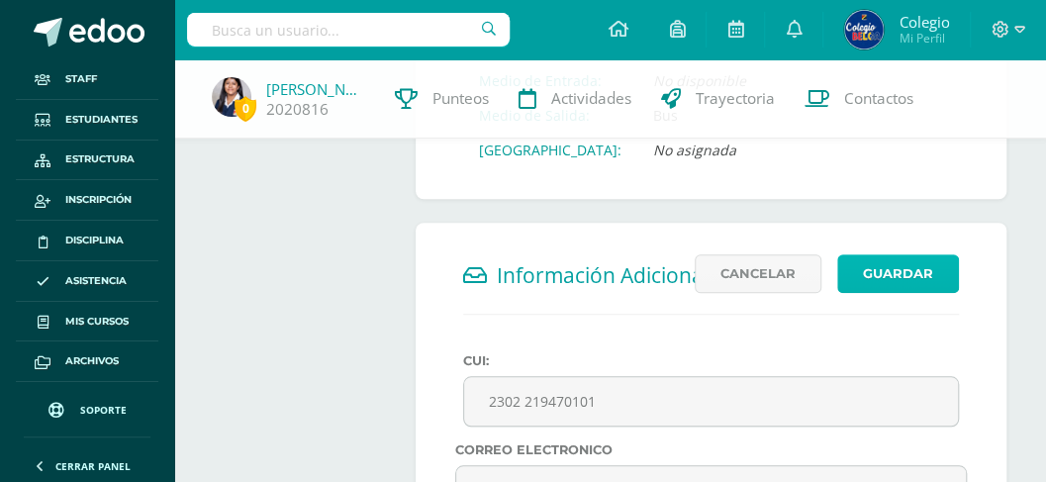
click at [893, 269] on button "Guardar" at bounding box center [899, 273] width 122 height 39
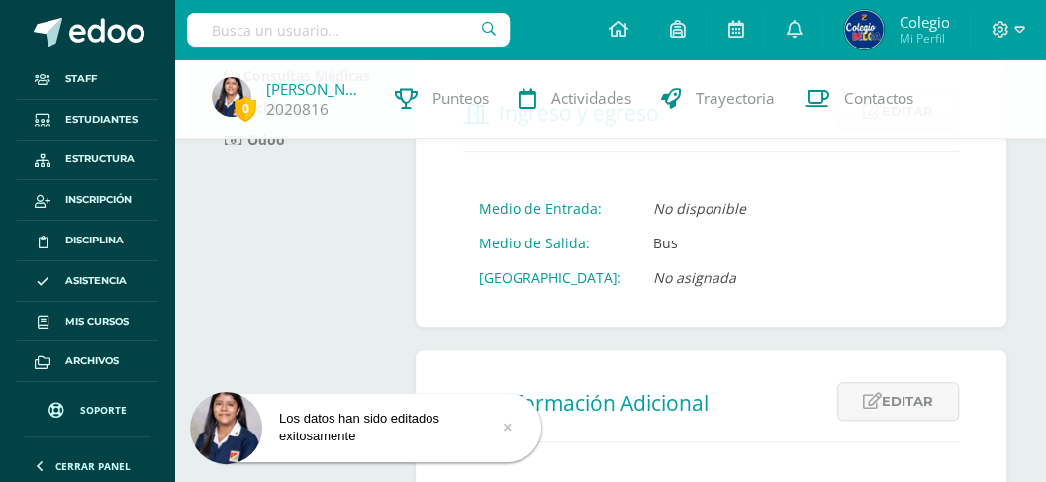
scroll to position [528, 0]
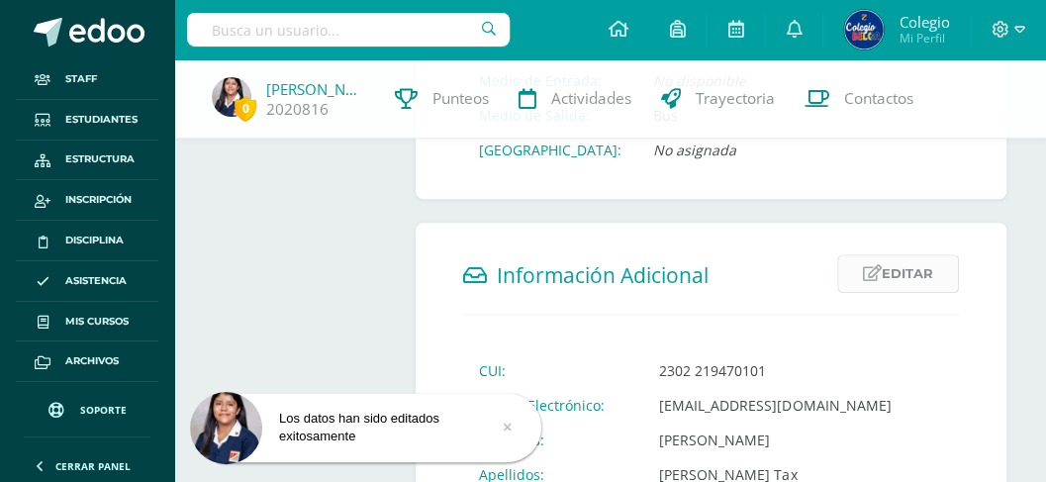
click at [889, 269] on link "Editar" at bounding box center [899, 273] width 122 height 39
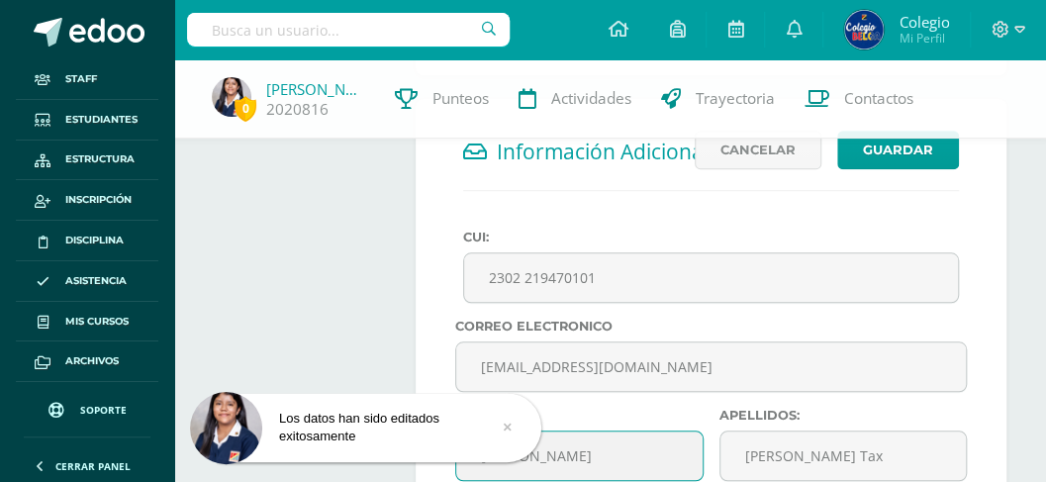
scroll to position [659, 0]
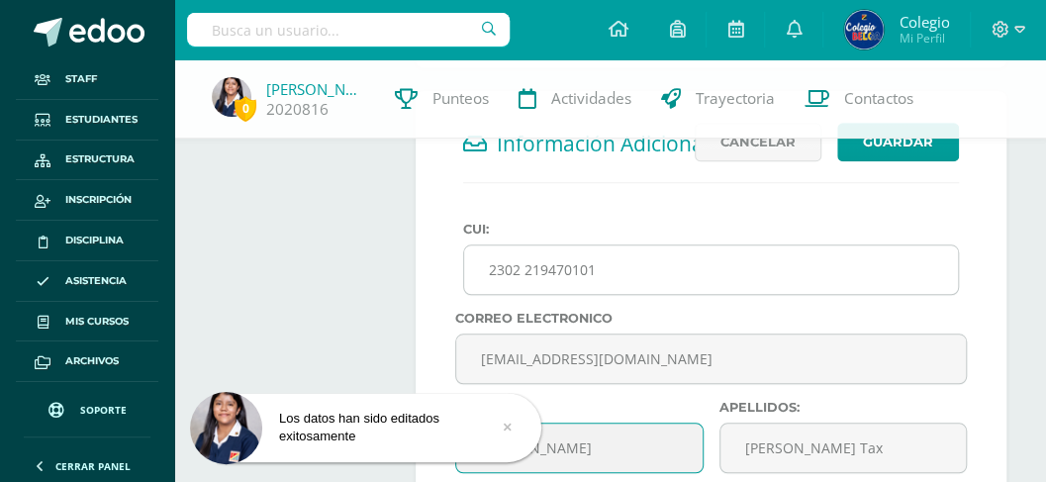
click at [524, 267] on input "2302 219470101" at bounding box center [711, 270] width 494 height 49
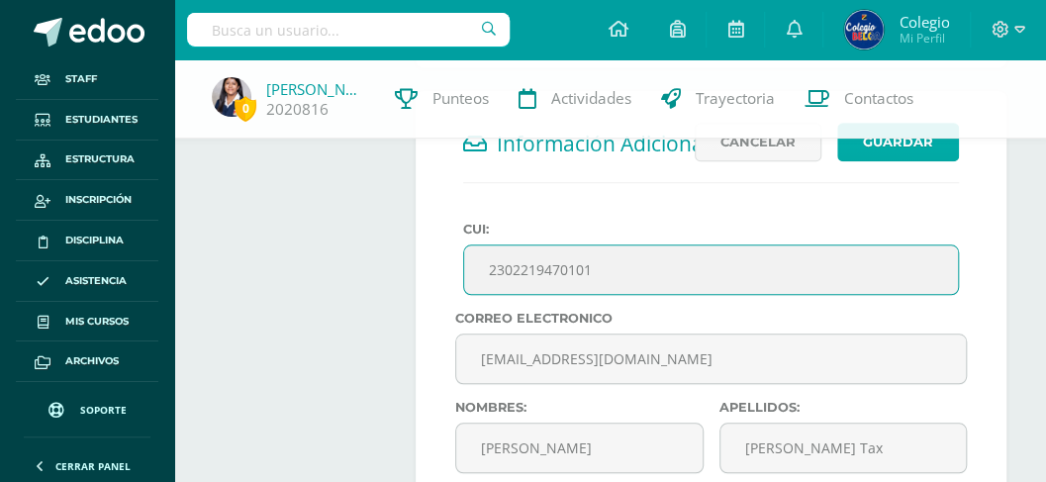
type input "2302219470101"
click at [903, 149] on button "Guardar" at bounding box center [899, 142] width 122 height 39
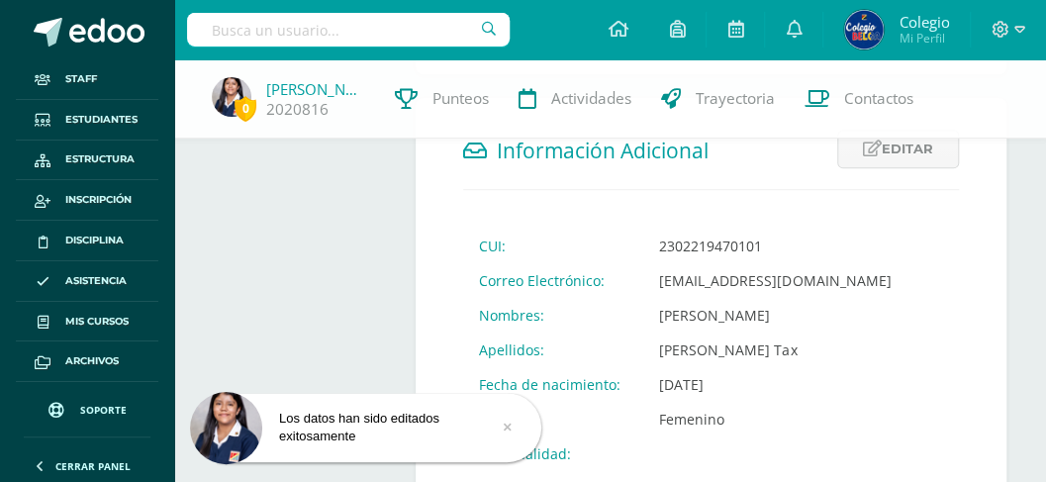
scroll to position [726, 0]
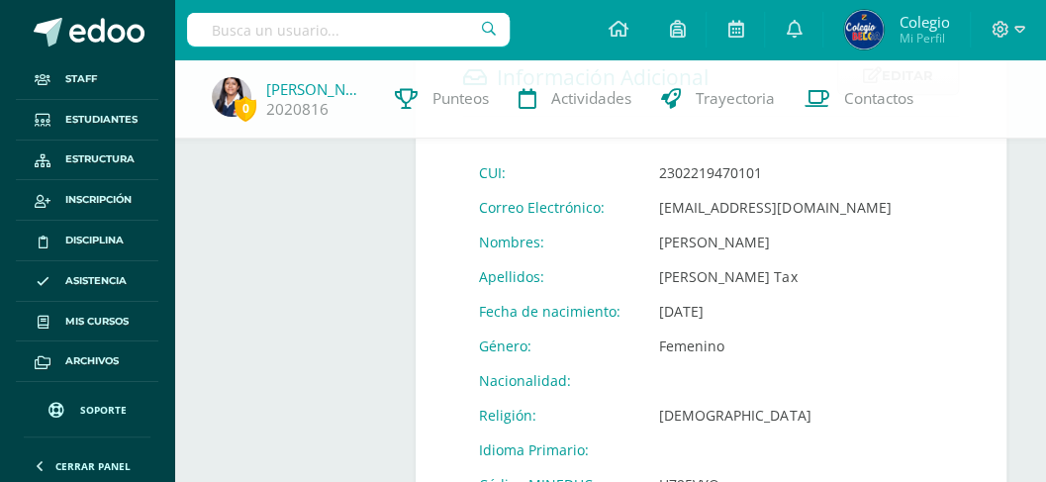
click at [293, 33] on input "text" at bounding box center [348, 30] width 323 height 34
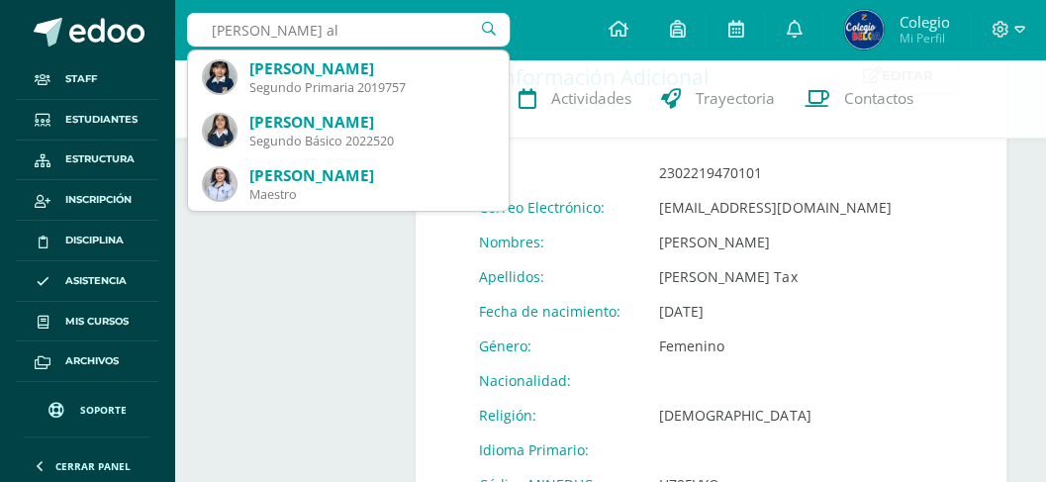
type input "dana sofía alb"
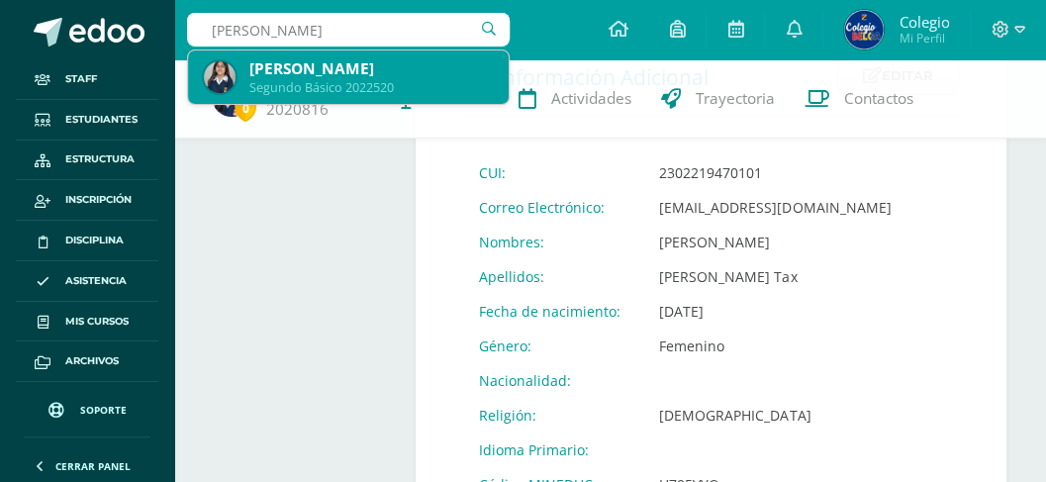
click at [311, 81] on div "Segundo Básico 2022520" at bounding box center [371, 87] width 244 height 17
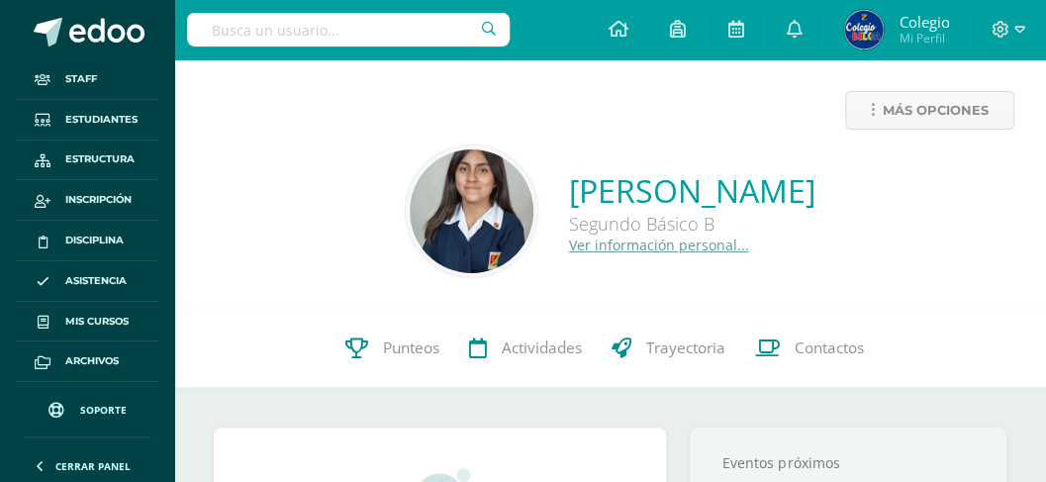
click at [569, 249] on link "Ver información personal..." at bounding box center [659, 245] width 180 height 19
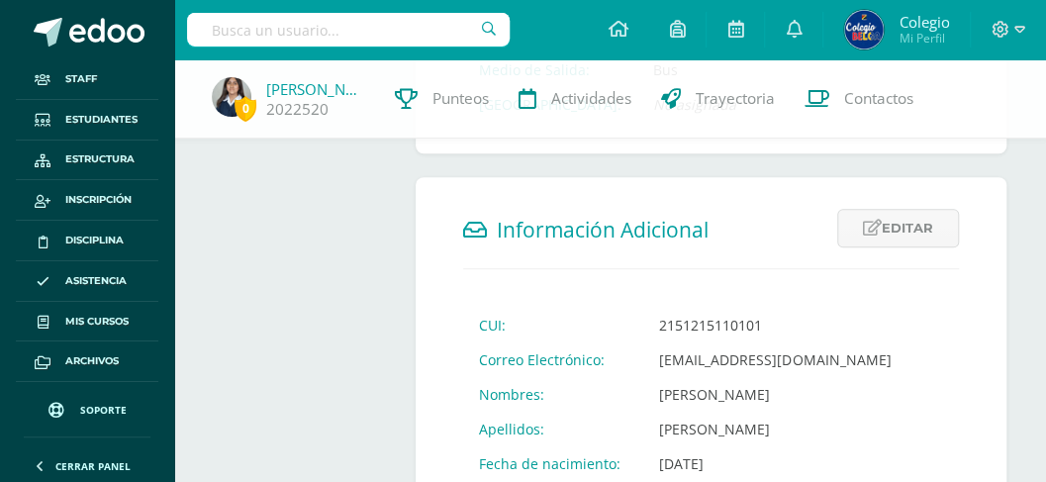
scroll to position [594, 0]
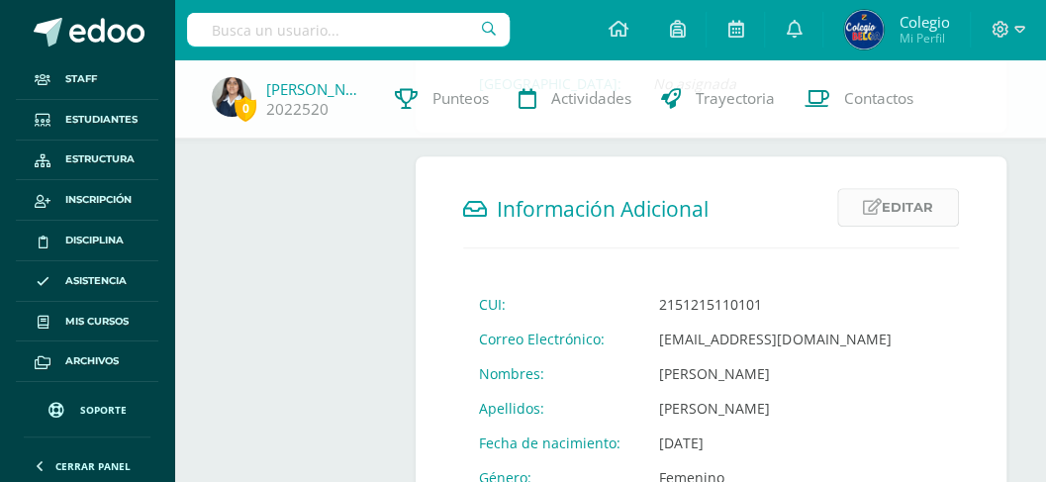
click at [896, 210] on link "Editar" at bounding box center [899, 207] width 122 height 39
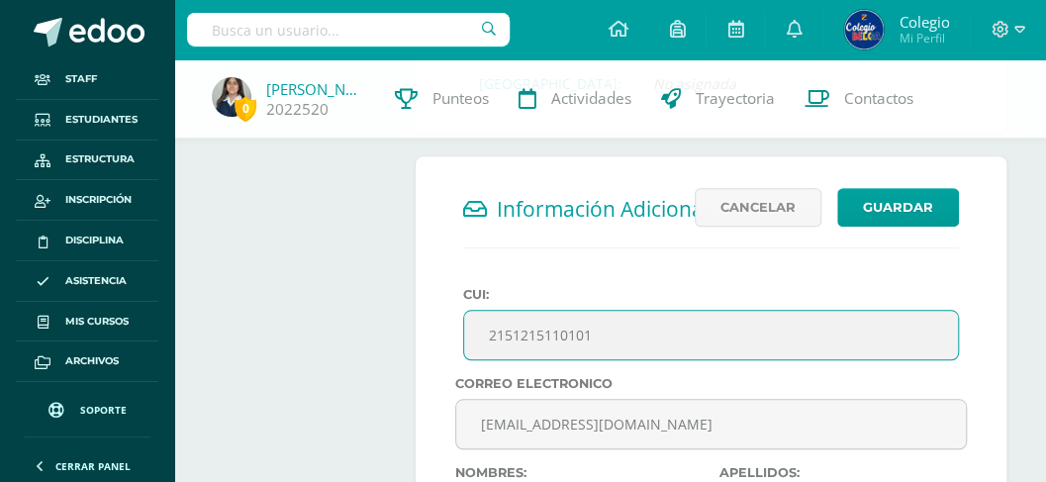
drag, startPoint x: 611, startPoint y: 343, endPoint x: 485, endPoint y: 335, distance: 126.0
click at [485, 335] on input "2151215110101" at bounding box center [711, 335] width 494 height 49
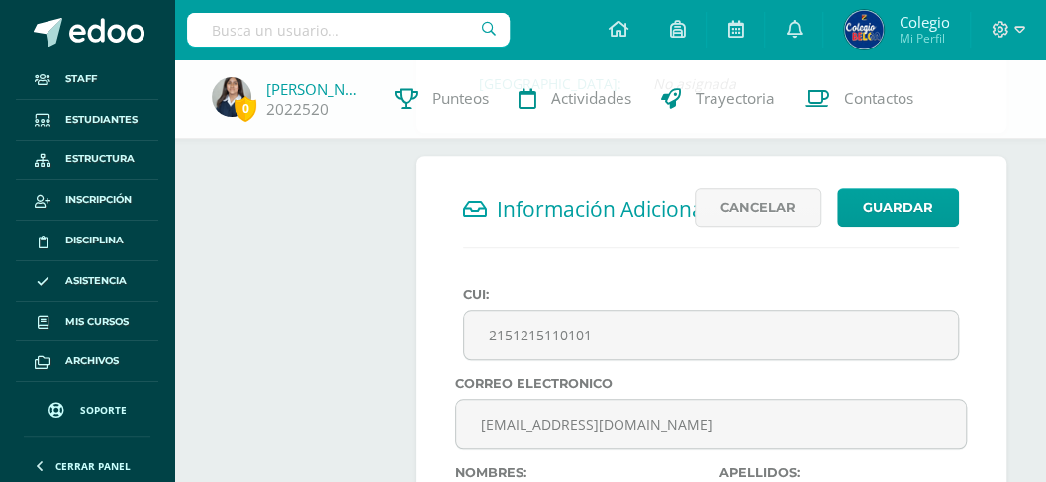
click at [318, 28] on input "text" at bounding box center [348, 30] width 323 height 34
type input "maría clara bravo"
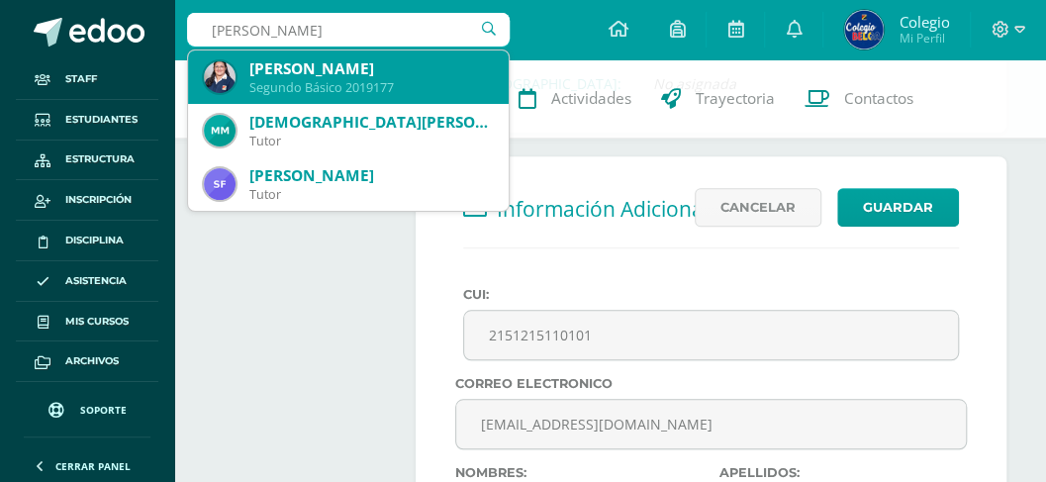
click at [355, 73] on div "María Clara Bravo Miranda" at bounding box center [371, 68] width 244 height 21
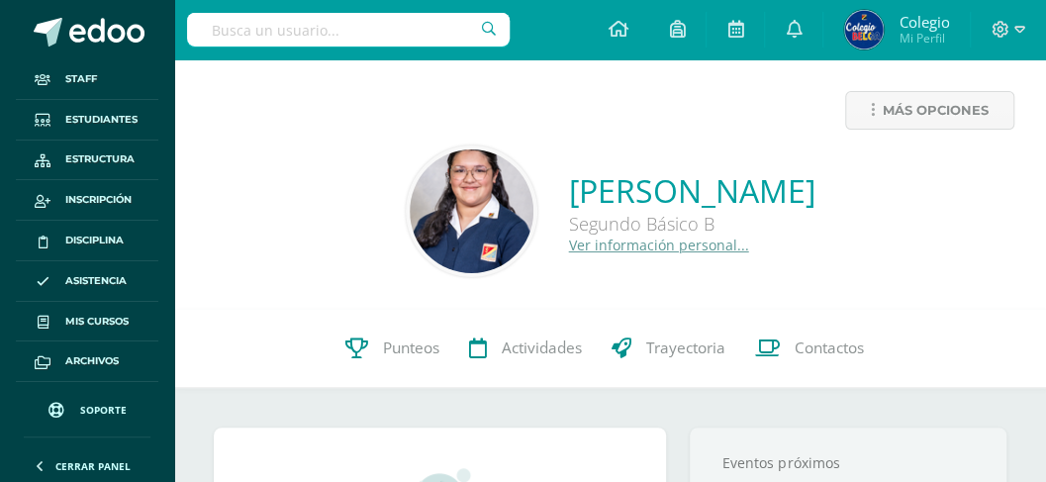
click at [569, 250] on link "Ver información personal..." at bounding box center [659, 245] width 180 height 19
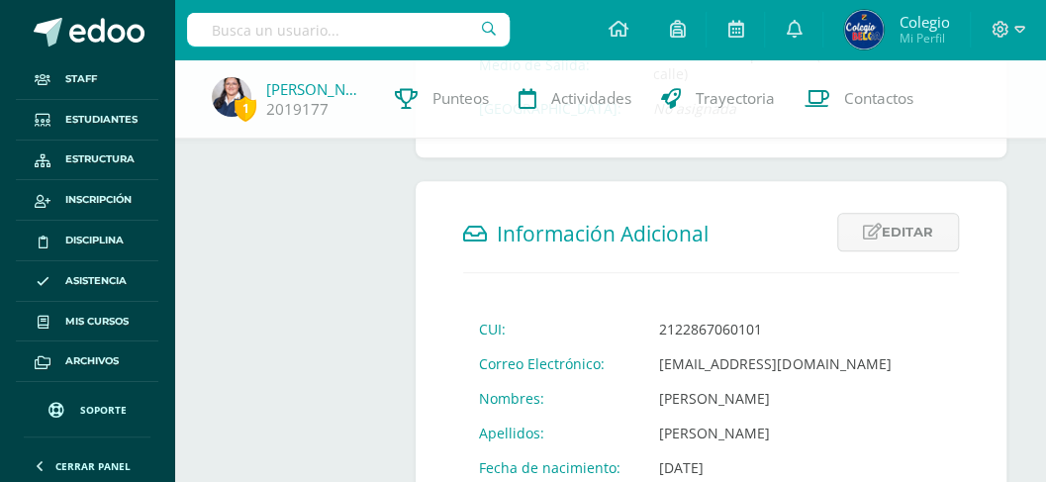
scroll to position [594, 0]
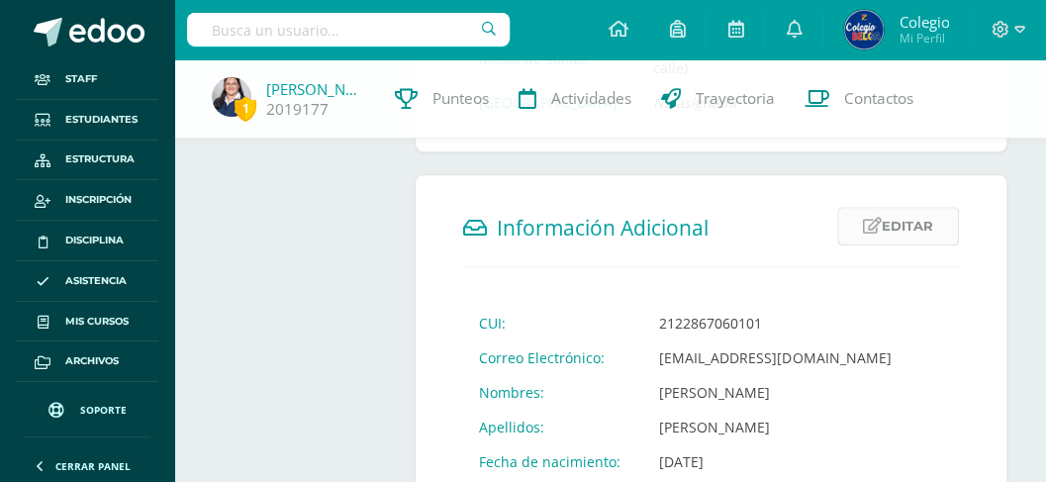
click at [892, 211] on link "Editar" at bounding box center [899, 226] width 122 height 39
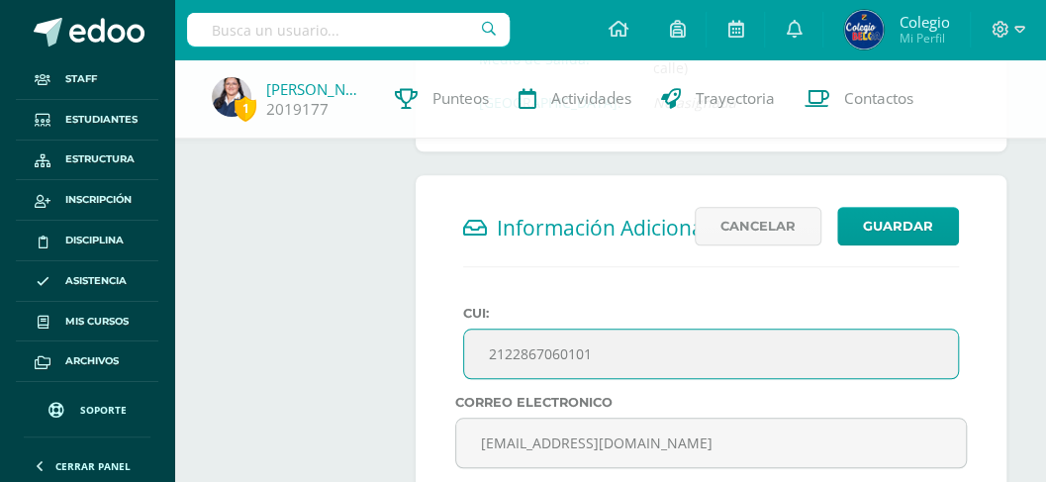
drag, startPoint x: 630, startPoint y: 324, endPoint x: 487, endPoint y: 320, distance: 142.6
click at [486, 330] on input "2122867060101" at bounding box center [711, 354] width 494 height 49
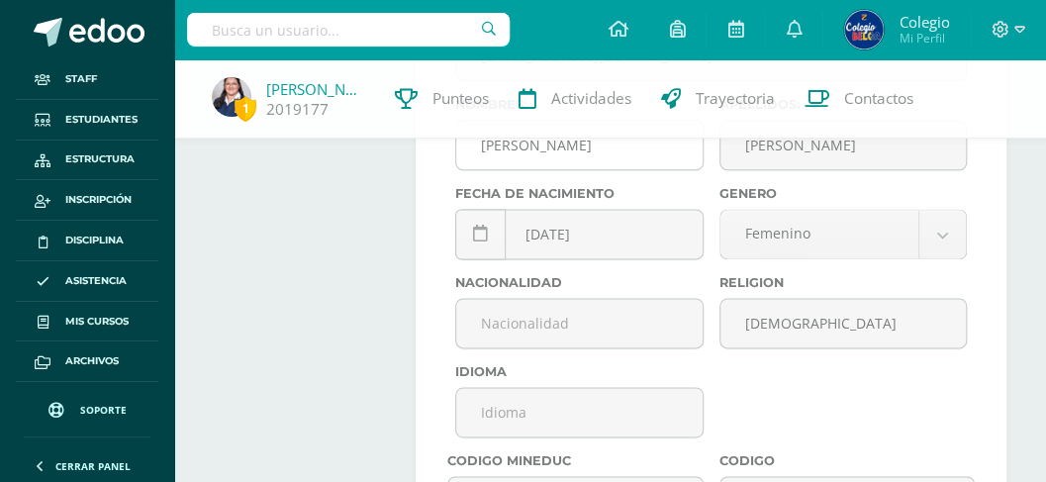
scroll to position [990, 0]
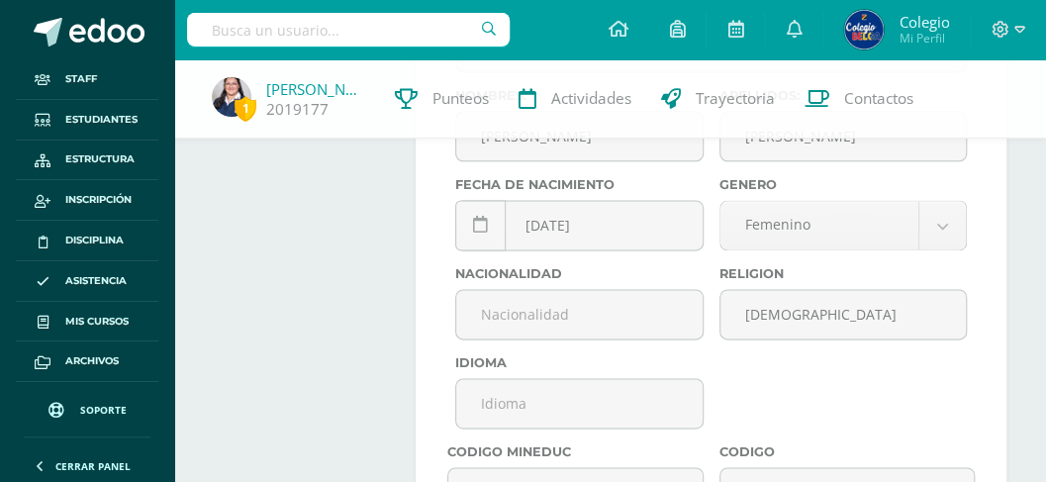
click at [258, 29] on input "text" at bounding box center [348, 30] width 323 height 34
type input "[PERSON_NAME]"
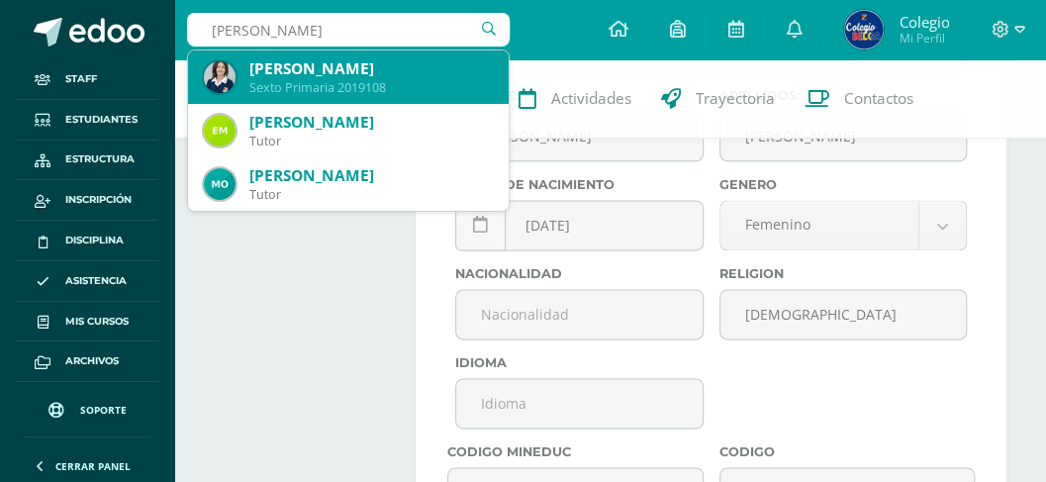
click at [272, 58] on div "[PERSON_NAME]" at bounding box center [371, 68] width 244 height 21
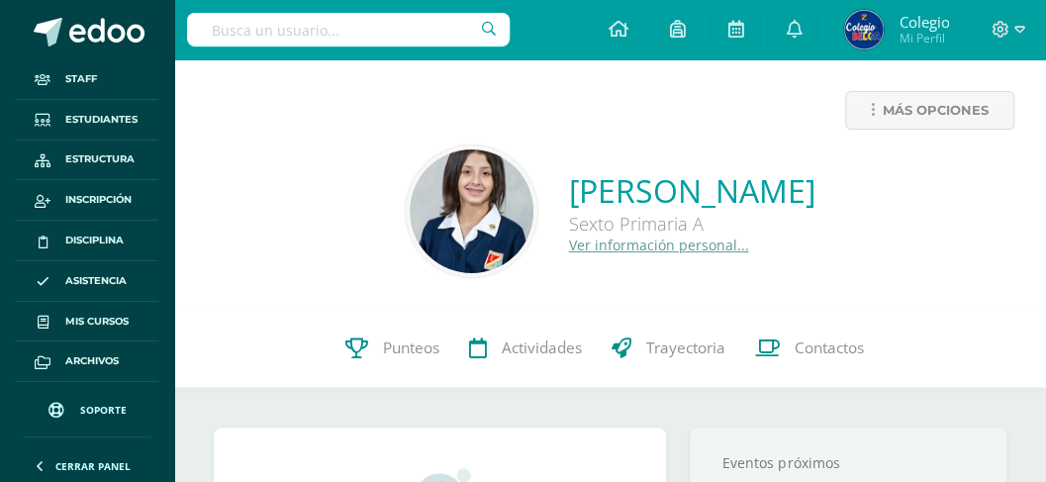
click at [569, 248] on link "Ver información personal..." at bounding box center [659, 245] width 180 height 19
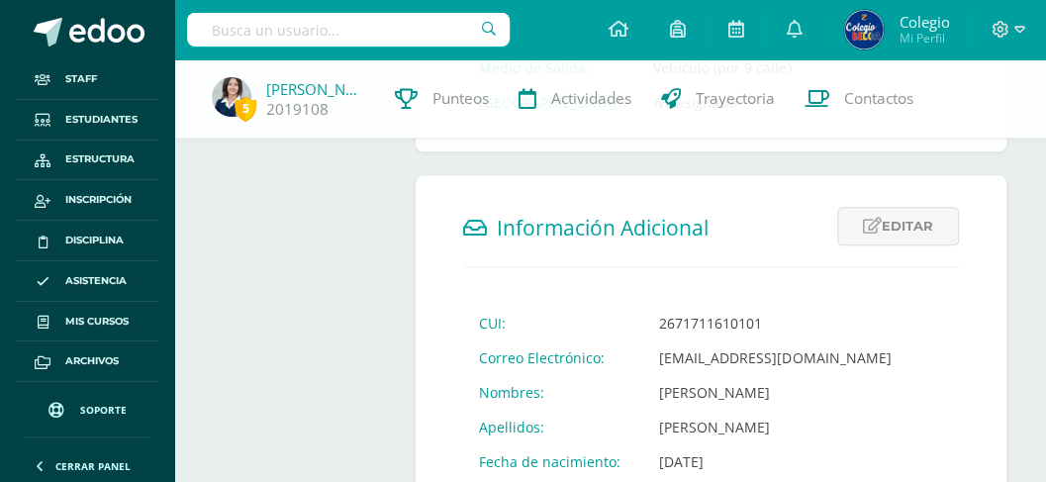
scroll to position [659, 0]
